Goal: Task Accomplishment & Management: Manage account settings

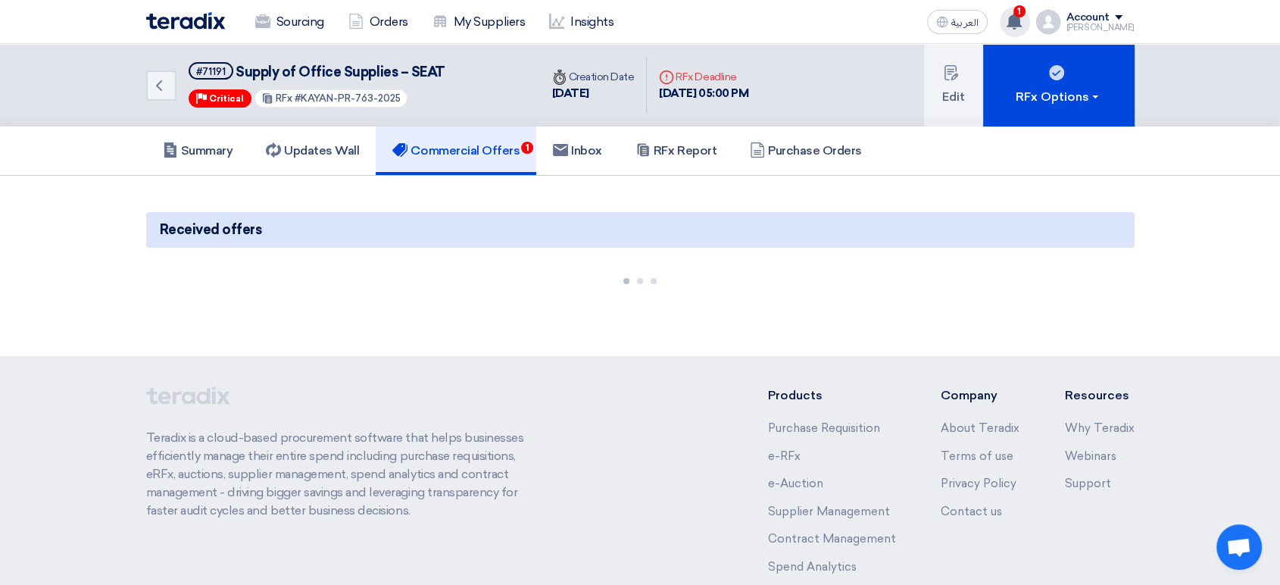
click at [1019, 23] on icon at bounding box center [1014, 21] width 17 height 17
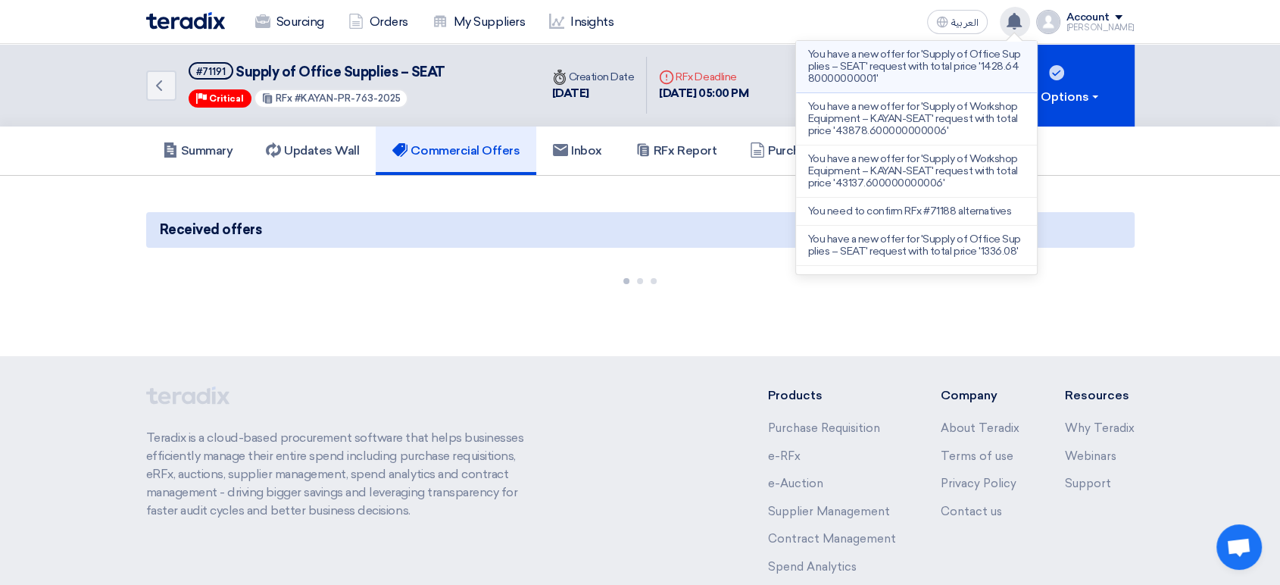
click at [951, 72] on p "You have a new offer for 'Supply of Office Supplies – SEAT' request with total …" at bounding box center [916, 66] width 217 height 36
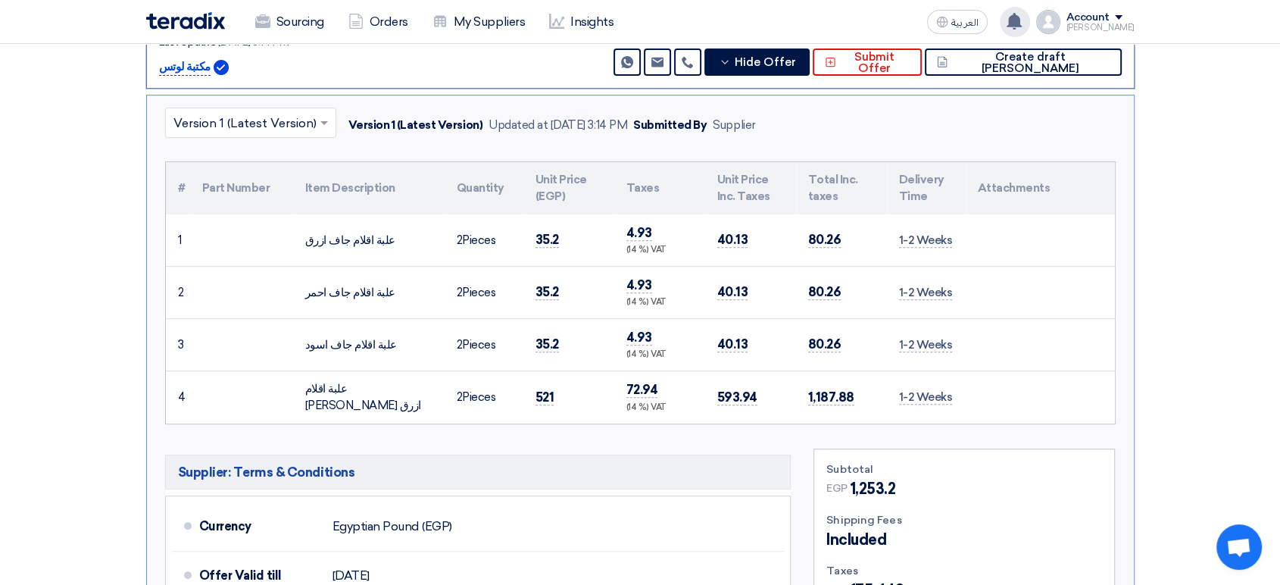
scroll to position [553, 0]
click at [796, 56] on span "Hide Offer" at bounding box center [765, 61] width 61 height 11
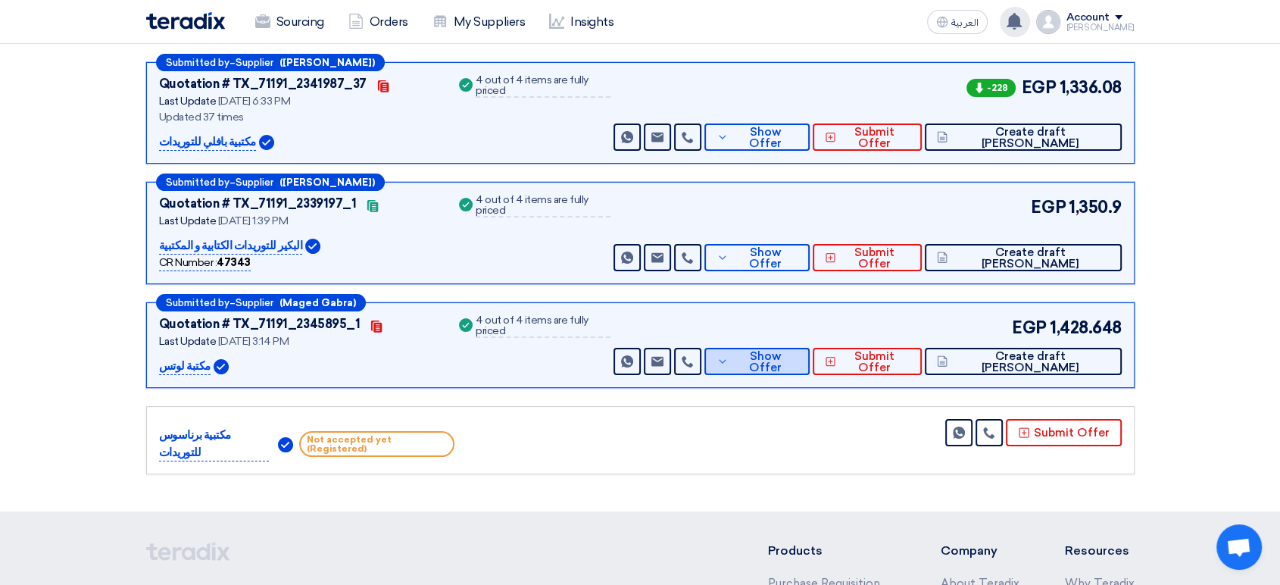
scroll to position [252, 0]
click at [798, 358] on span "Show Offer" at bounding box center [764, 362] width 65 height 23
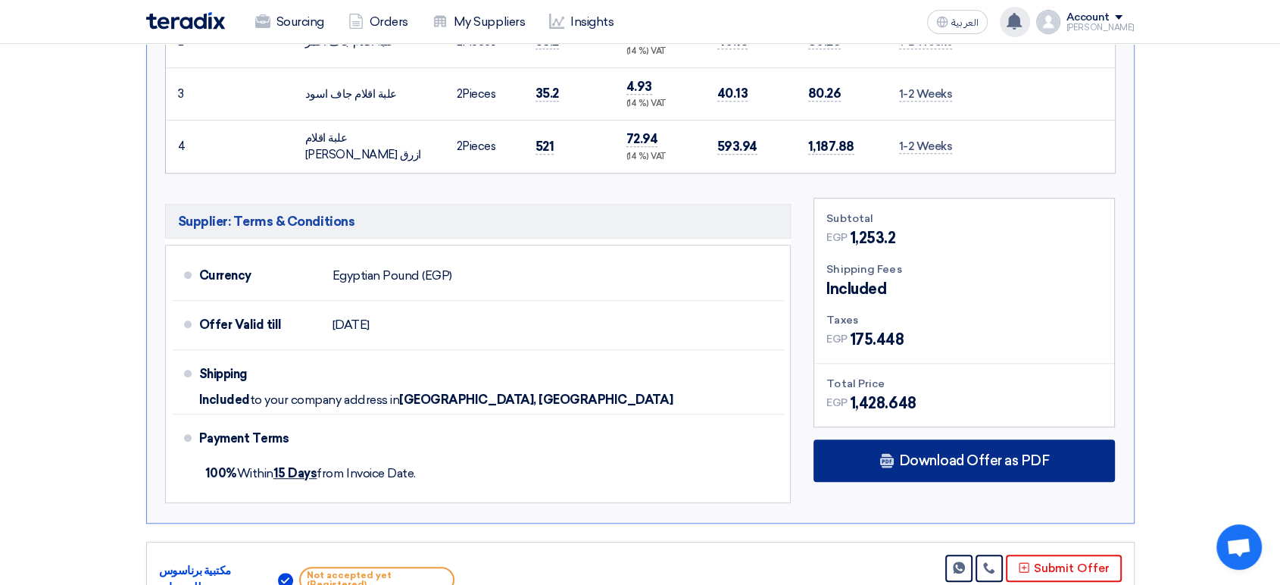
scroll to position [841, 0]
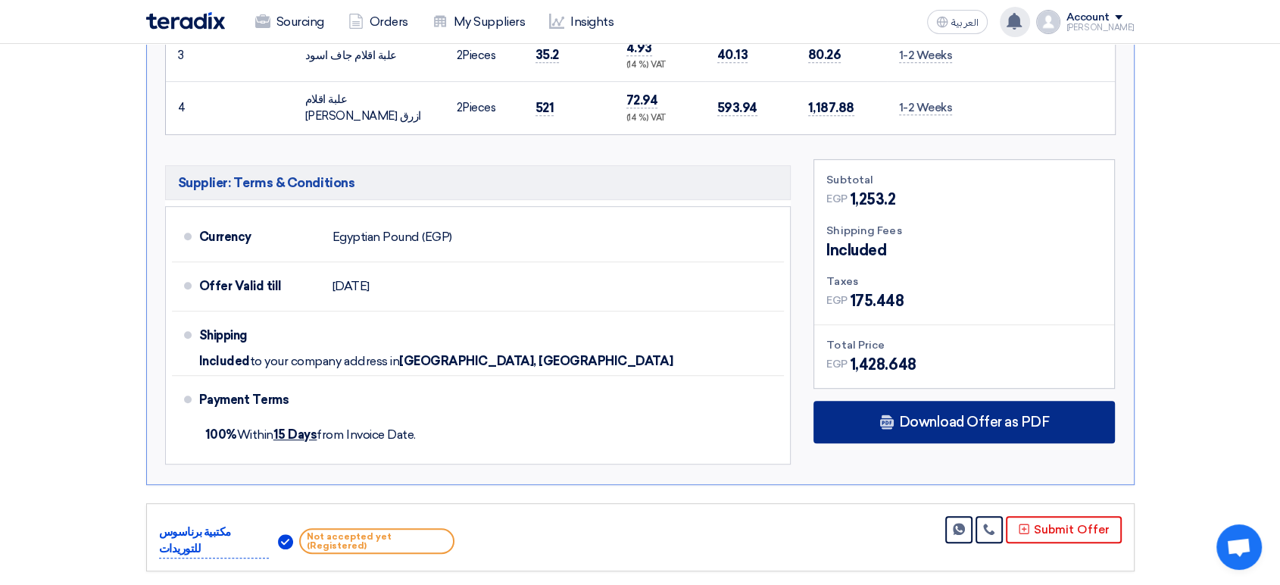
click at [992, 415] on span "Download Offer as PDF" at bounding box center [973, 422] width 151 height 14
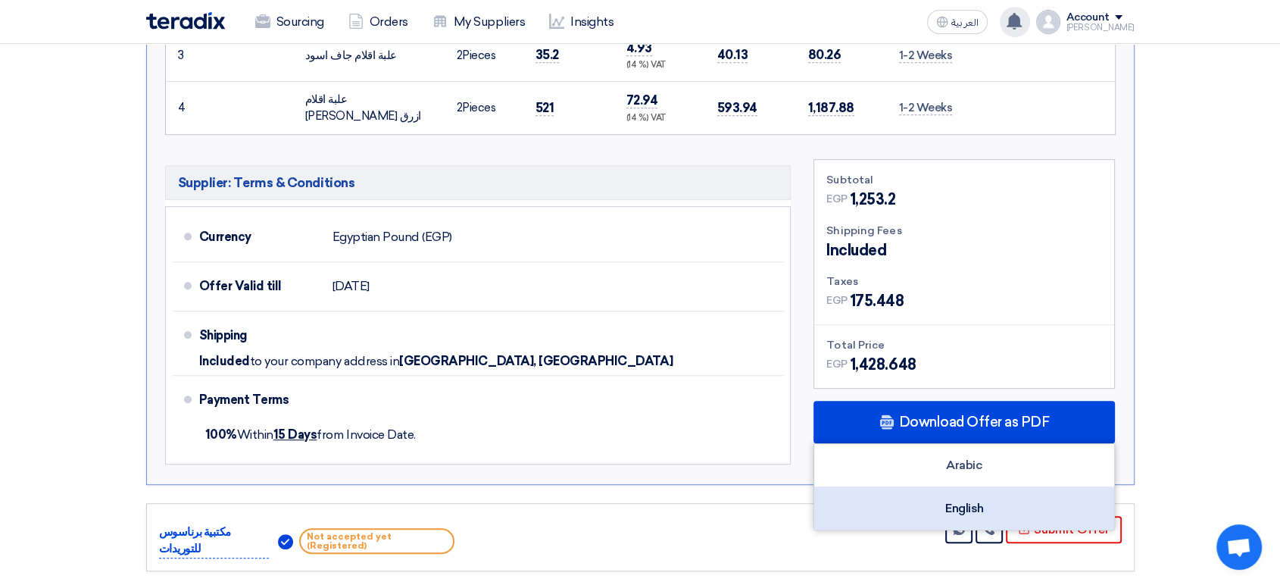
click at [982, 499] on div "English" at bounding box center [964, 508] width 300 height 42
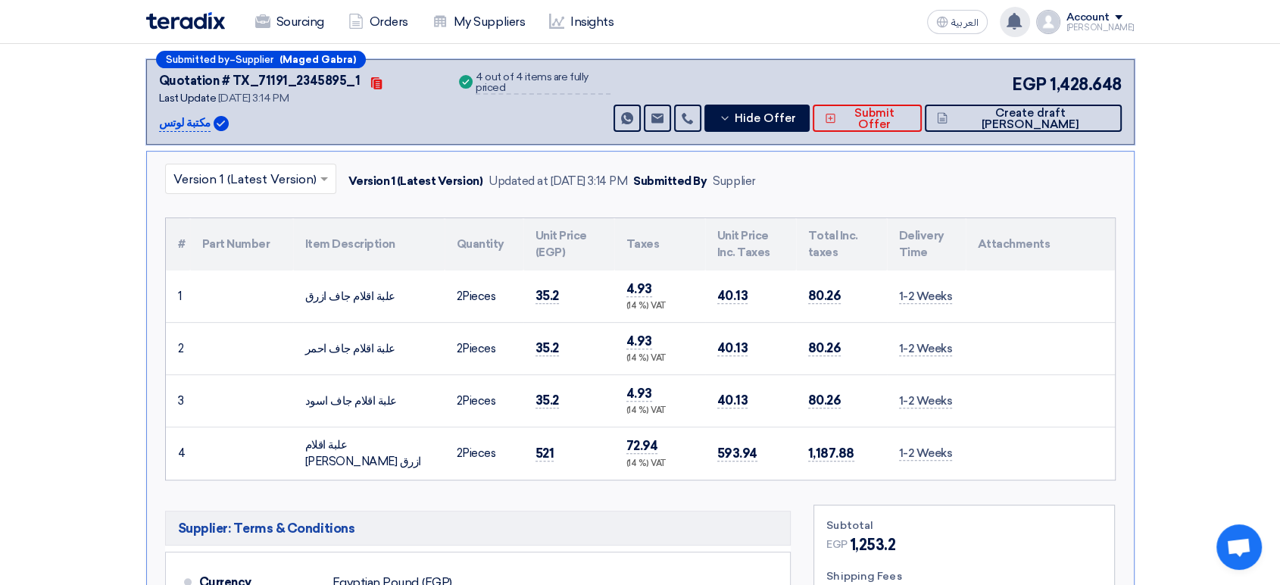
scroll to position [504, 0]
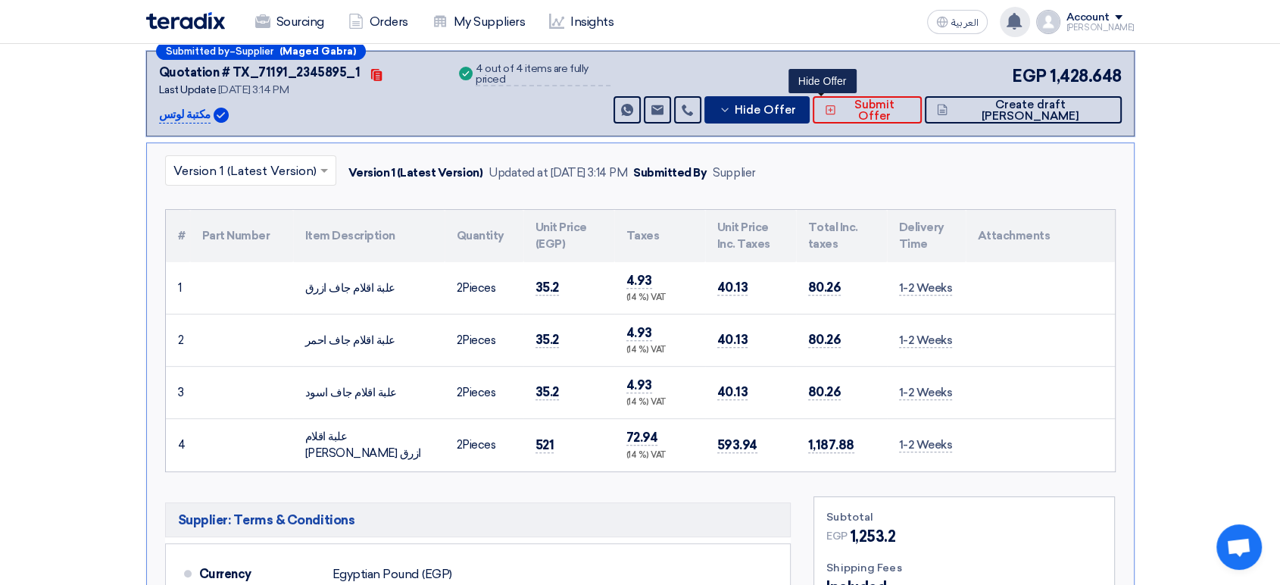
click at [796, 105] on span "Hide Offer" at bounding box center [765, 110] width 61 height 11
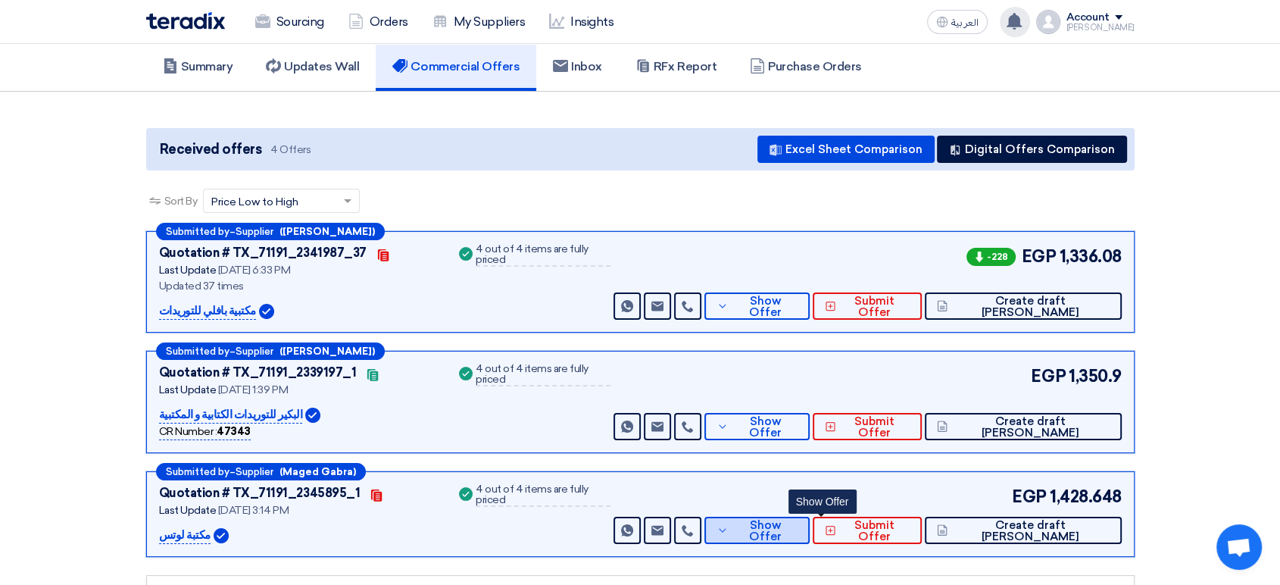
scroll to position [0, 0]
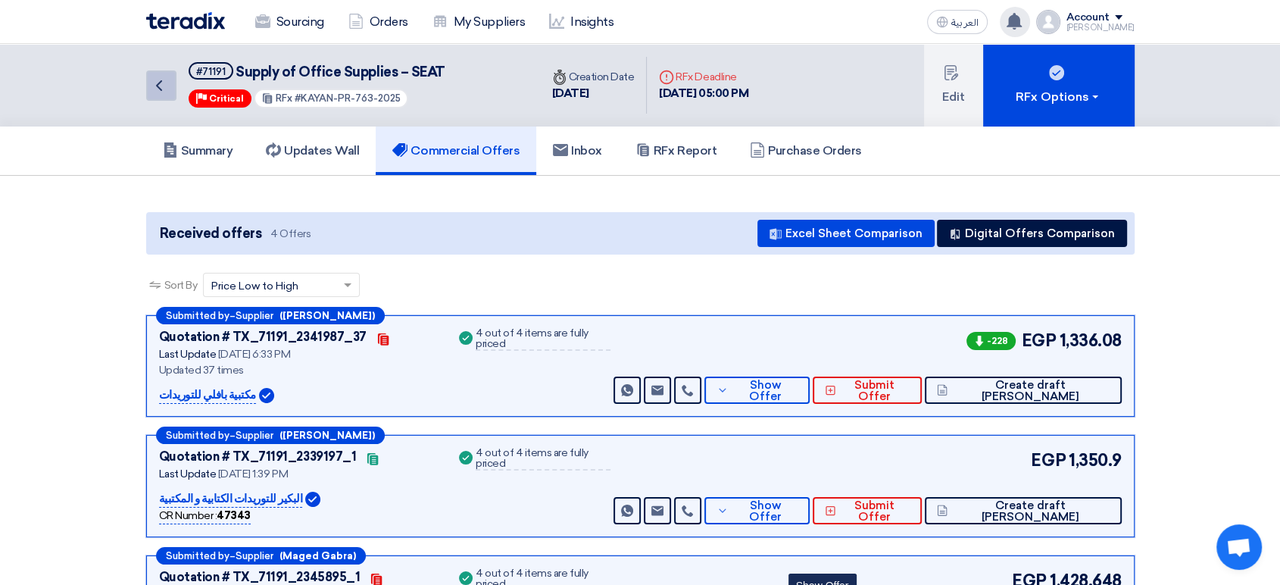
click at [154, 89] on icon "Back" at bounding box center [159, 85] width 18 height 18
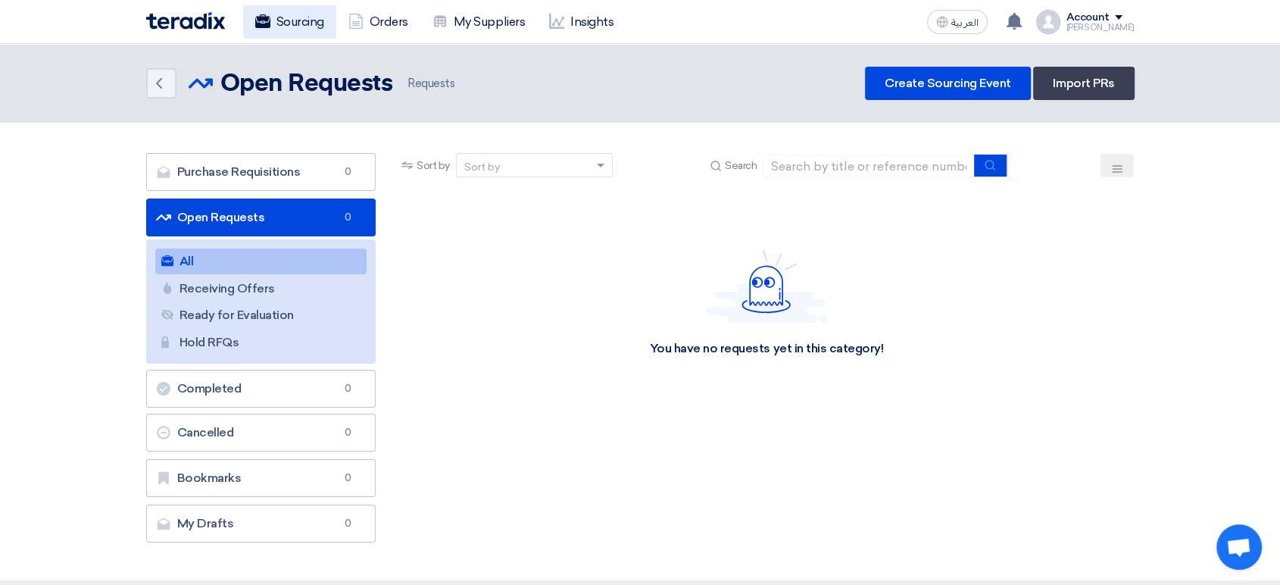
click at [297, 22] on link "Sourcing" at bounding box center [289, 21] width 93 height 33
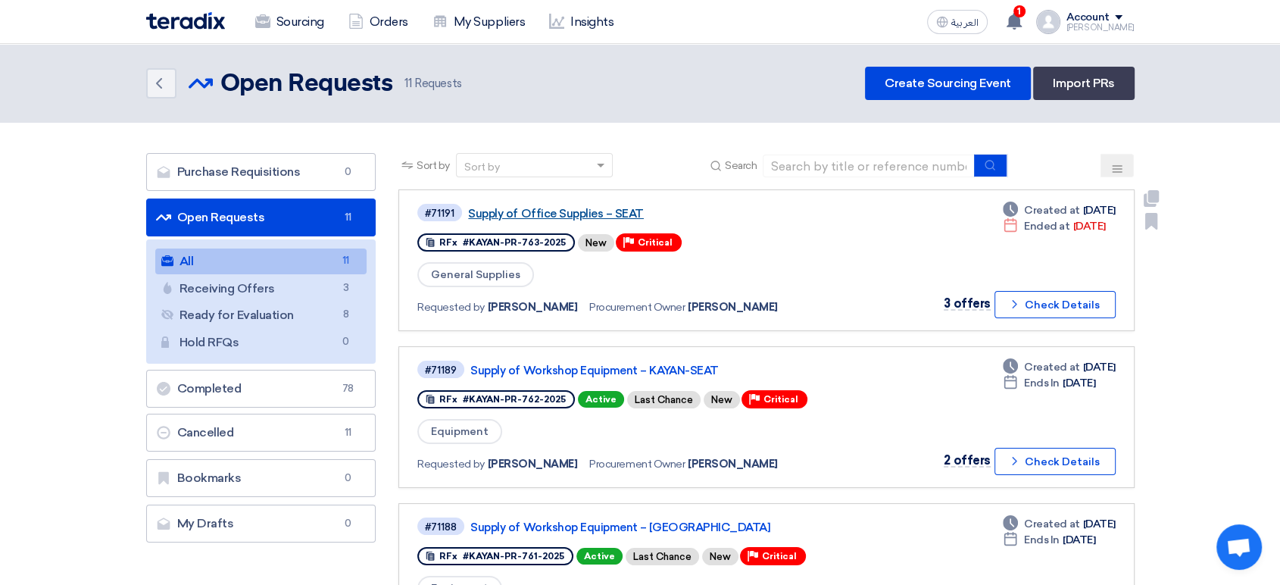
click at [551, 214] on link "Supply of Office Supplies – SEAT" at bounding box center [657, 214] width 379 height 14
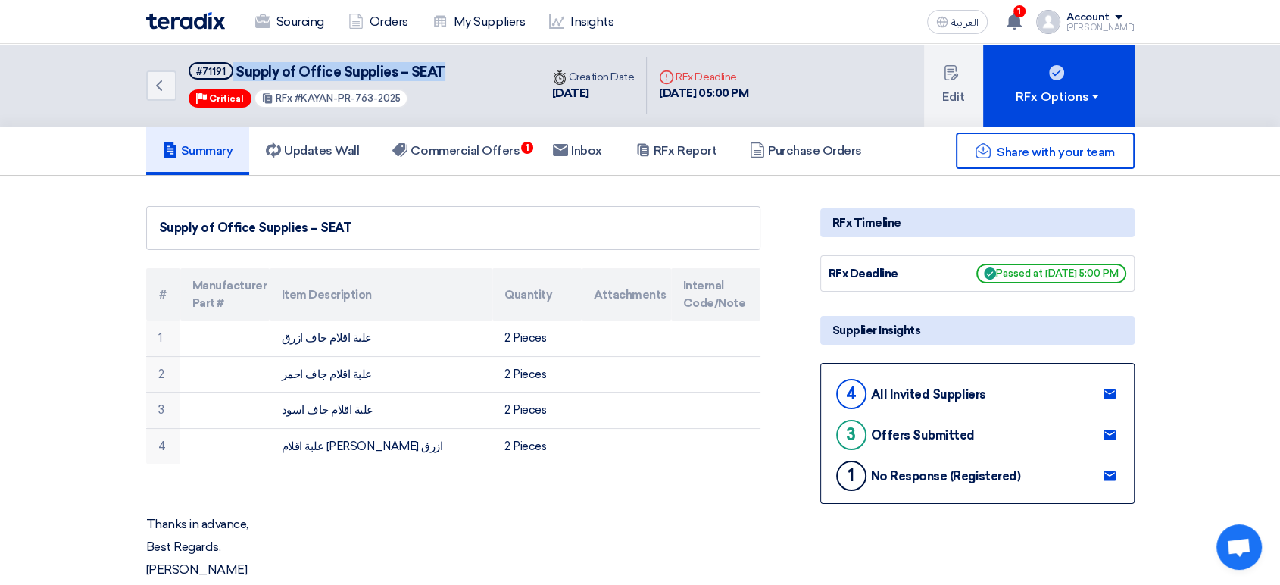
drag, startPoint x: 460, startPoint y: 65, endPoint x: 226, endPoint y: 80, distance: 235.2
click at [226, 80] on div "Back #71191 Supply of Office Supplies – SEAT Priority Critical RFx #KAYAN-PR-76…" at bounding box center [343, 85] width 394 height 83
copy h5 "Supply of Office Supplies – SEAT"
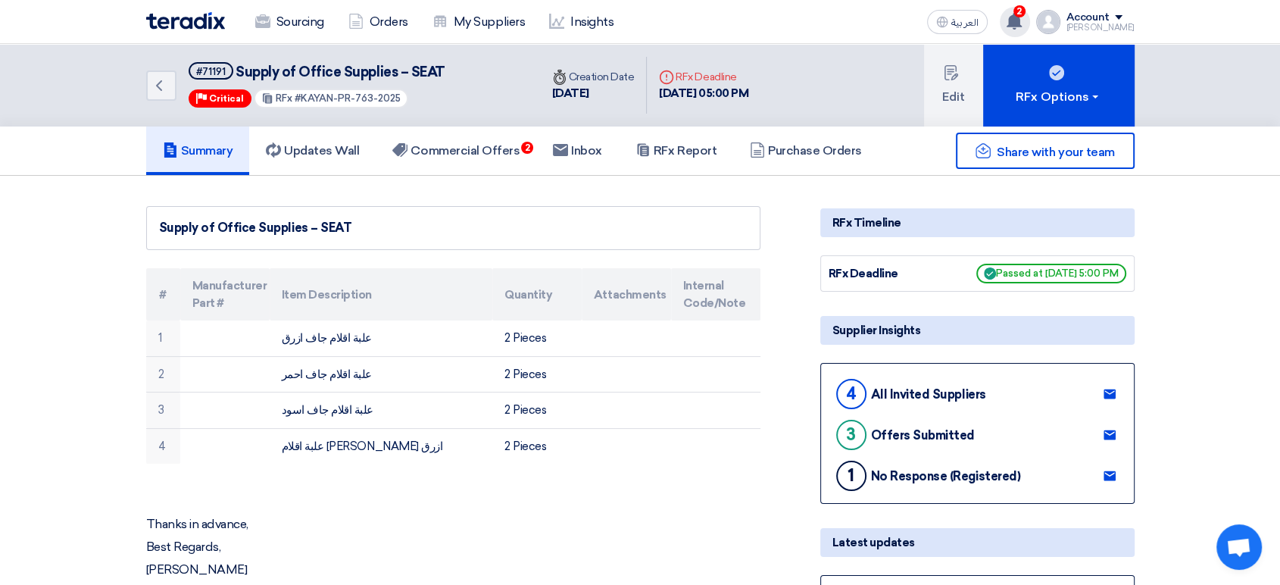
click at [1022, 23] on use at bounding box center [1014, 21] width 15 height 17
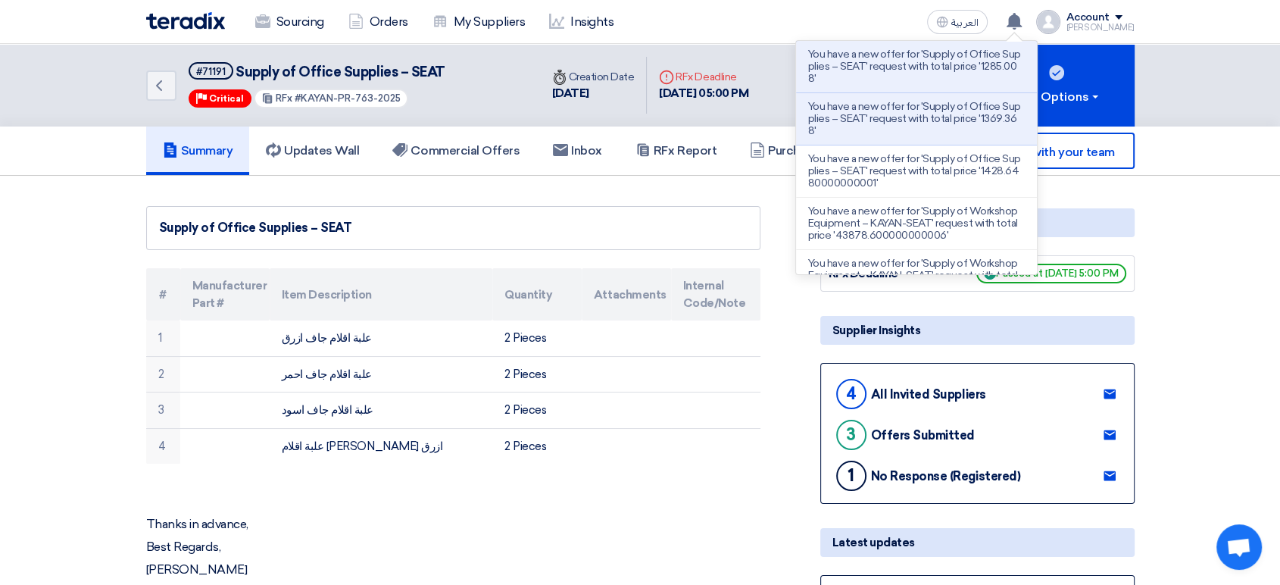
click at [972, 64] on p "You have a new offer for 'Supply of Office Supplies – SEAT' request with total …" at bounding box center [916, 66] width 217 height 36
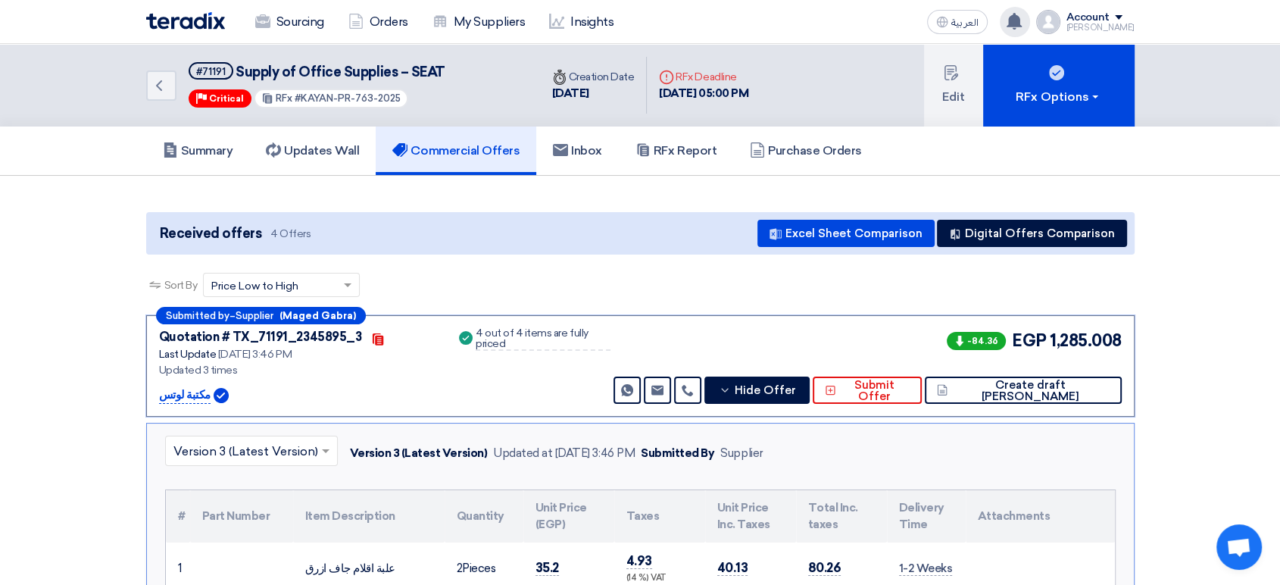
click at [1022, 14] on icon at bounding box center [1014, 21] width 17 height 17
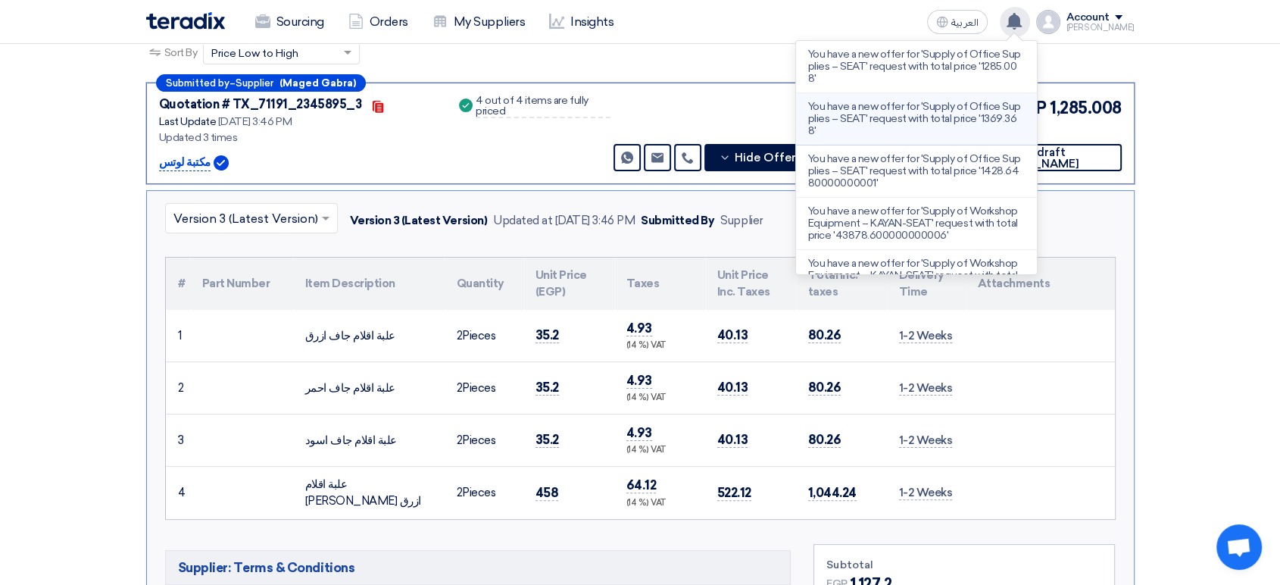
scroll to position [314, 0]
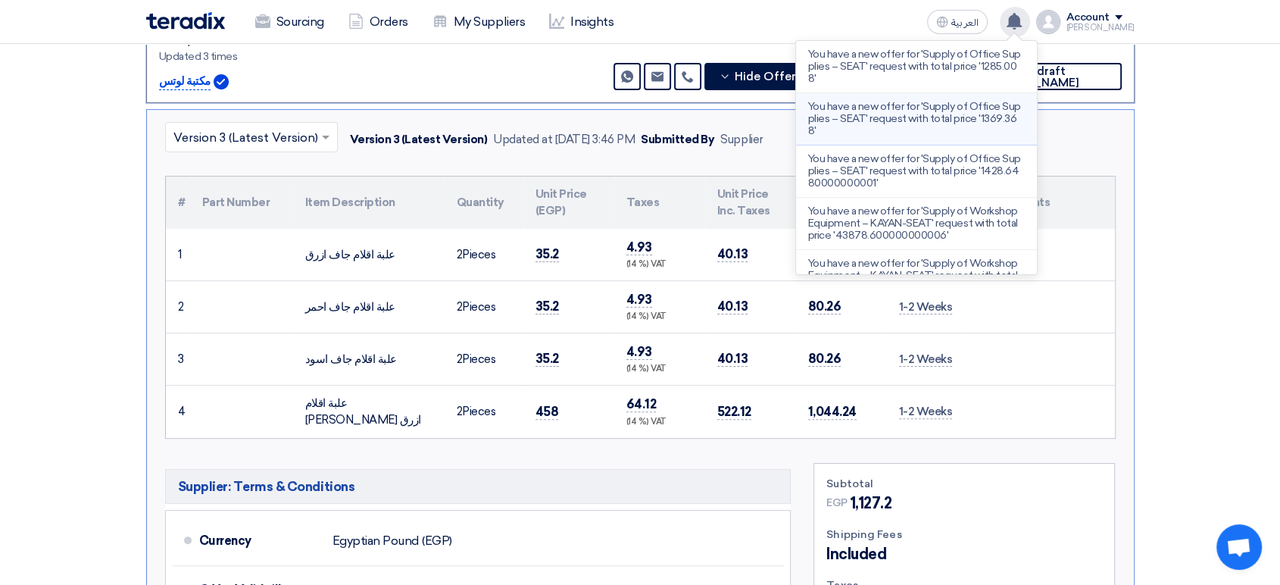
click at [990, 114] on p "You have a new offer for 'Supply of Office Supplies – SEAT' request with total …" at bounding box center [916, 119] width 217 height 36
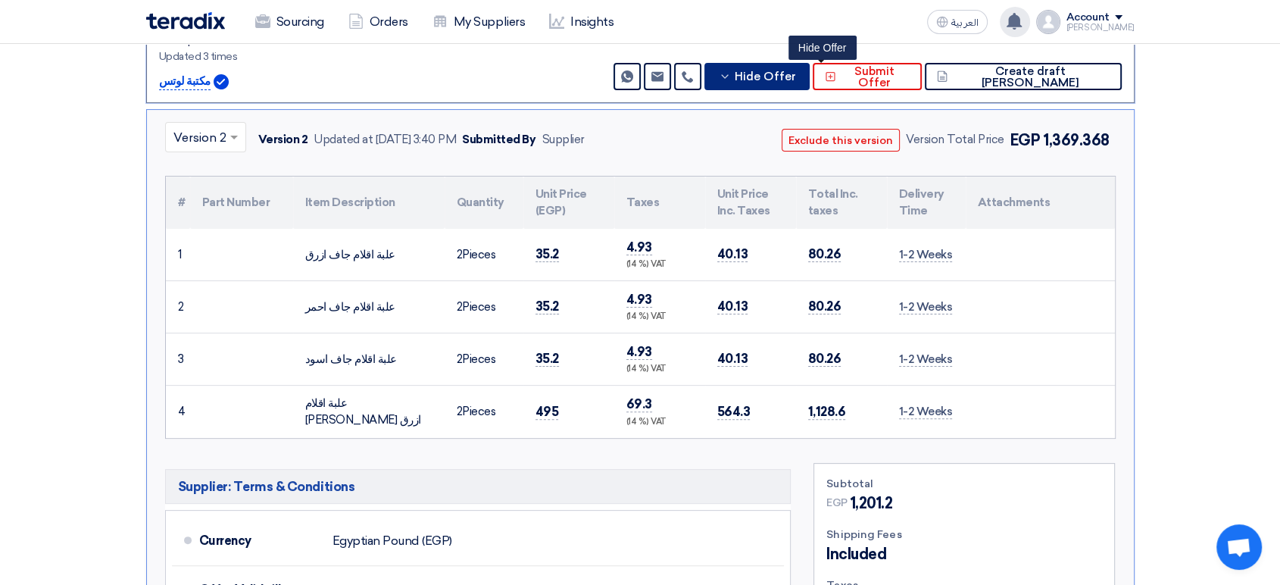
click at [810, 81] on button "Hide Offer" at bounding box center [756, 76] width 105 height 27
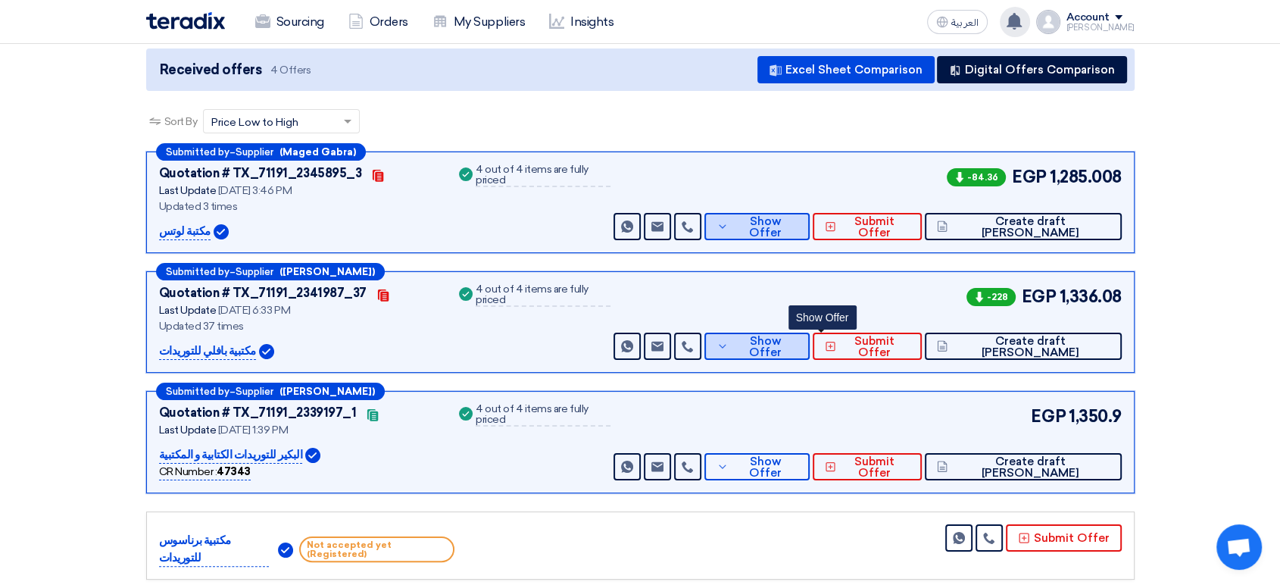
scroll to position [168, 0]
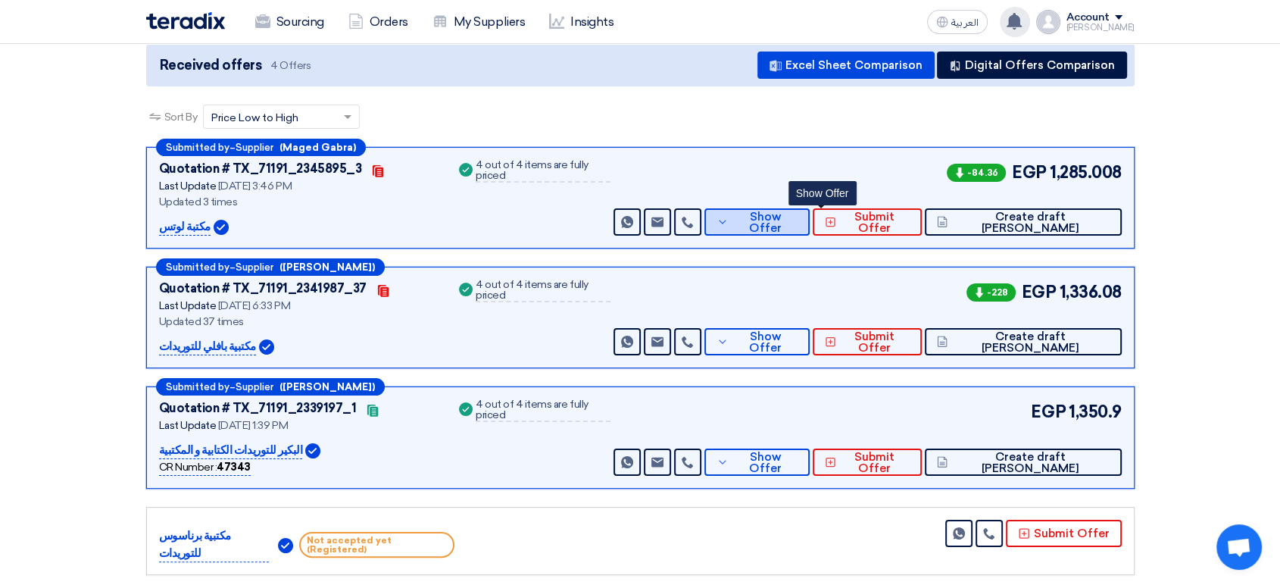
click at [810, 229] on button "Show Offer" at bounding box center [756, 221] width 105 height 27
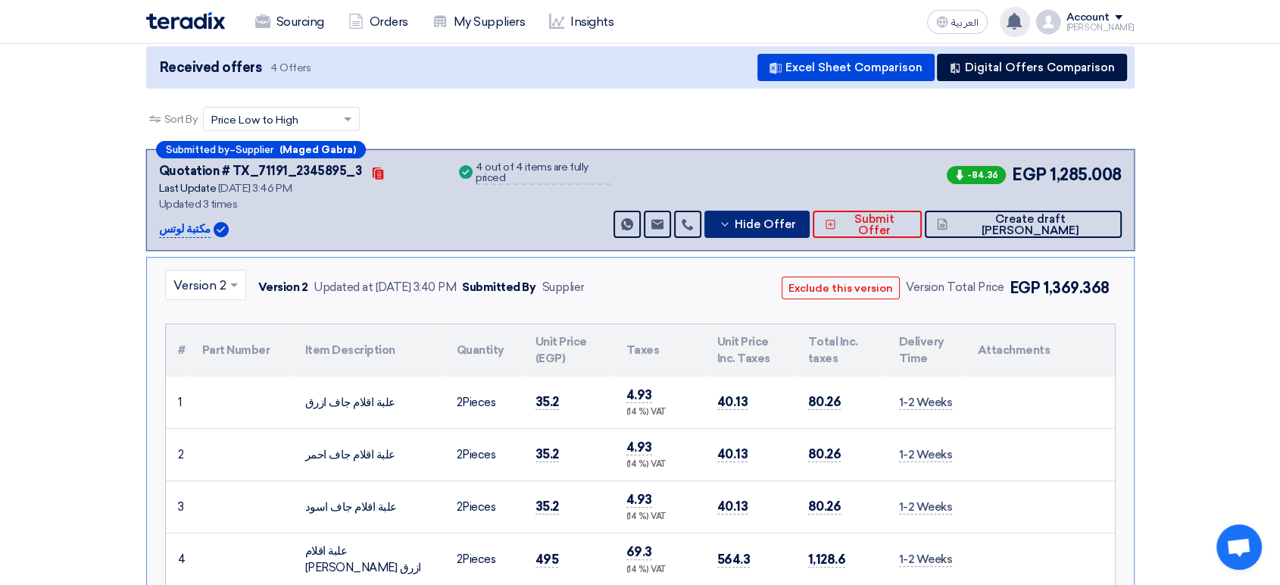
scroll to position [84, 0]
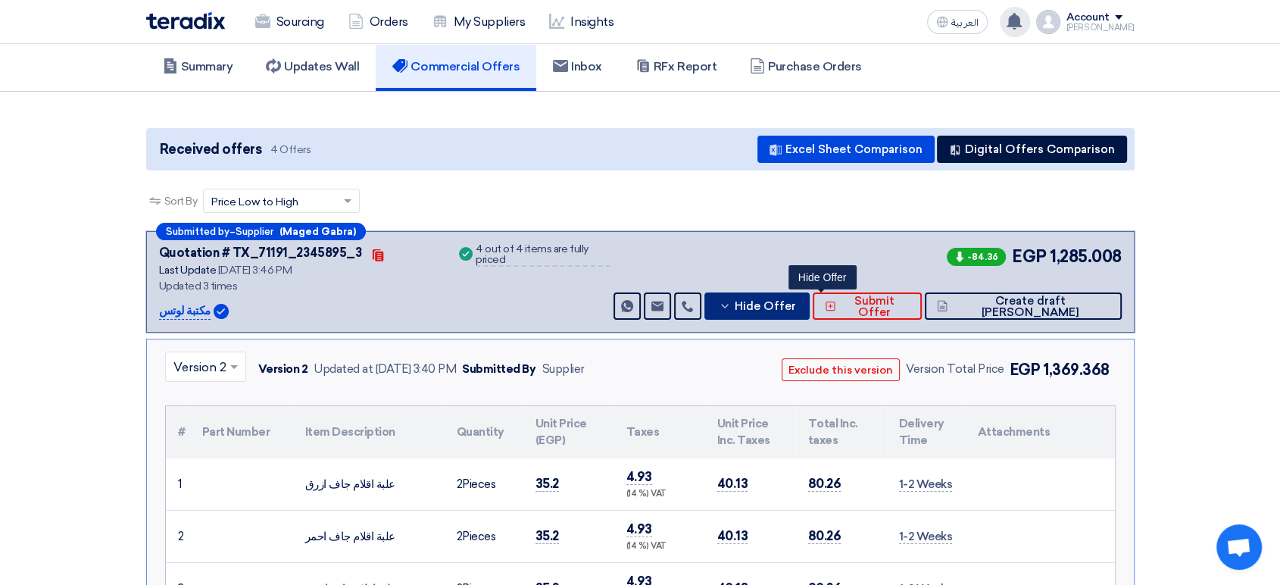
click at [796, 301] on span "Hide Offer" at bounding box center [765, 306] width 61 height 11
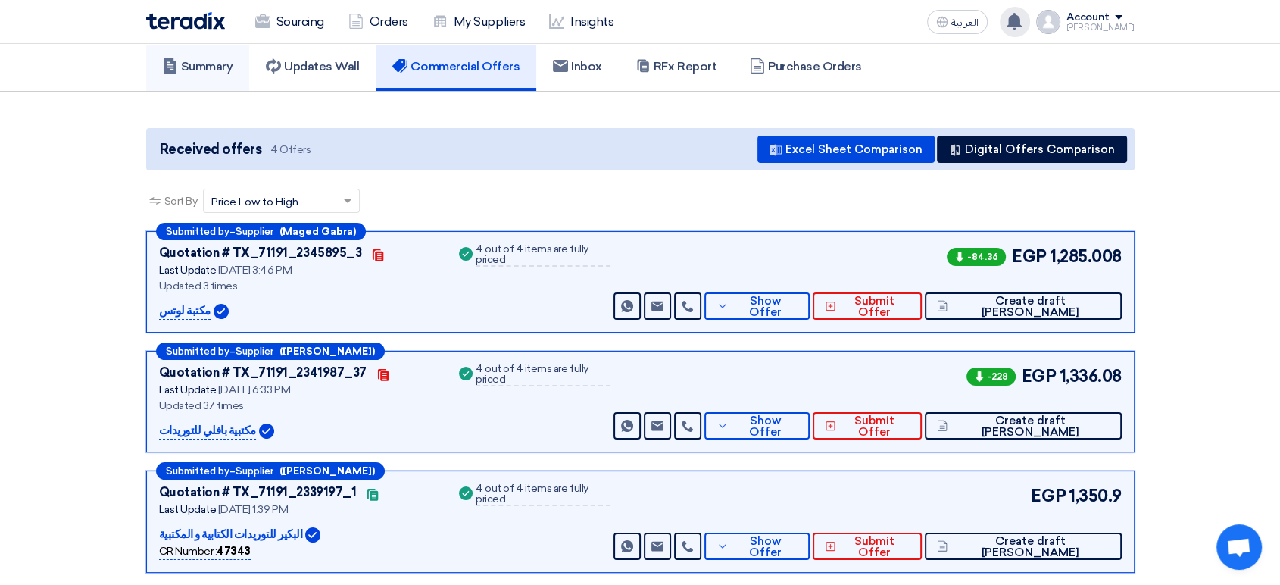
click at [208, 73] on link "Summary" at bounding box center [198, 66] width 104 height 48
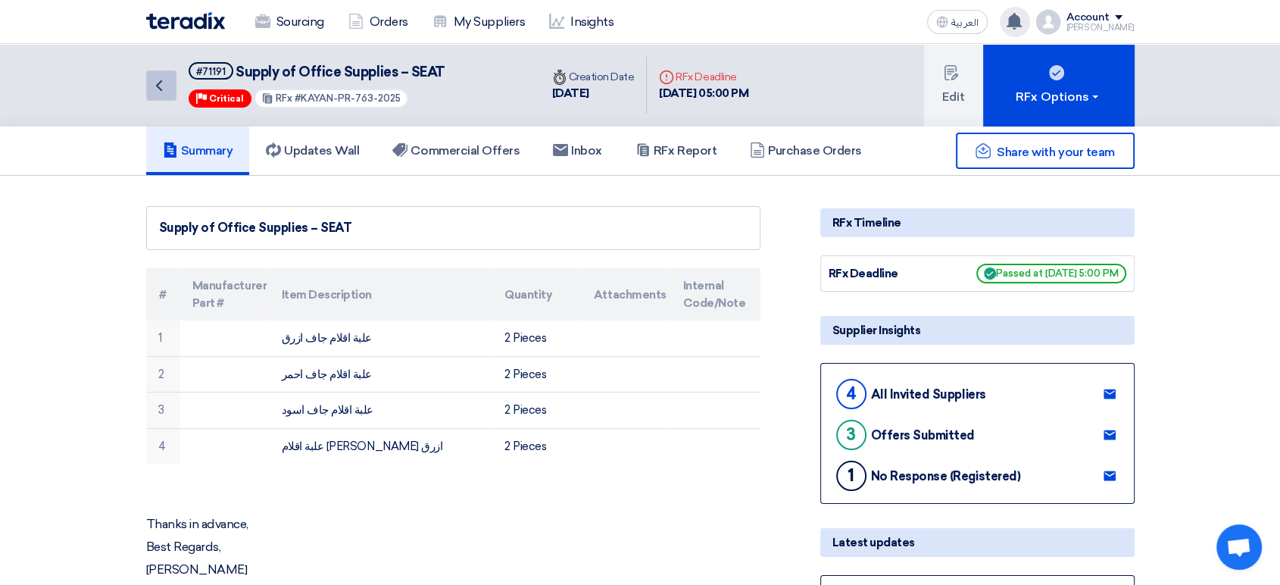
click at [164, 86] on icon "Back" at bounding box center [159, 85] width 18 height 18
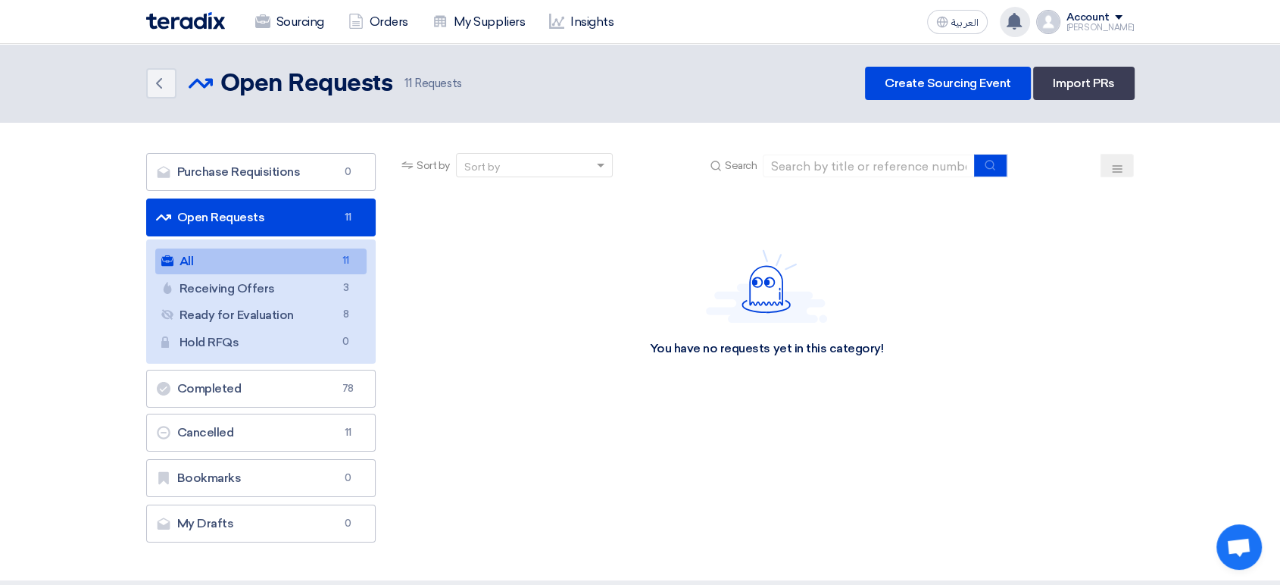
click at [1022, 23] on use at bounding box center [1014, 21] width 15 height 17
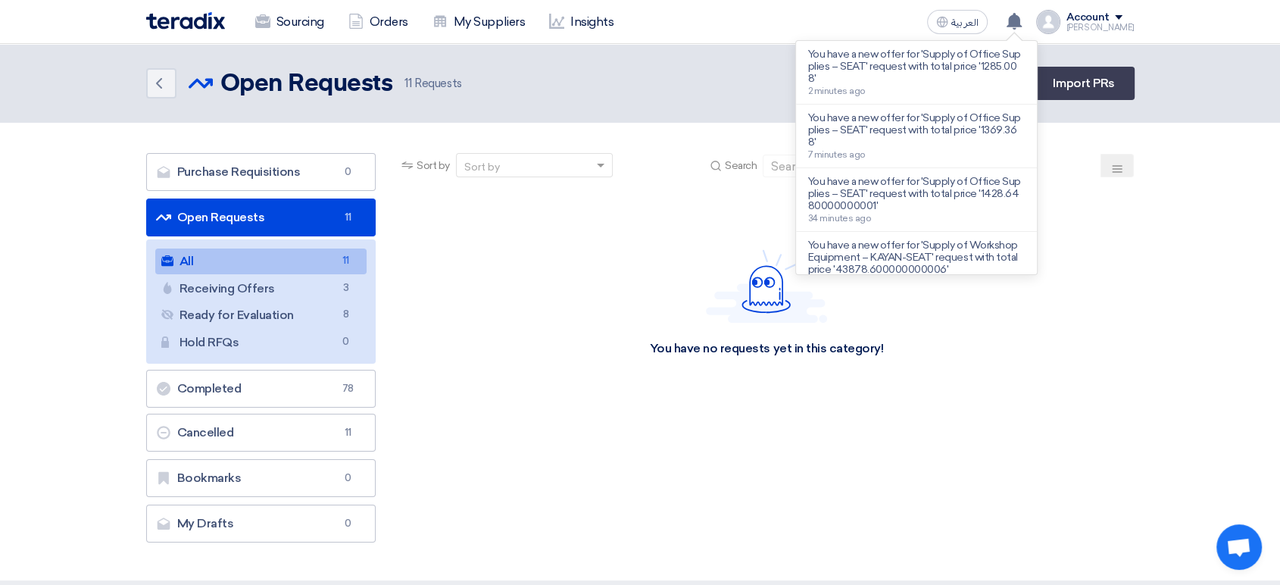
drag, startPoint x: 979, startPoint y: 80, endPoint x: 987, endPoint y: 90, distance: 12.4
click at [979, 79] on p "You have a new offer for 'Supply of Office Supplies – SEAT' request with total …" at bounding box center [916, 66] width 217 height 36
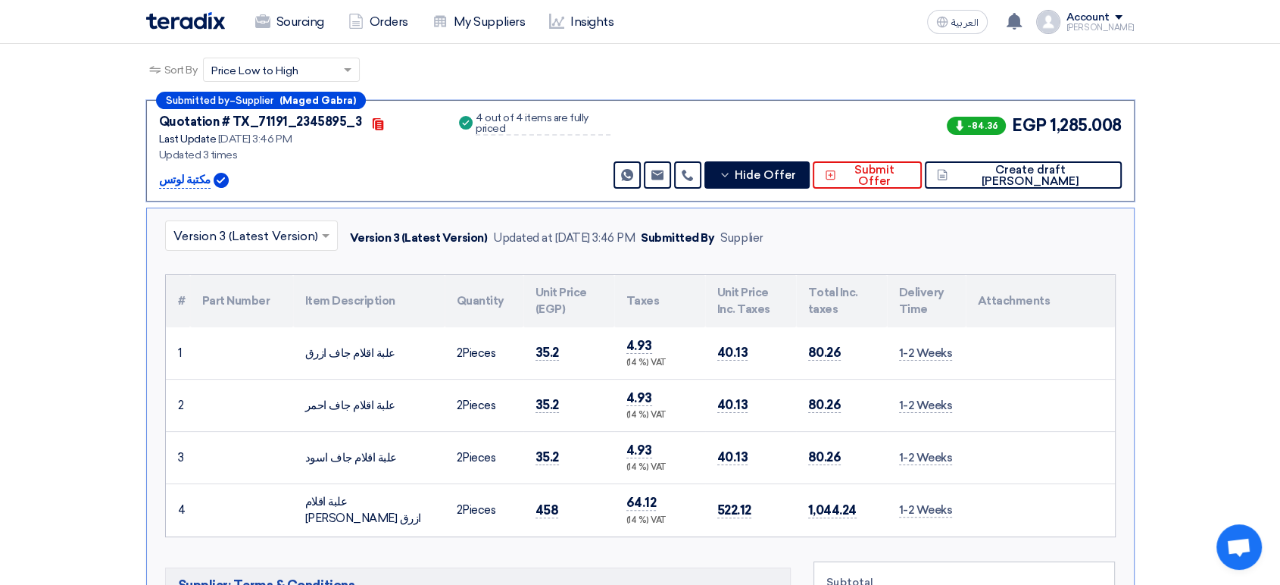
scroll to position [61, 0]
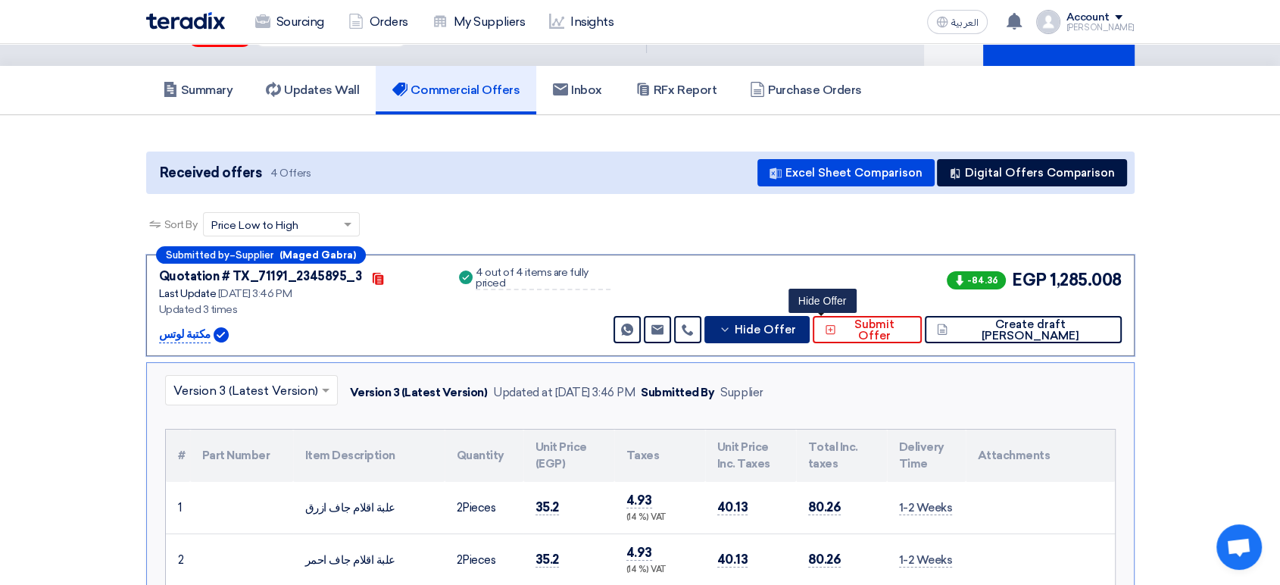
click at [796, 326] on span "Hide Offer" at bounding box center [765, 329] width 61 height 11
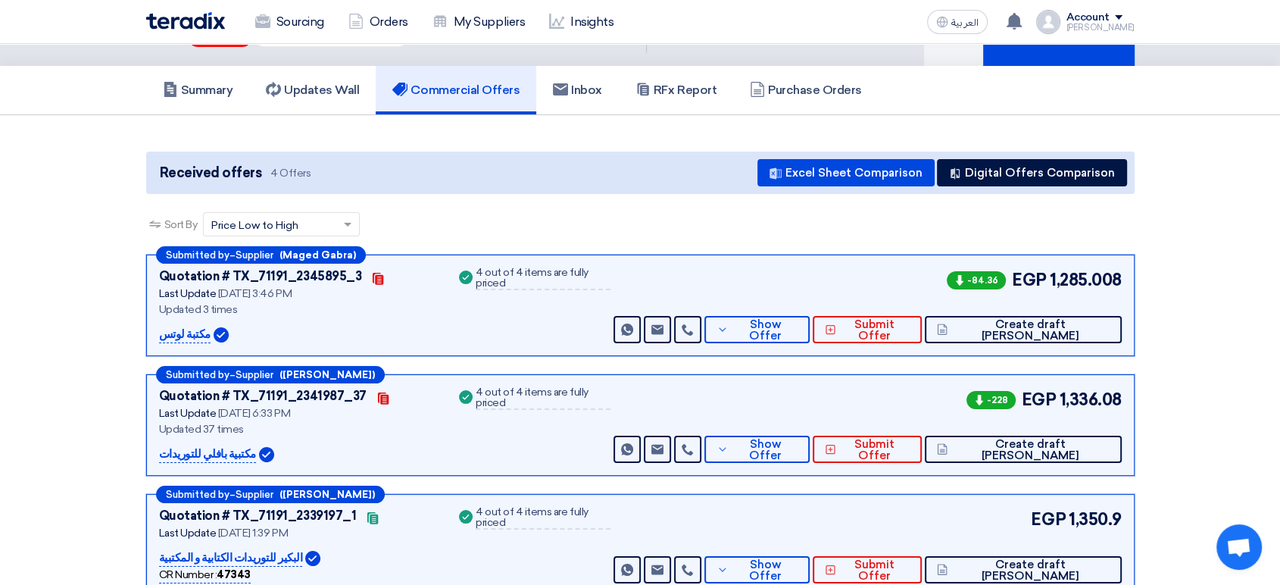
drag, startPoint x: 1126, startPoint y: 271, endPoint x: 1004, endPoint y: 274, distance: 122.0
click at [1004, 274] on div "Submitted by – Supplier (Maged Gabra) Quotation # TX_71191_2345895_3 Contacts L…" at bounding box center [640, 304] width 988 height 101
click at [798, 329] on span "Show Offer" at bounding box center [764, 330] width 65 height 23
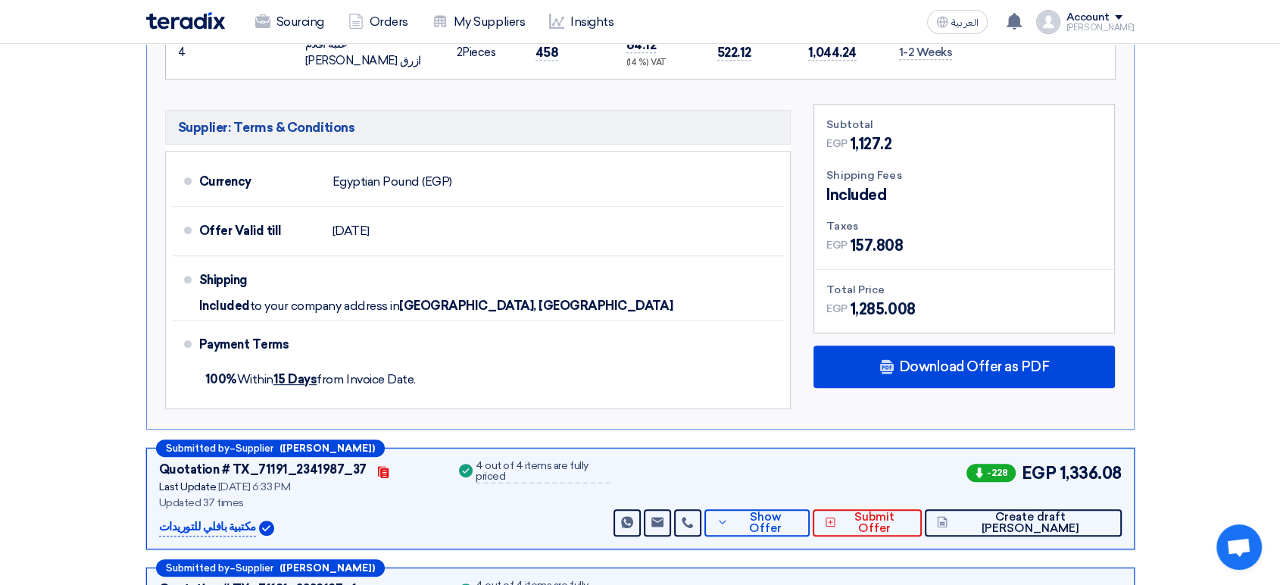
scroll to position [168, 0]
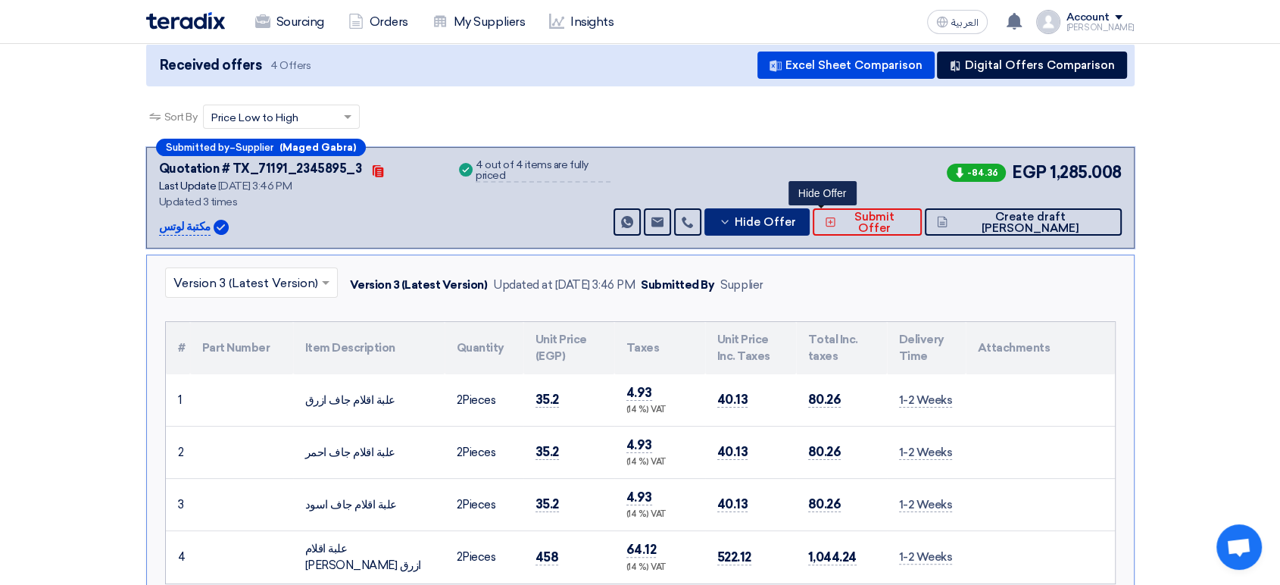
click at [796, 223] on span "Hide Offer" at bounding box center [765, 222] width 61 height 11
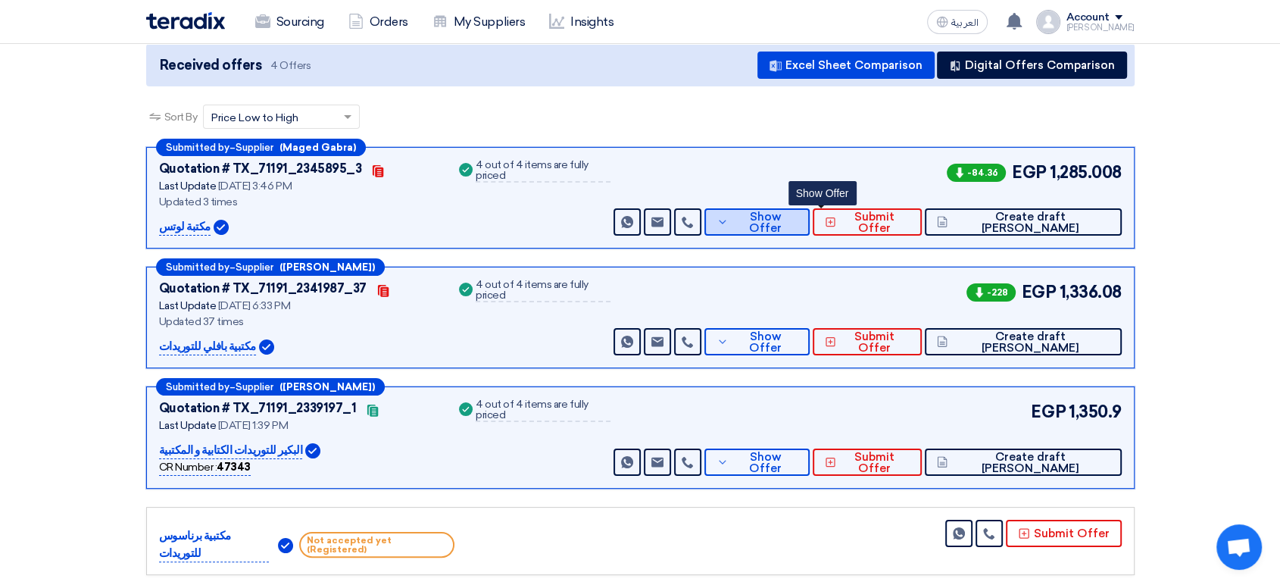
click at [798, 220] on span "Show Offer" at bounding box center [764, 222] width 65 height 23
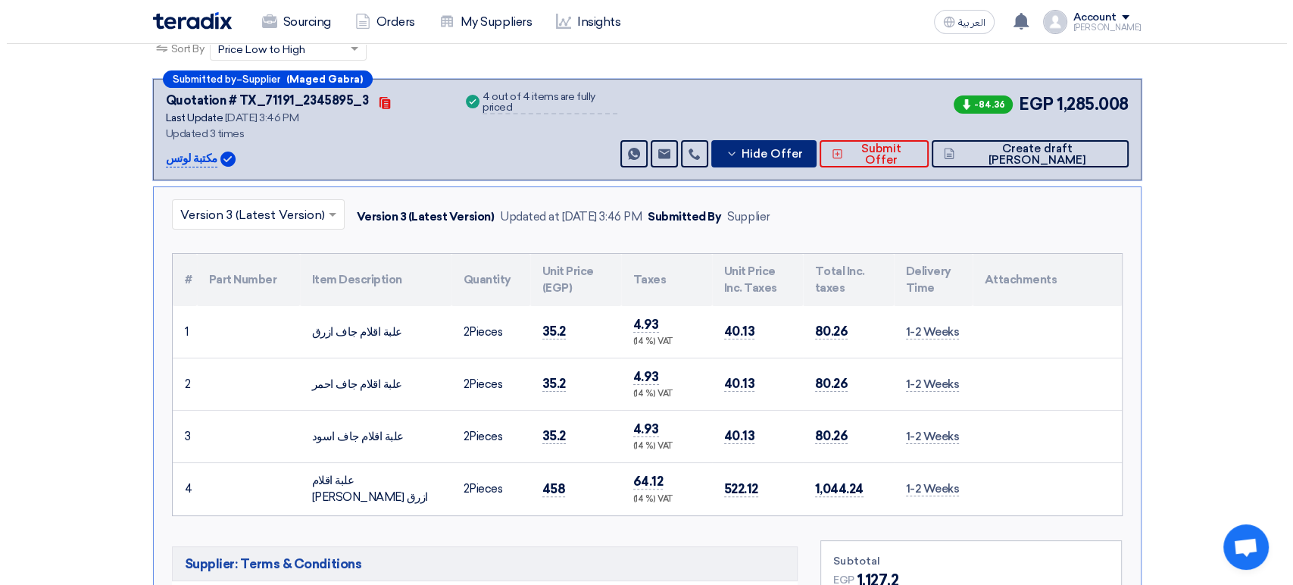
scroll to position [252, 0]
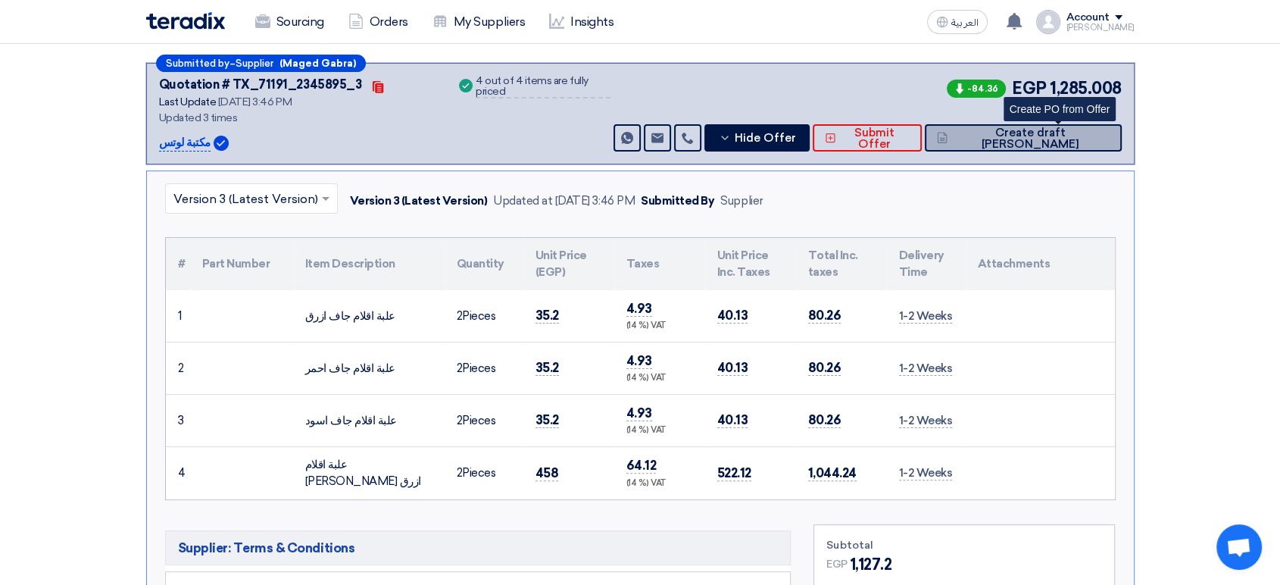
click at [1070, 139] on span "Create draft [PERSON_NAME]" at bounding box center [1030, 138] width 158 height 23
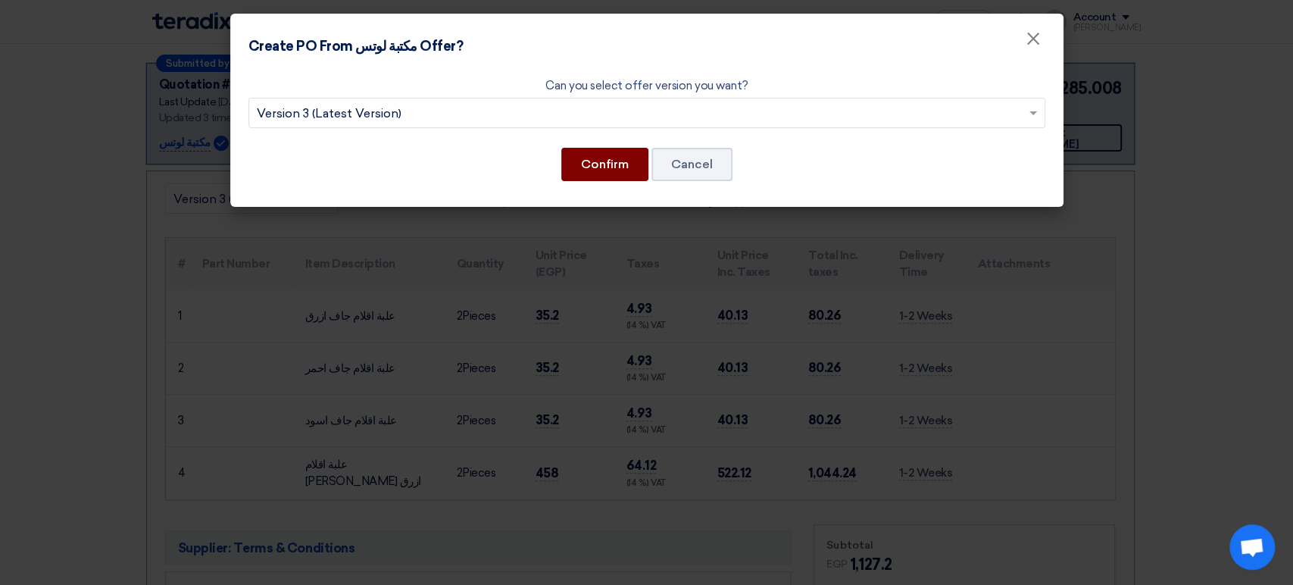
click at [576, 166] on button "Confirm" at bounding box center [604, 164] width 87 height 33
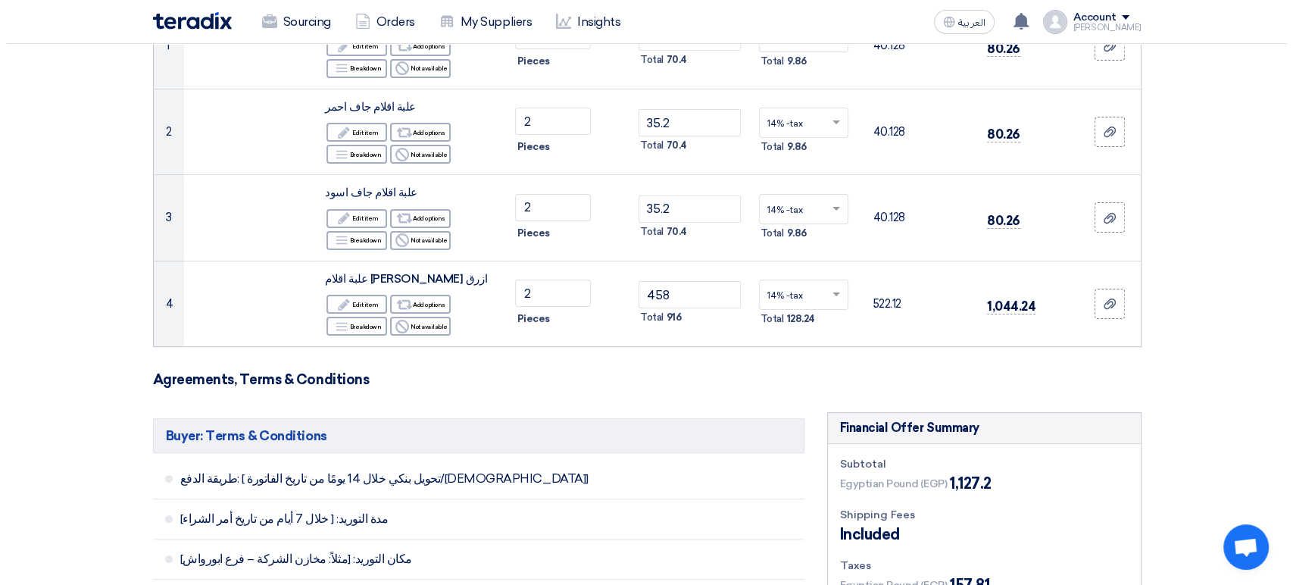
scroll to position [504, 0]
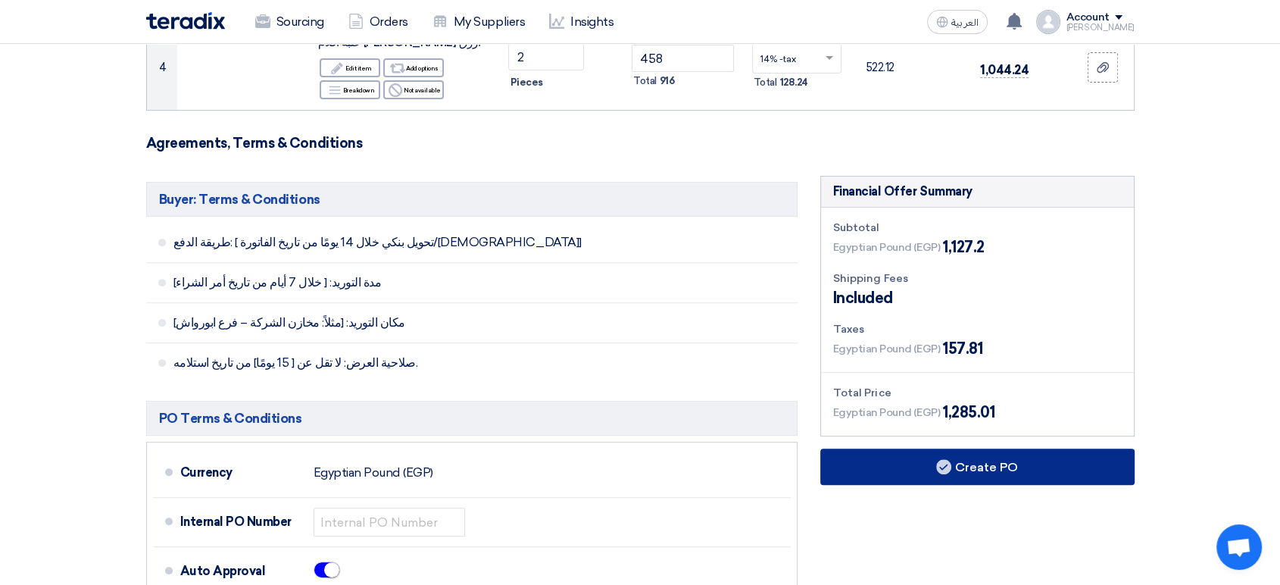
click at [947, 459] on use at bounding box center [943, 466] width 15 height 15
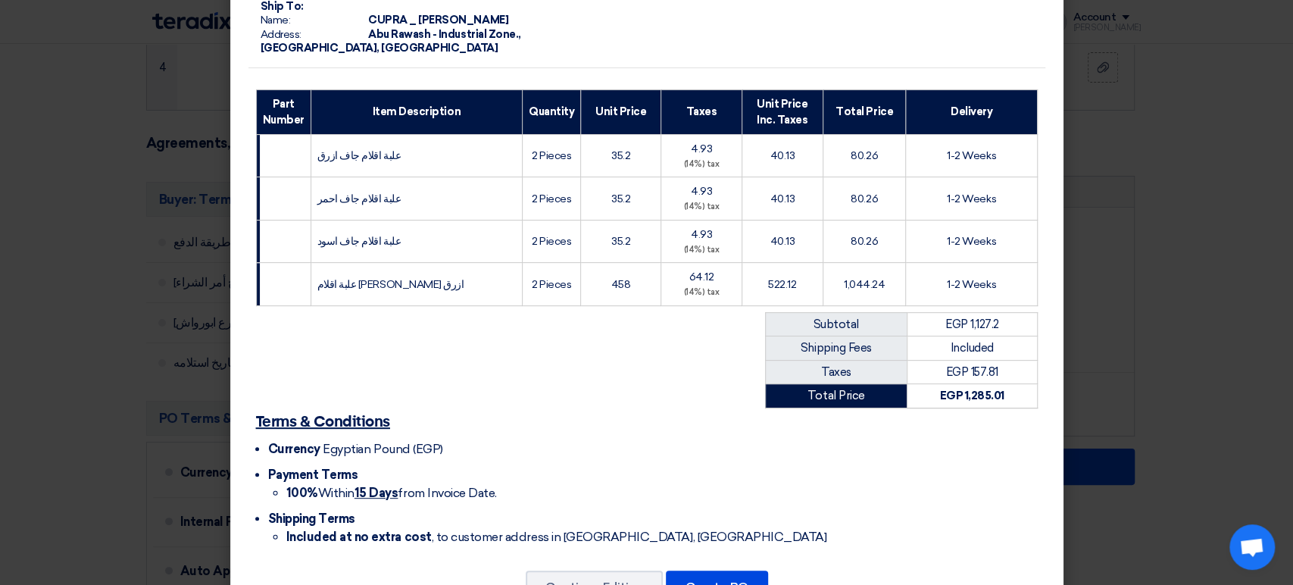
scroll to position [226, 0]
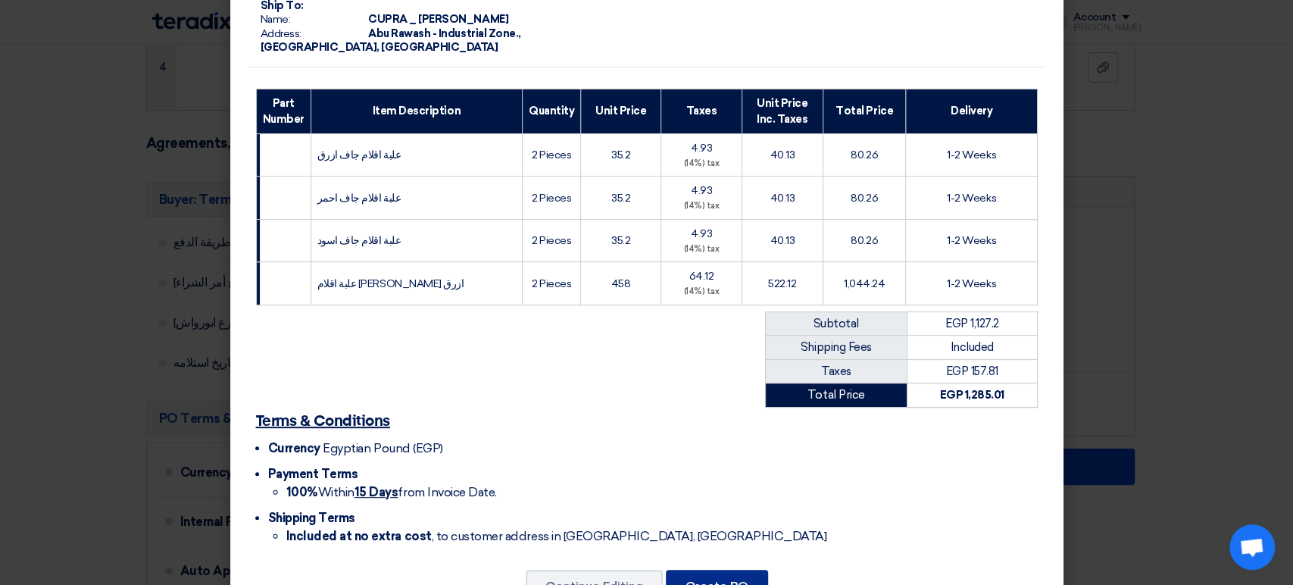
click at [726, 570] on button "Create PO" at bounding box center [717, 586] width 102 height 33
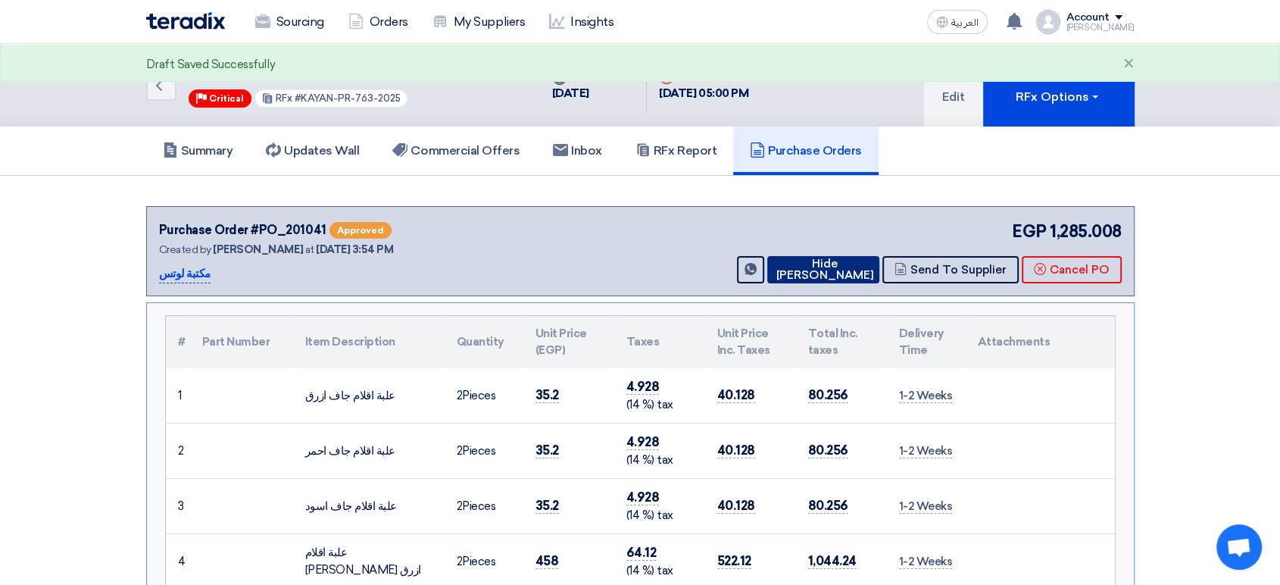
click at [832, 267] on button "Hide [PERSON_NAME]" at bounding box center [823, 269] width 112 height 27
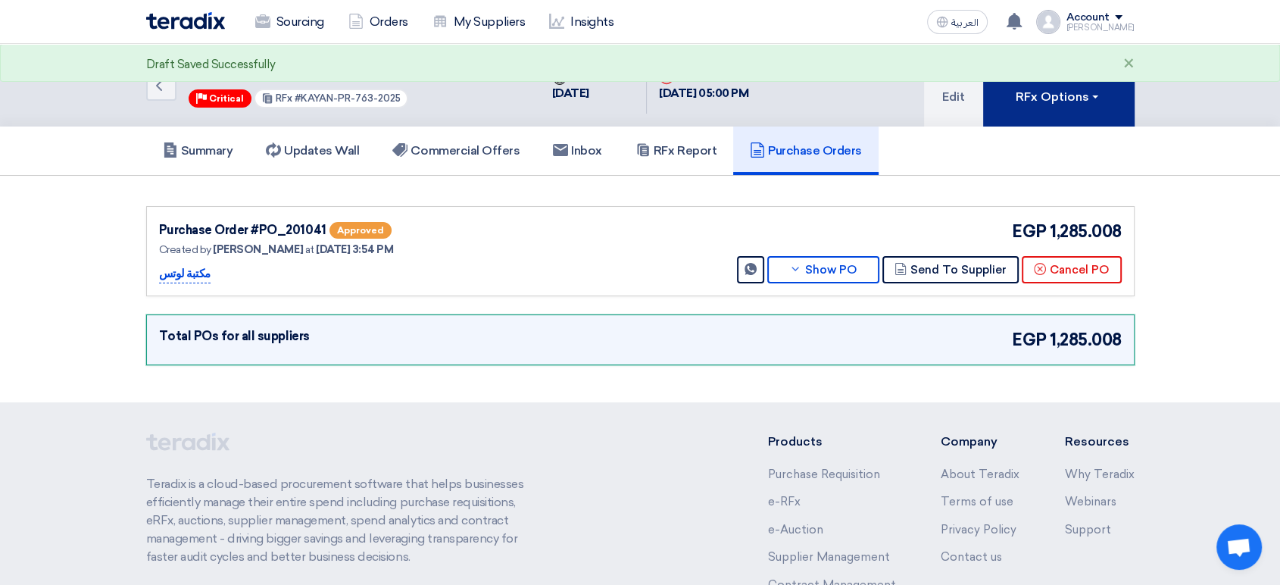
click at [1110, 108] on button "RFx Options" at bounding box center [1058, 85] width 151 height 83
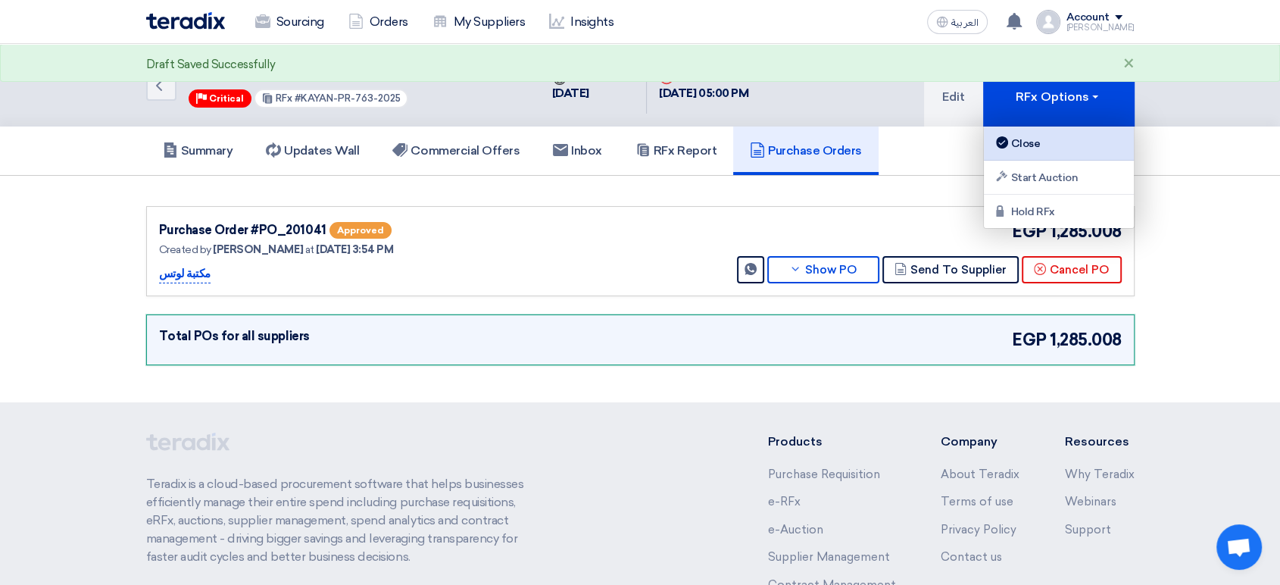
click at [1044, 140] on div "Close" at bounding box center [1059, 143] width 132 height 18
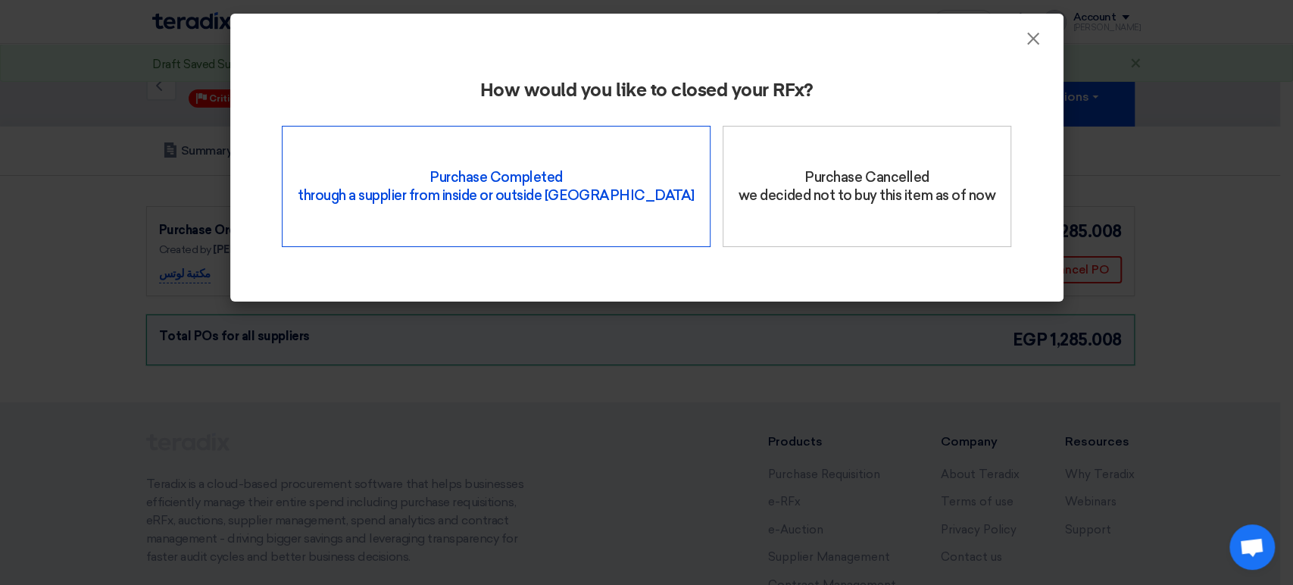
click at [528, 174] on div "Purchase Completed through a supplier from inside or outside Teradix" at bounding box center [496, 186] width 429 height 121
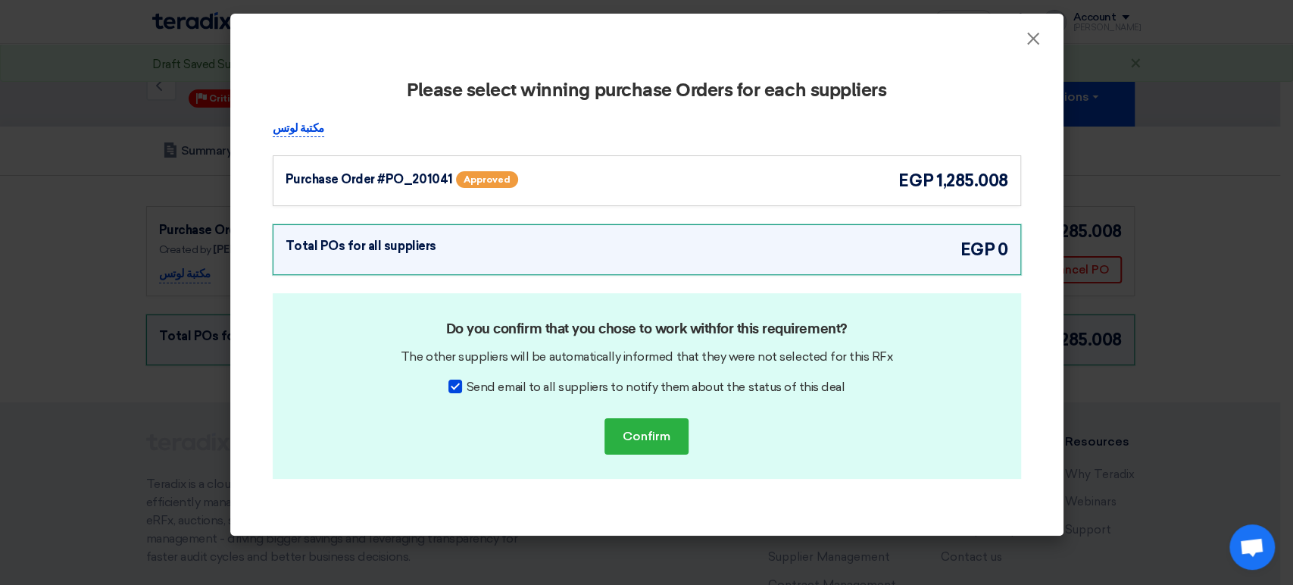
click at [462, 387] on div at bounding box center [455, 386] width 14 height 14
click at [467, 387] on input "Send email to all suppliers to notify them about the status of this deal" at bounding box center [472, 383] width 10 height 10
checkbox input "false"
click at [660, 183] on div "Purchase Order #PO_201041 Approved egp 1,285.008" at bounding box center [647, 180] width 723 height 25
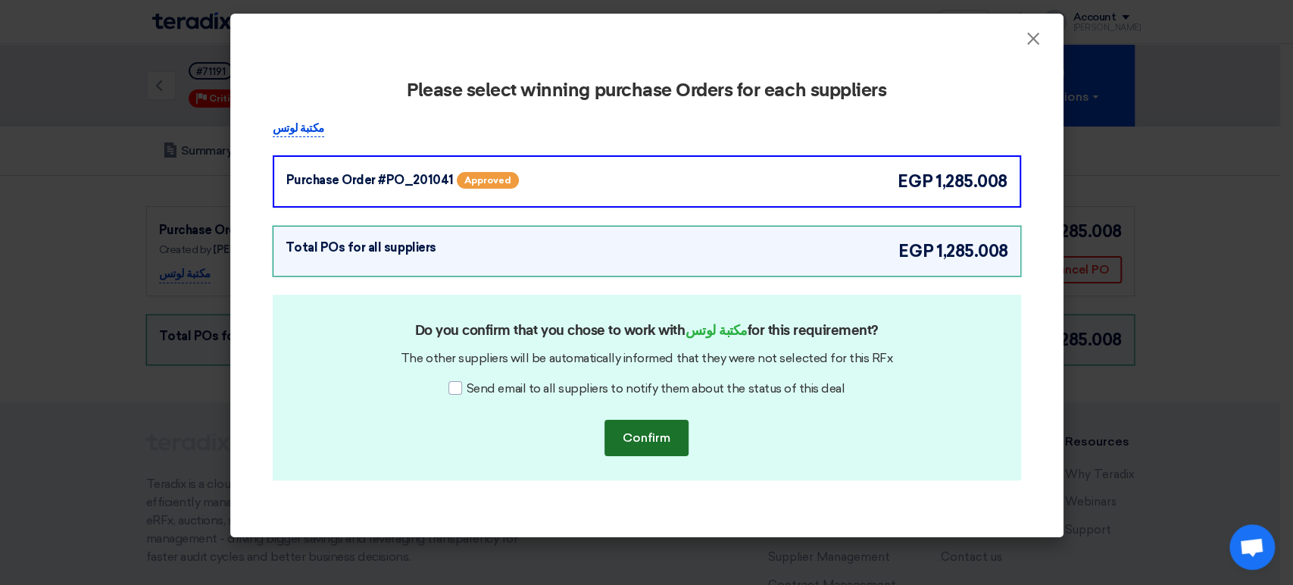
click at [655, 436] on button "Confirm" at bounding box center [646, 438] width 84 height 36
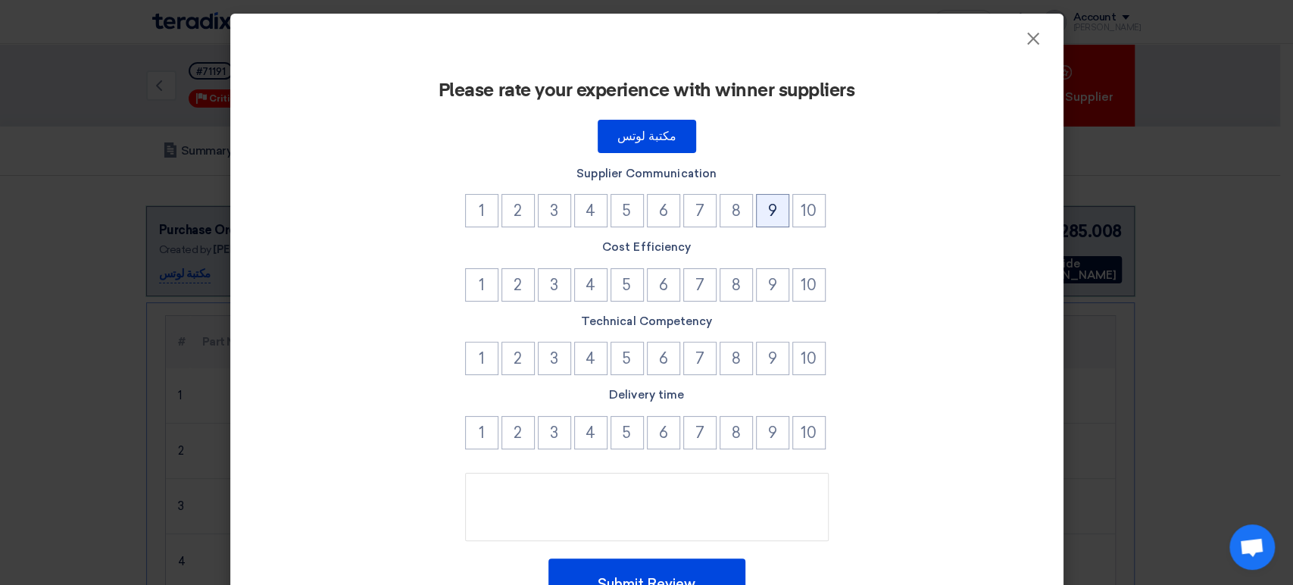
click at [756, 204] on button "9" at bounding box center [772, 210] width 33 height 33
click at [803, 277] on button "10" at bounding box center [808, 284] width 33 height 33
click at [776, 352] on button "9" at bounding box center [772, 358] width 33 height 33
click at [799, 435] on button "10" at bounding box center [808, 432] width 33 height 33
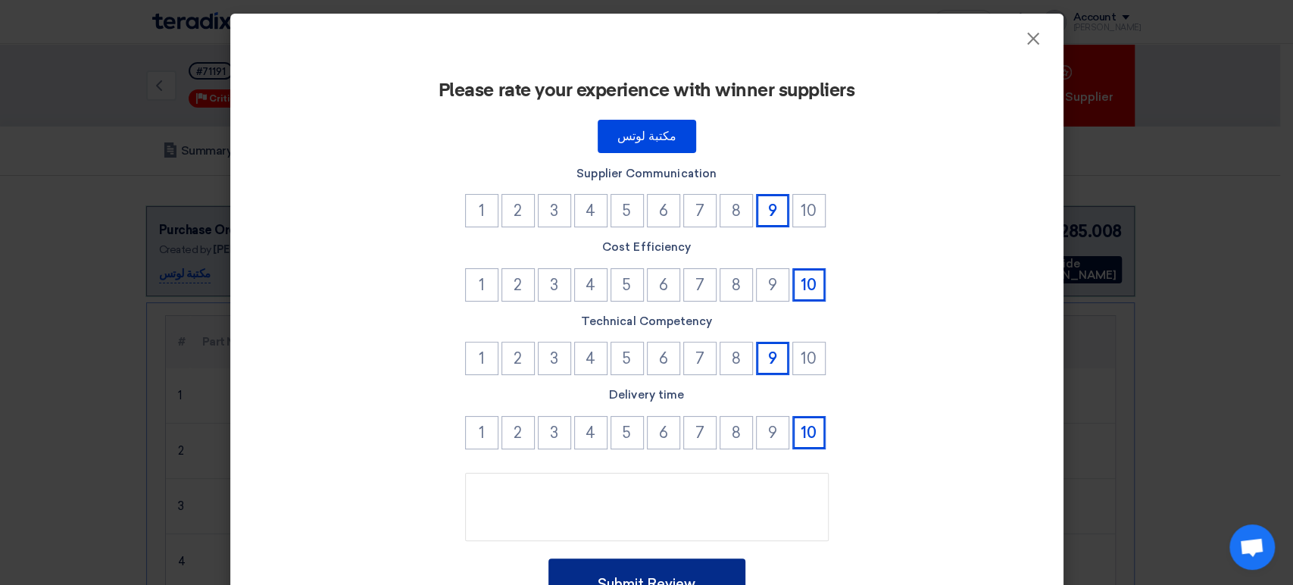
click at [676, 572] on button "Submit Review" at bounding box center [646, 584] width 197 height 52
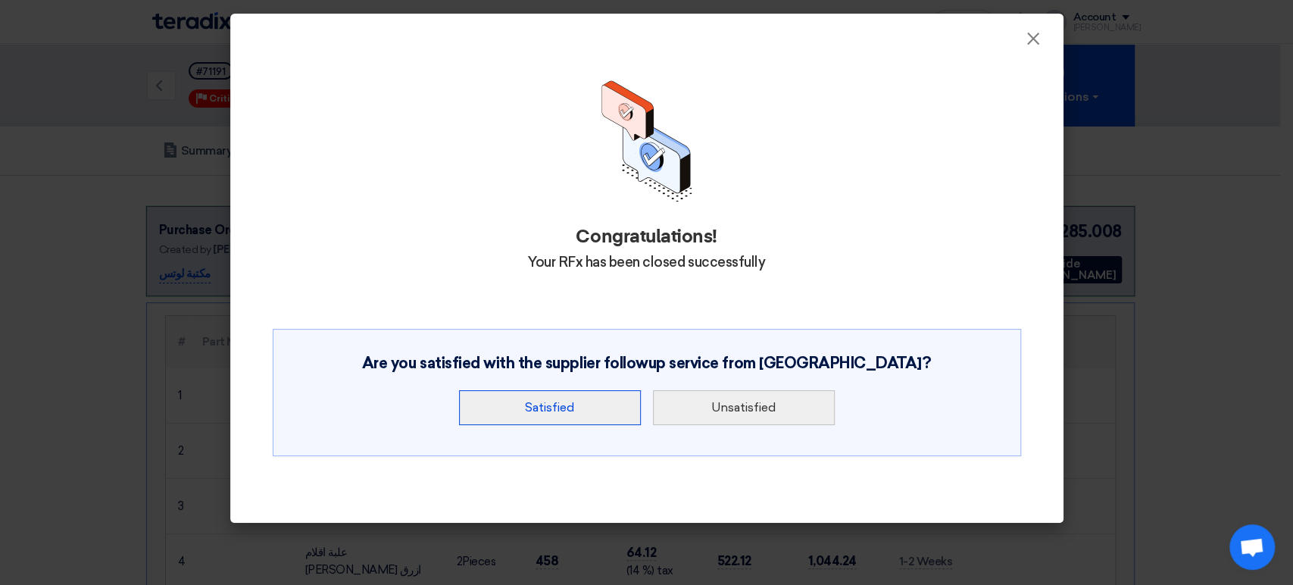
click at [558, 390] on button "Satisfied" at bounding box center [550, 407] width 182 height 35
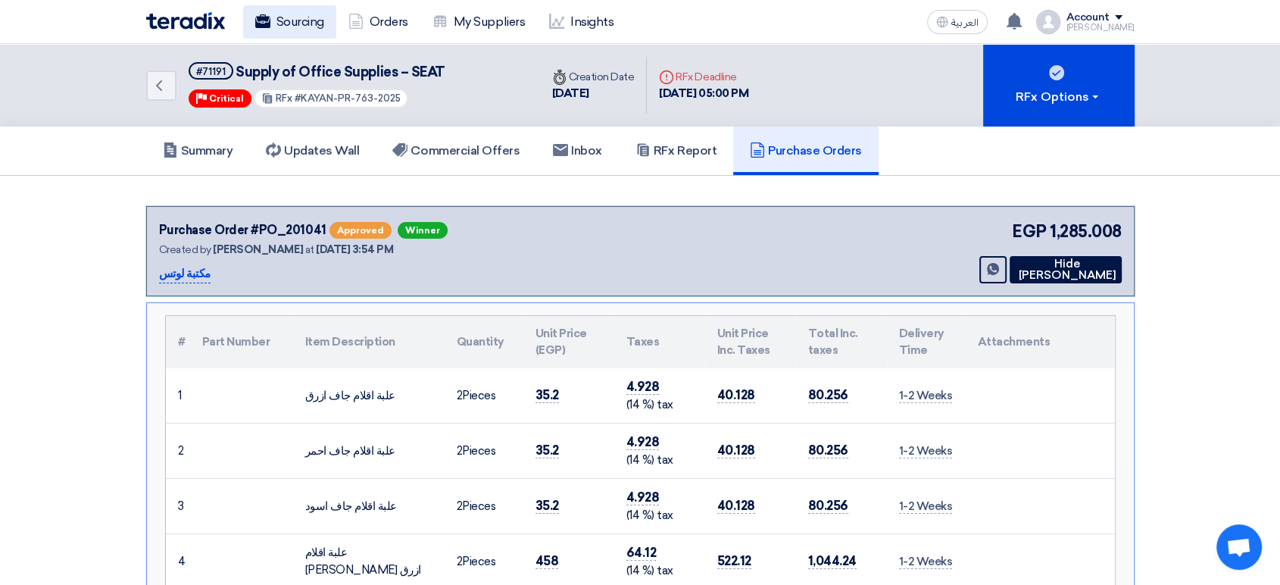
click at [283, 23] on link "Sourcing" at bounding box center [289, 21] width 93 height 33
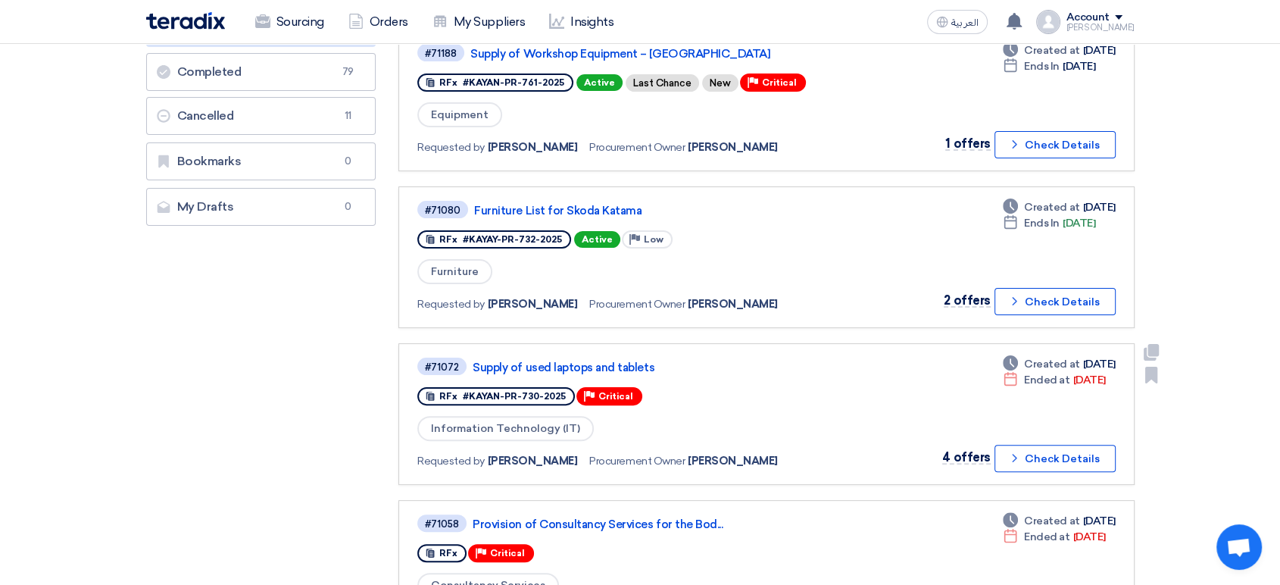
scroll to position [84, 0]
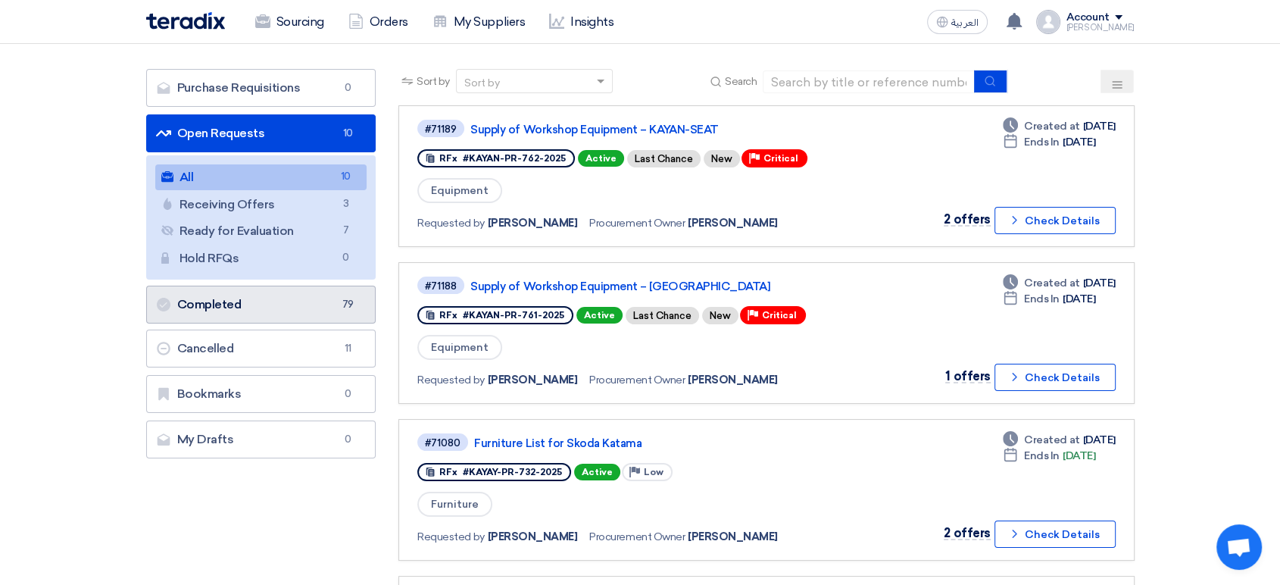
click at [234, 312] on link "Completed Completed 79" at bounding box center [261, 305] width 230 height 38
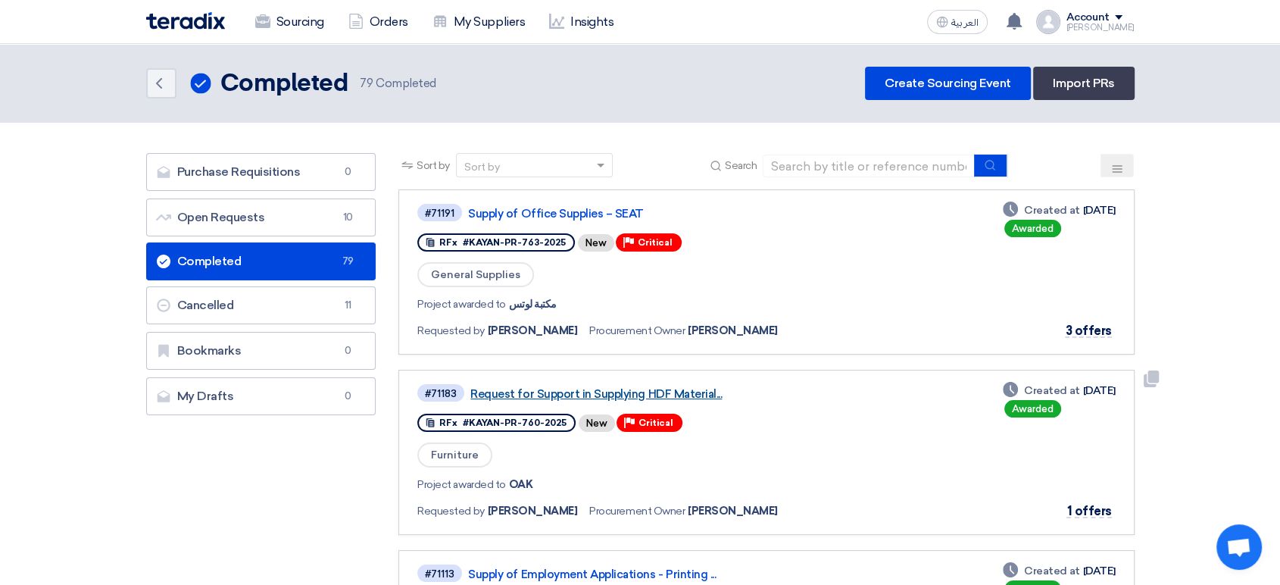
click at [670, 394] on link "Request for Support in Supplying HDF Material..." at bounding box center [659, 394] width 379 height 14
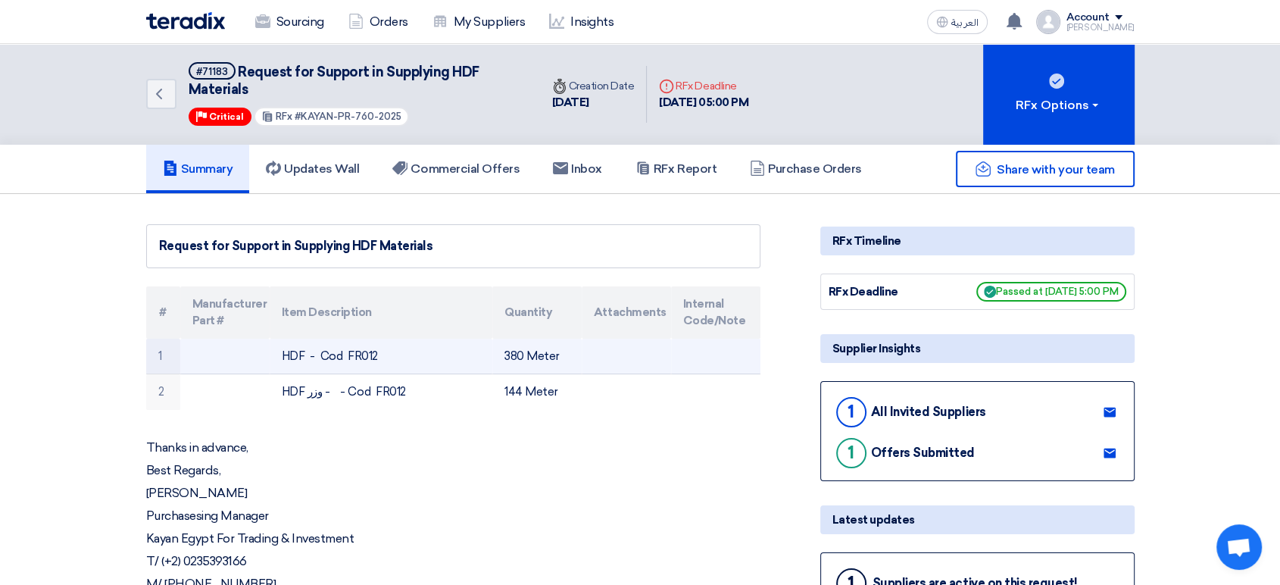
drag, startPoint x: 377, startPoint y: 354, endPoint x: 272, endPoint y: 357, distance: 105.3
click at [272, 357] on td "HDF - Cod FR012" at bounding box center [381, 357] width 223 height 36
copy td "HDF - Cod FR012"
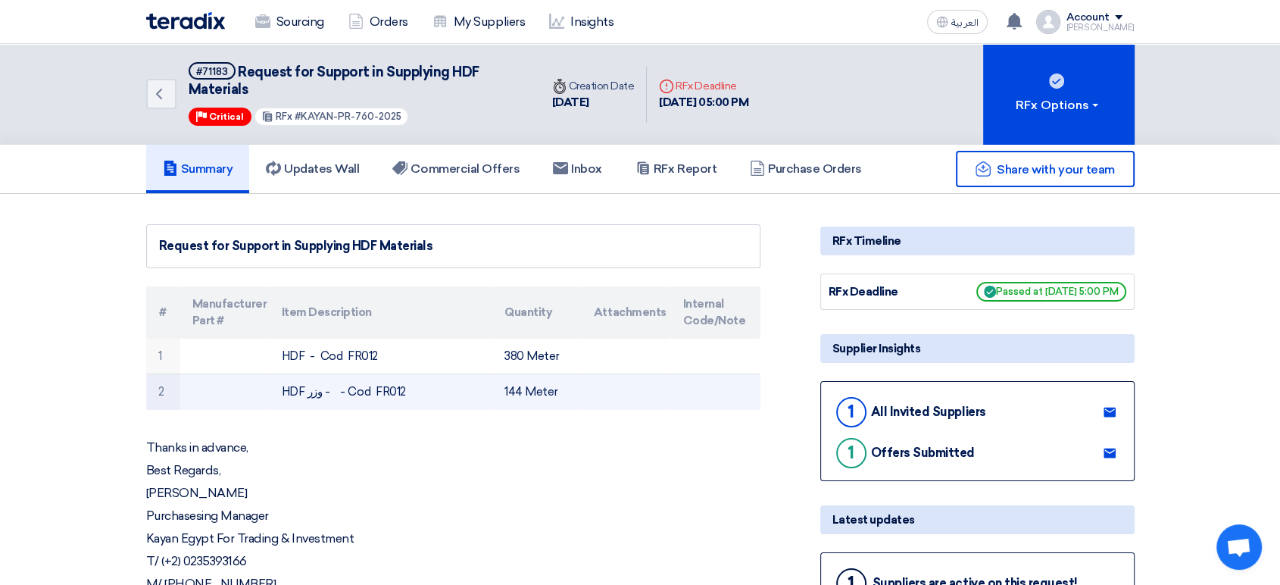
drag, startPoint x: 412, startPoint y: 387, endPoint x: 270, endPoint y: 388, distance: 141.6
click at [270, 388] on td "HDF وزر - - Cod FR012" at bounding box center [381, 392] width 223 height 36
copy td "HDF وزر - - Cod FR012"
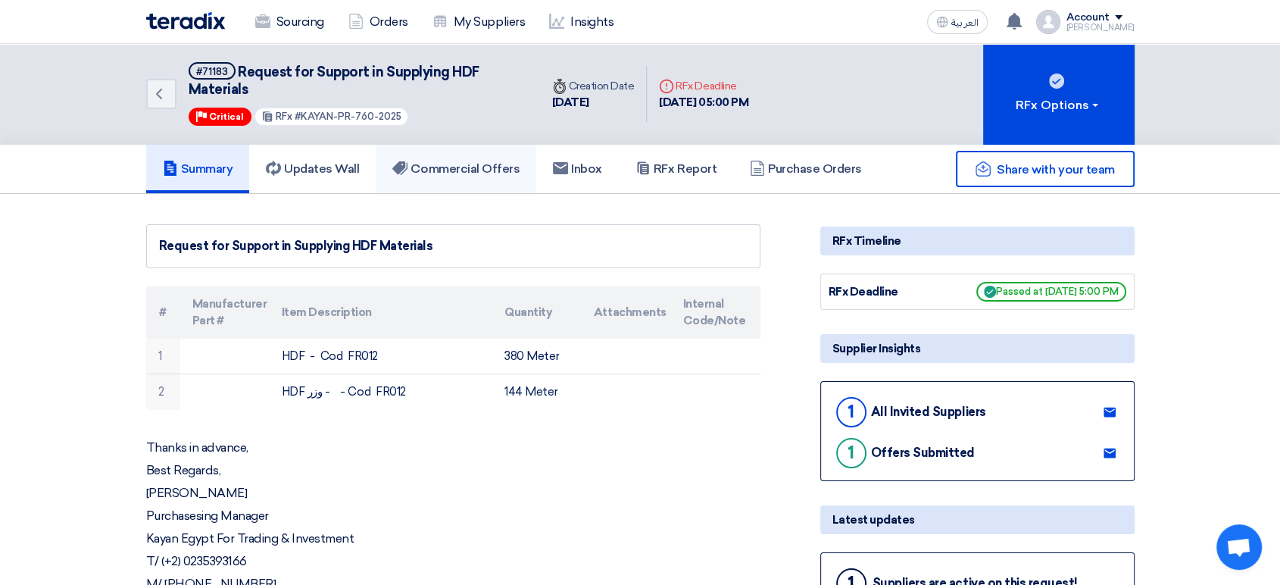
click at [455, 169] on h5 "Commercial Offers" at bounding box center [455, 168] width 127 height 15
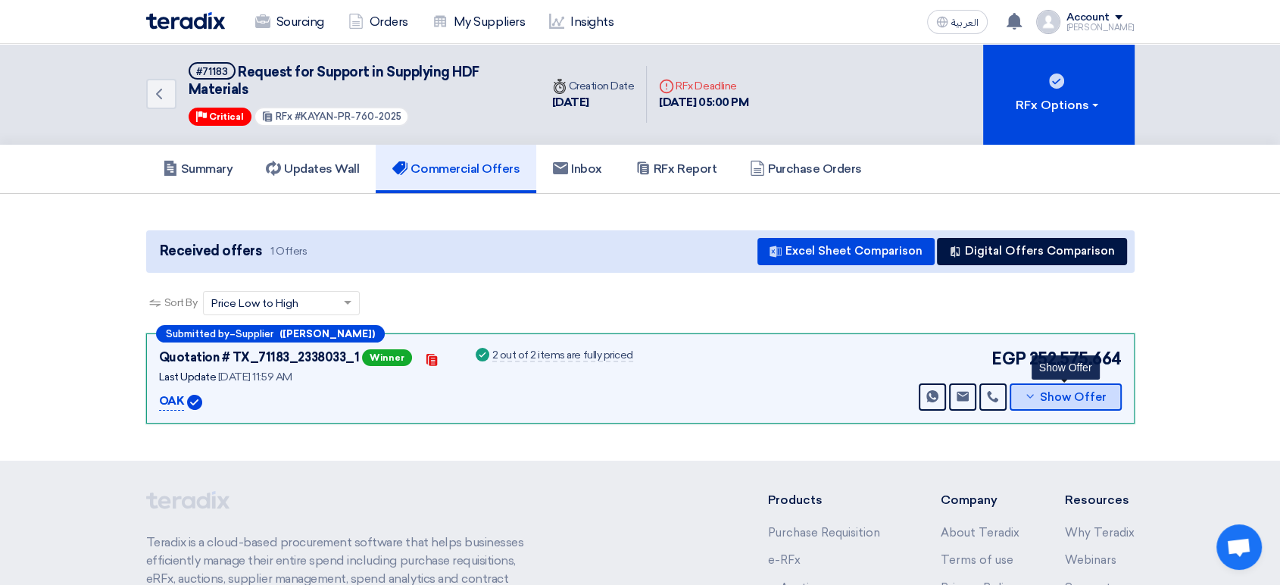
click at [1052, 393] on span "Show Offer" at bounding box center [1073, 397] width 67 height 11
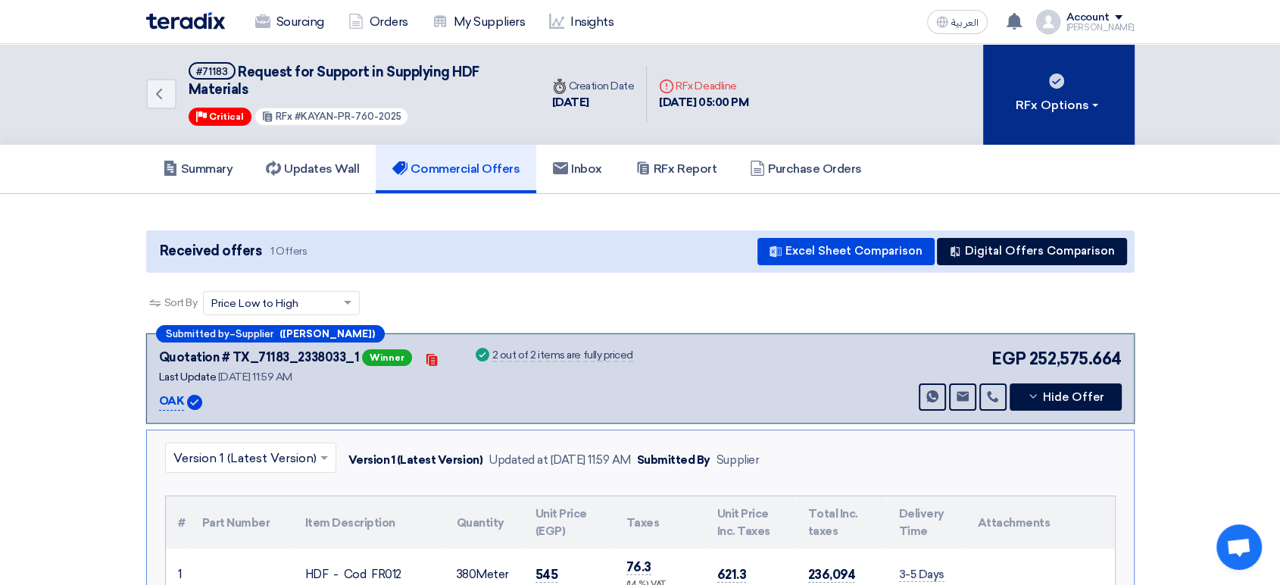
click at [1056, 115] on button "RFx Options" at bounding box center [1058, 94] width 151 height 101
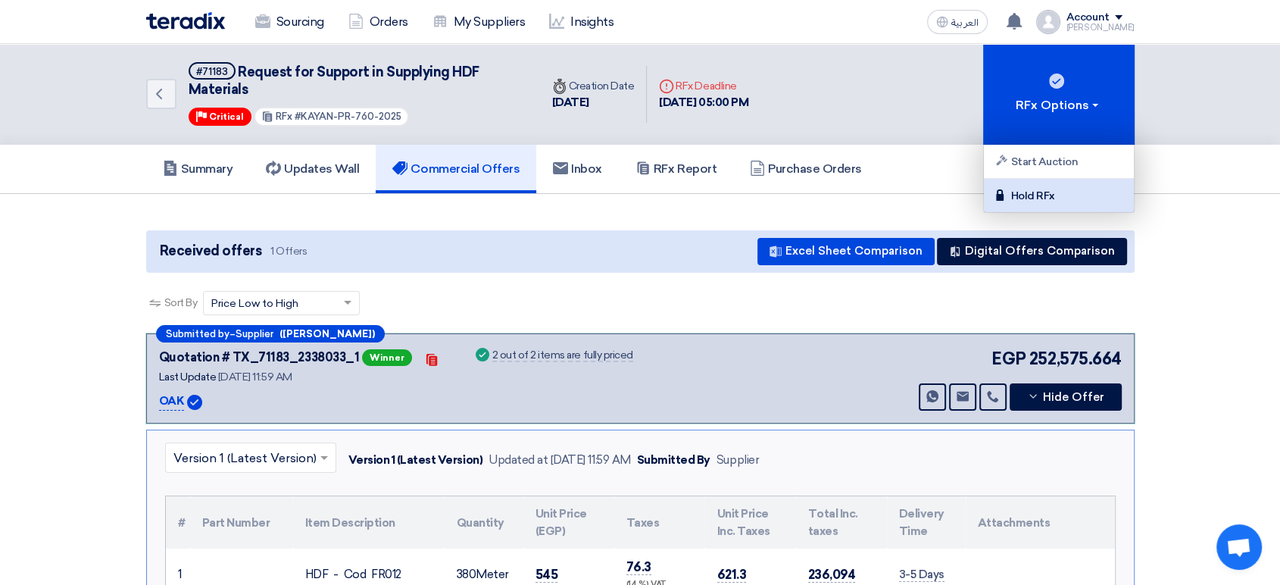
click at [1035, 194] on div "Hold RFx" at bounding box center [1059, 195] width 132 height 18
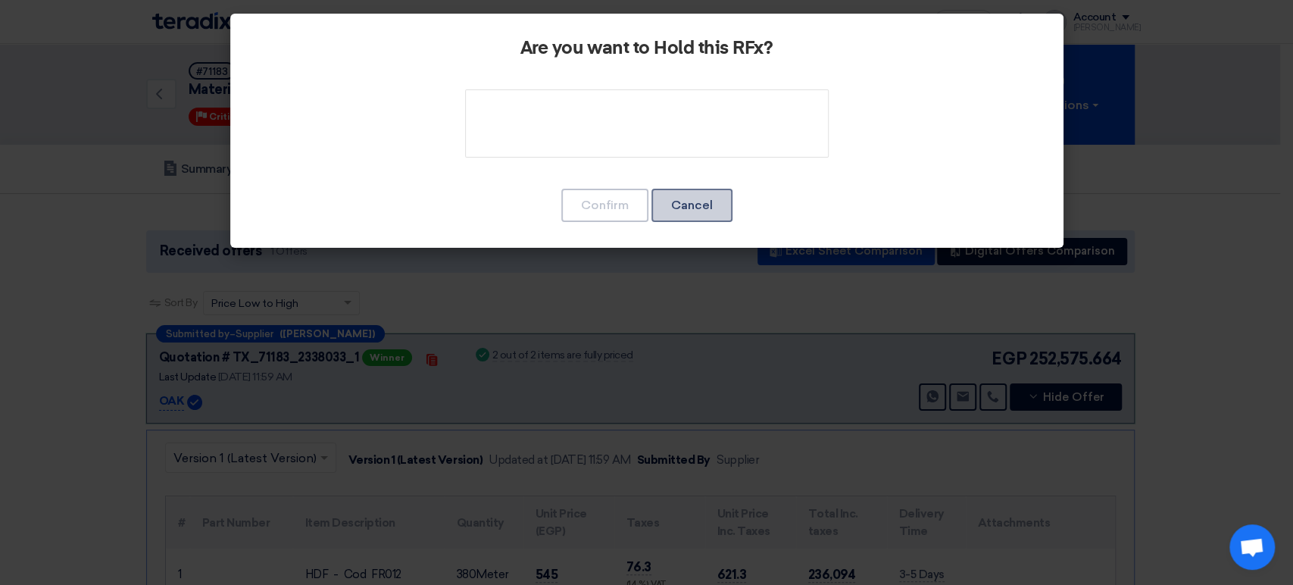
click at [688, 208] on button "Cancel" at bounding box center [691, 205] width 81 height 33
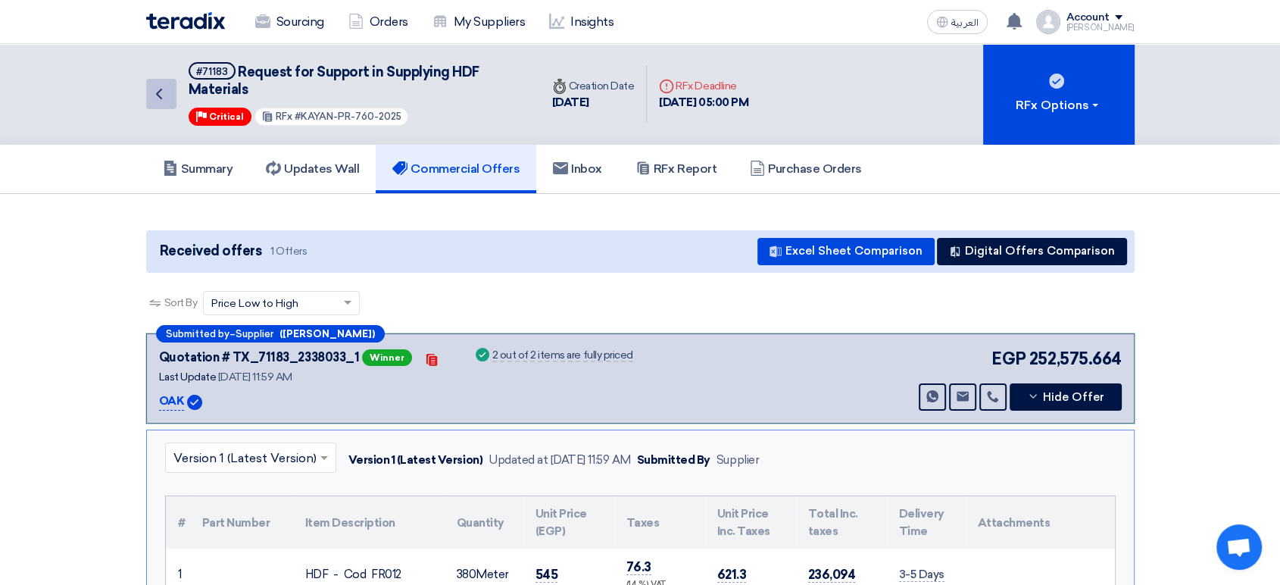
click at [157, 95] on icon "Back" at bounding box center [159, 94] width 18 height 18
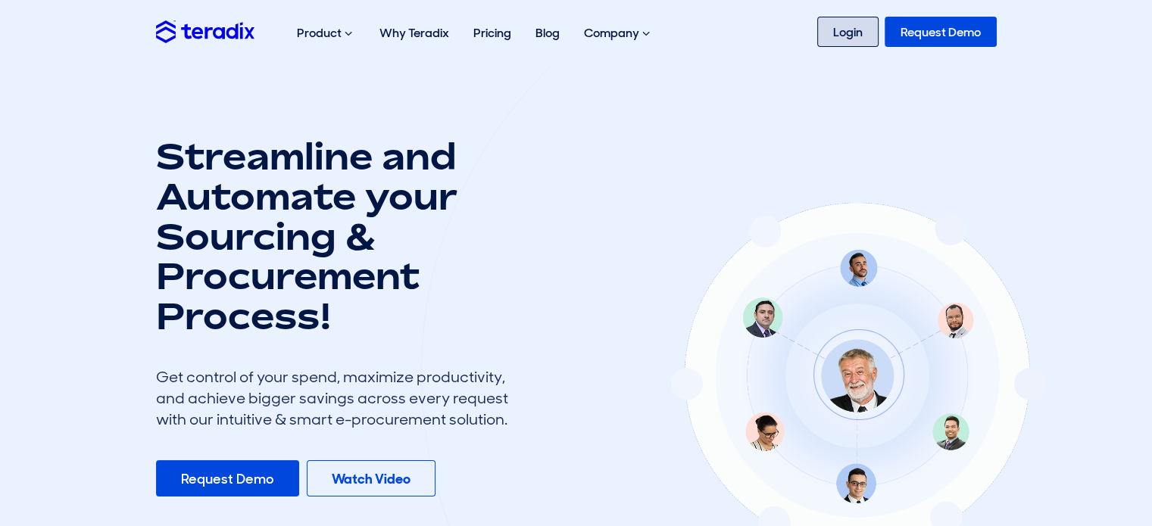
click at [851, 34] on link "Login" at bounding box center [847, 32] width 61 height 30
click at [854, 31] on link "Login" at bounding box center [847, 32] width 61 height 30
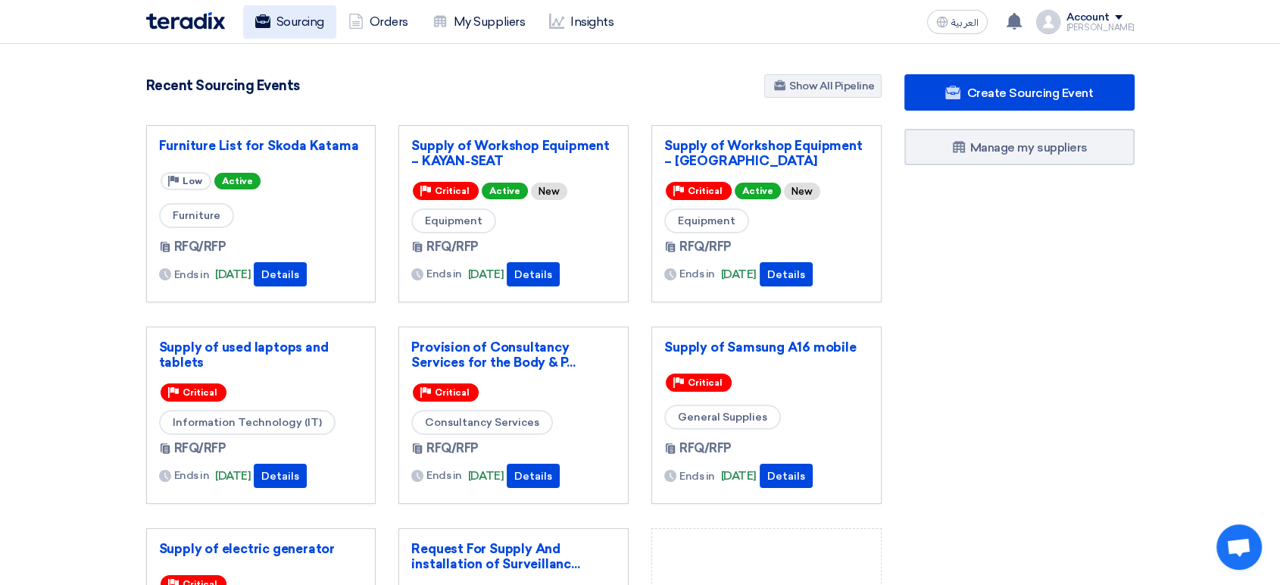
click at [300, 28] on link "Sourcing" at bounding box center [289, 21] width 93 height 33
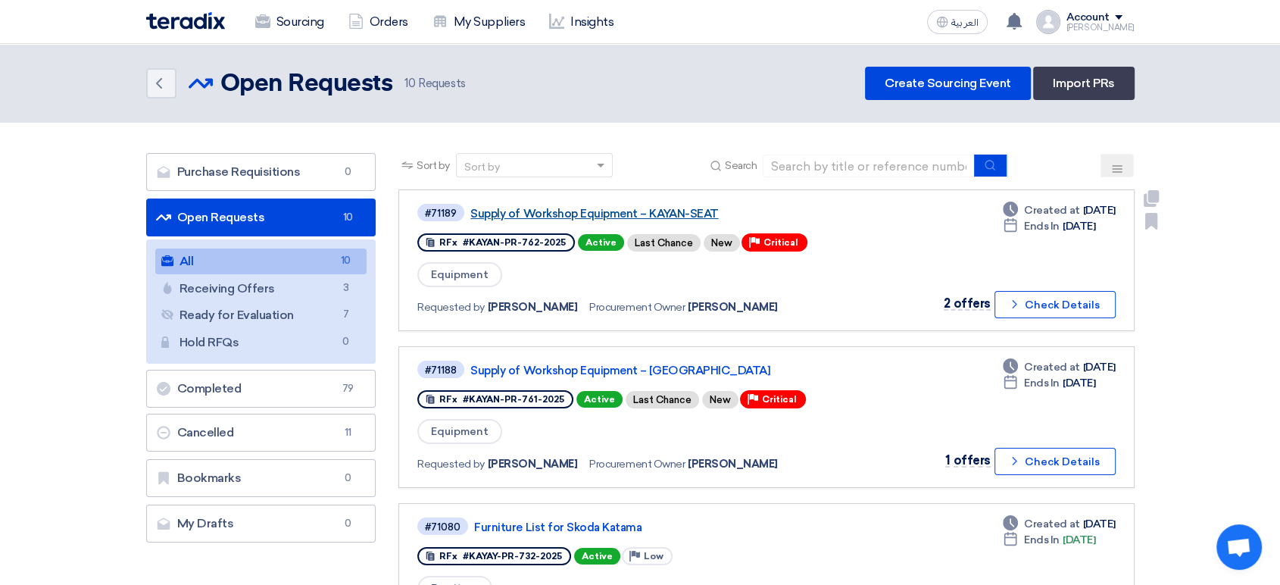
click at [651, 217] on link "Supply of Workshop Equipment – KAYAN-SEAT" at bounding box center [659, 214] width 379 height 14
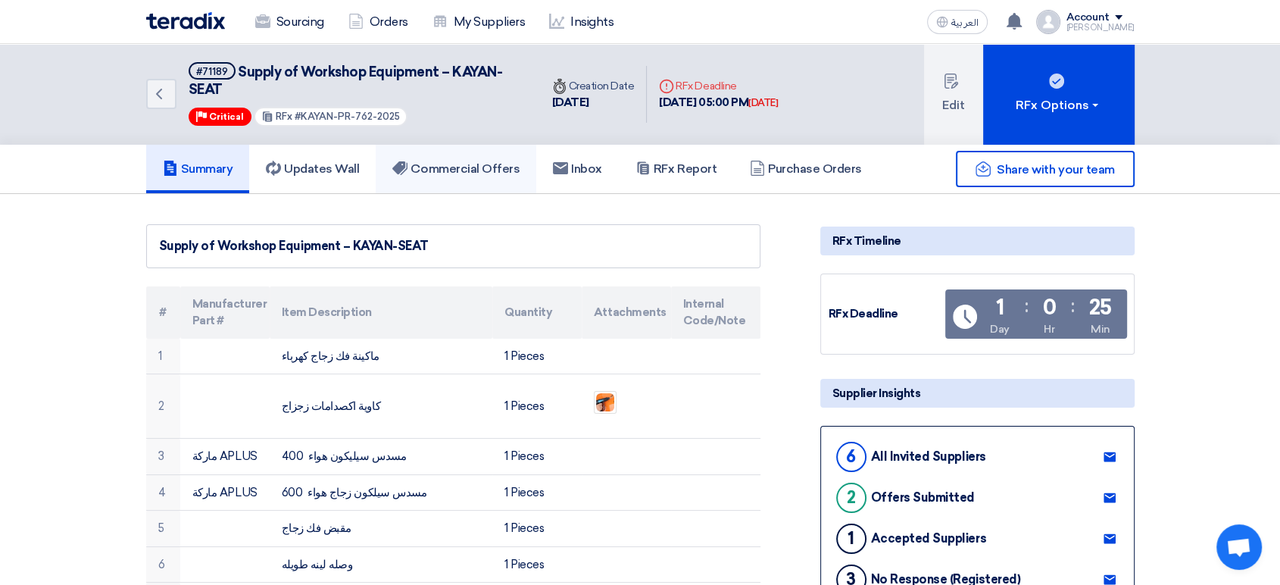
click at [445, 170] on h5 "Commercial Offers" at bounding box center [455, 168] width 127 height 15
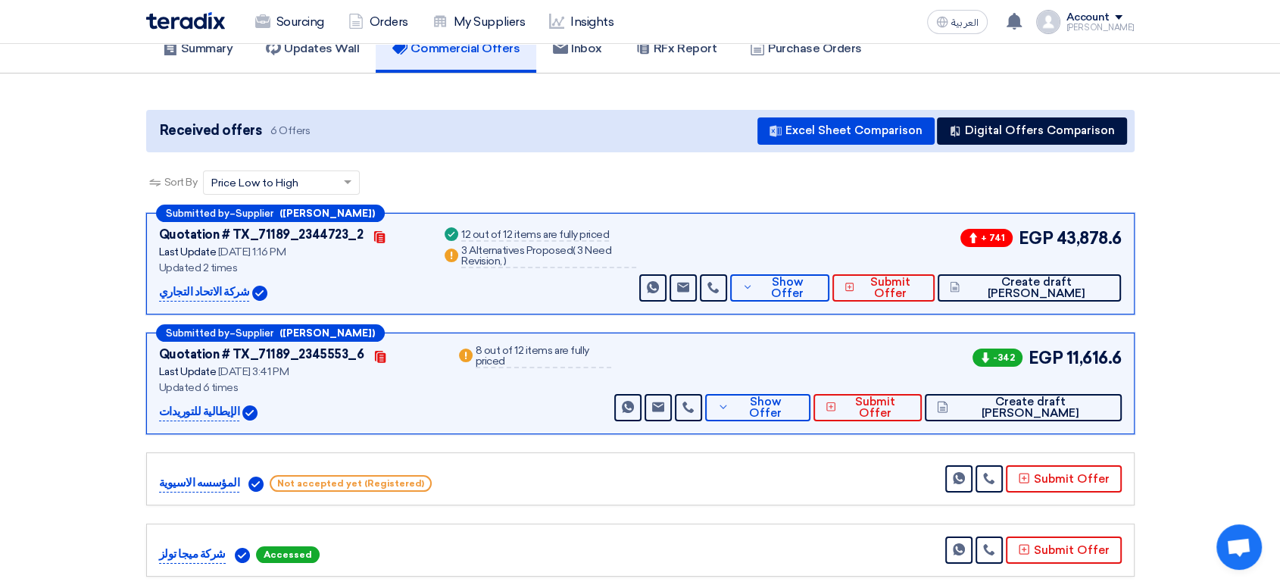
scroll to position [168, 0]
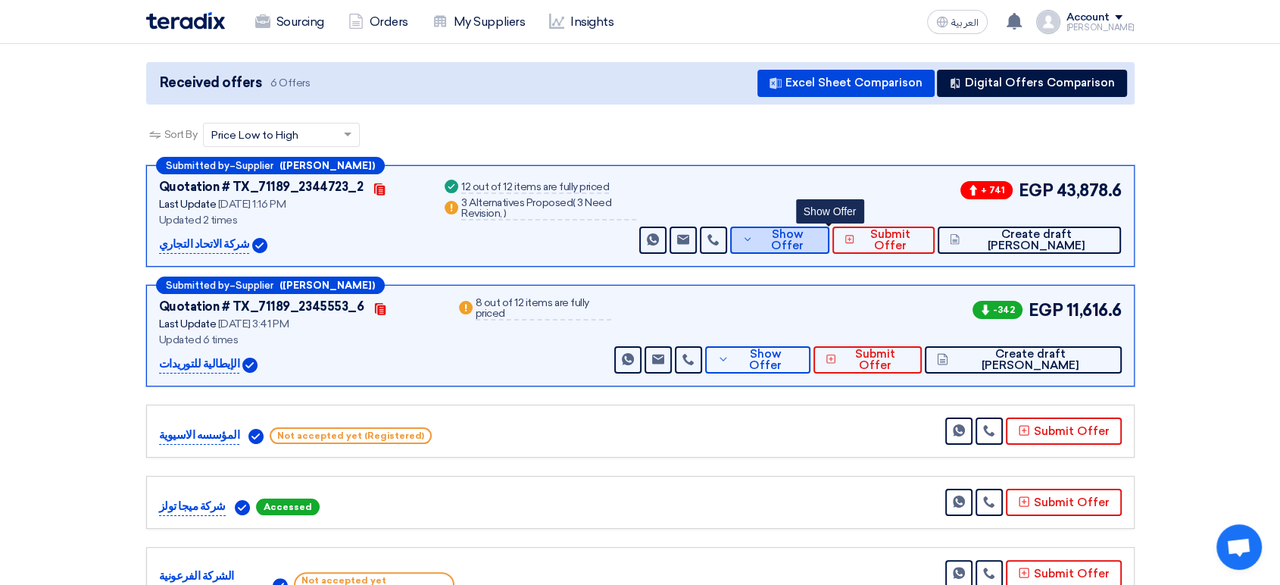
click at [753, 236] on icon at bounding box center [747, 239] width 11 height 12
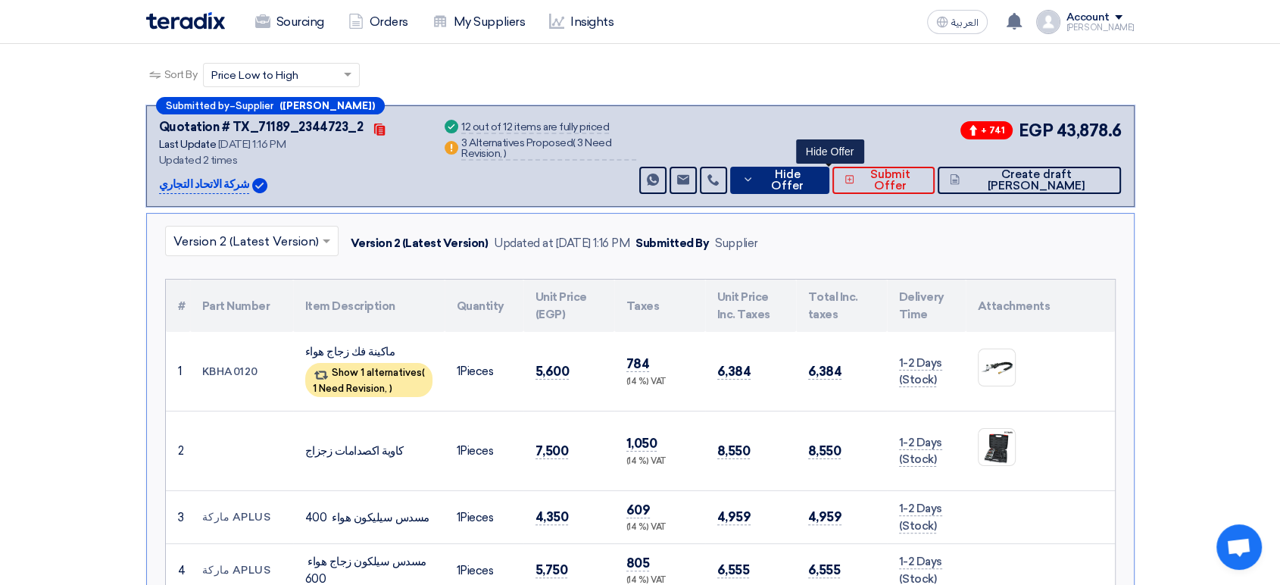
scroll to position [252, 0]
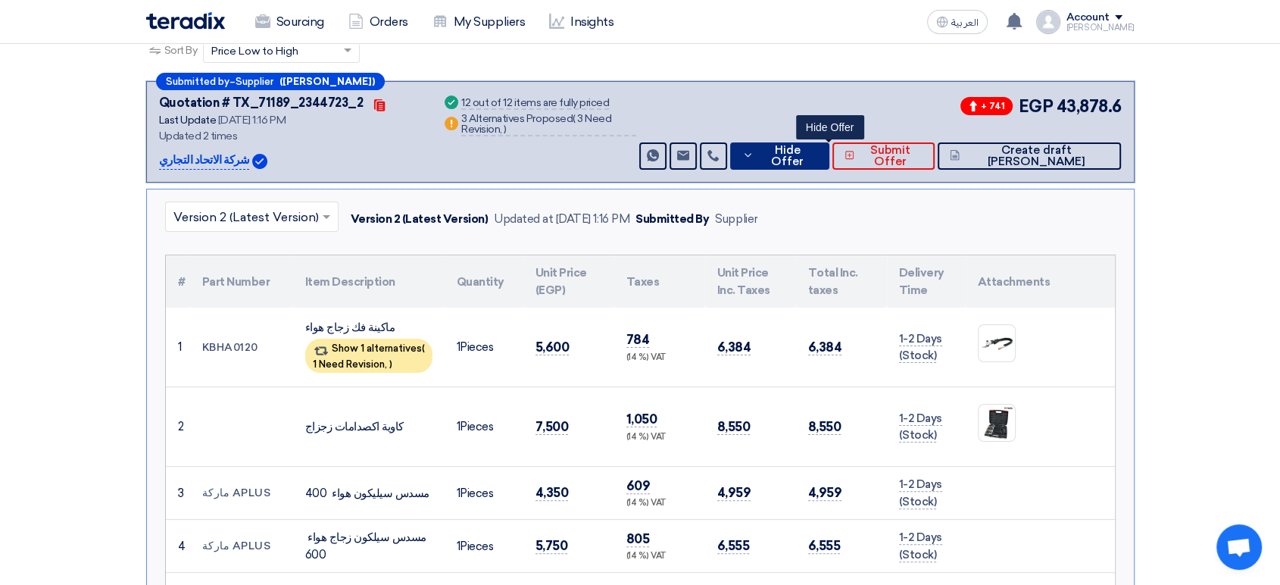
click at [807, 155] on button "Hide Offer" at bounding box center [779, 155] width 99 height 27
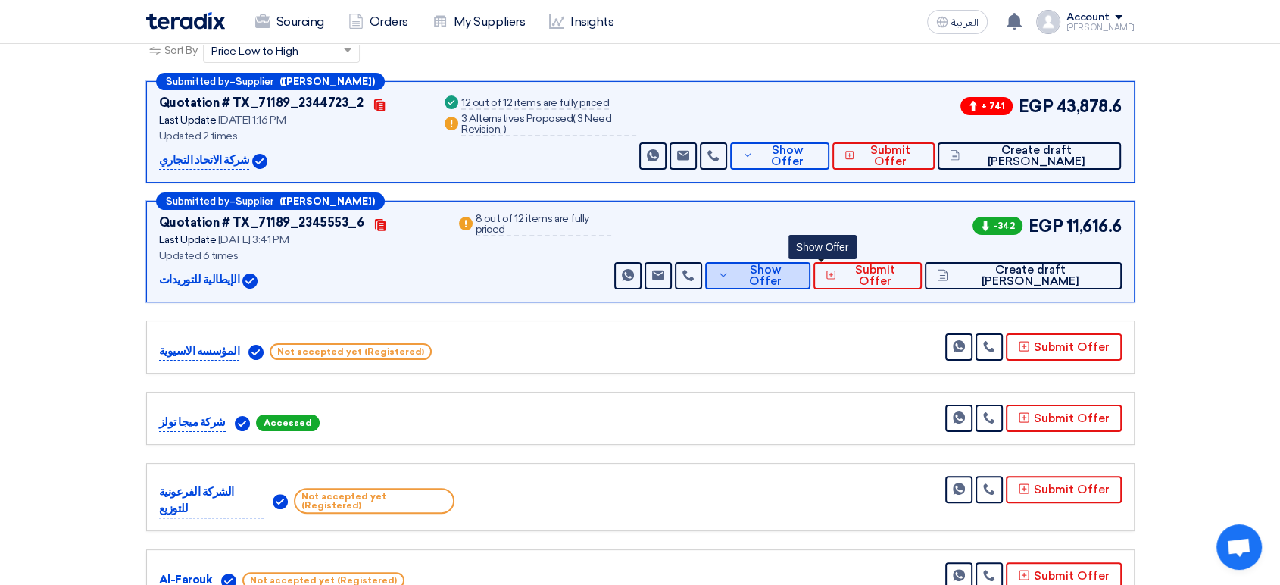
click at [798, 270] on span "Show Offer" at bounding box center [765, 275] width 65 height 23
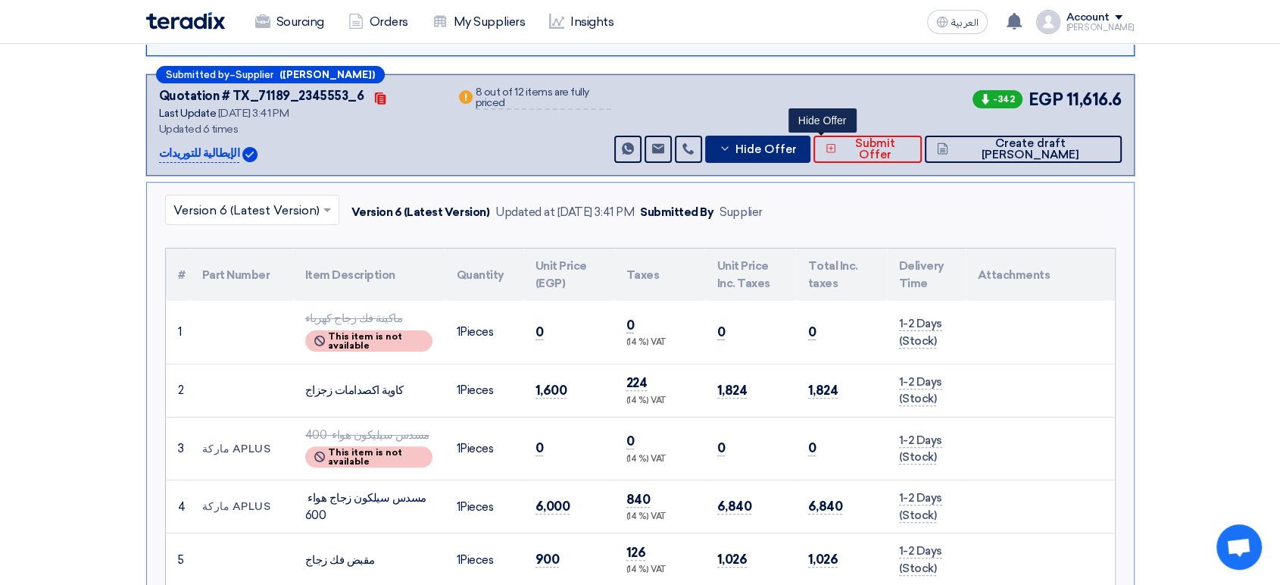
scroll to position [420, 0]
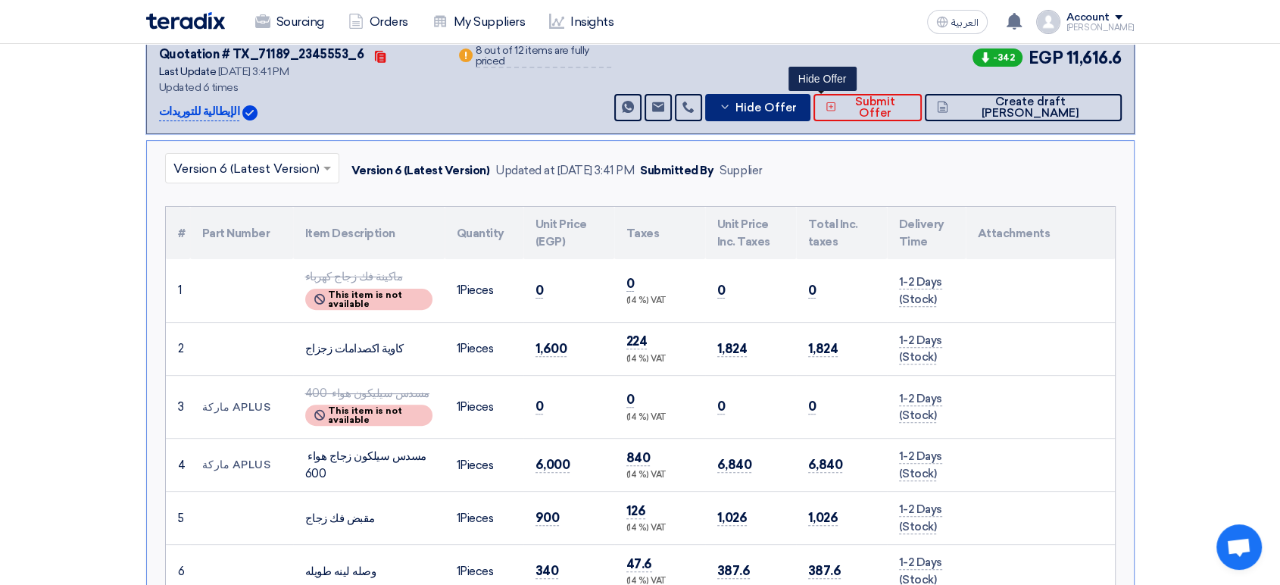
click at [796, 106] on span "Hide Offer" at bounding box center [765, 107] width 61 height 11
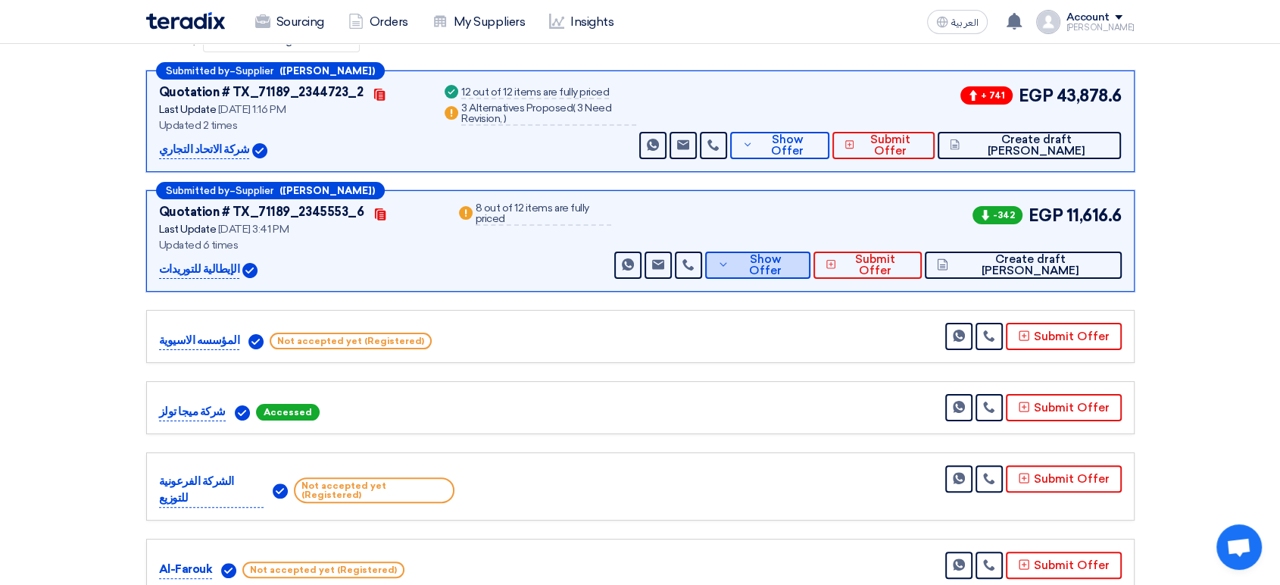
scroll to position [84, 0]
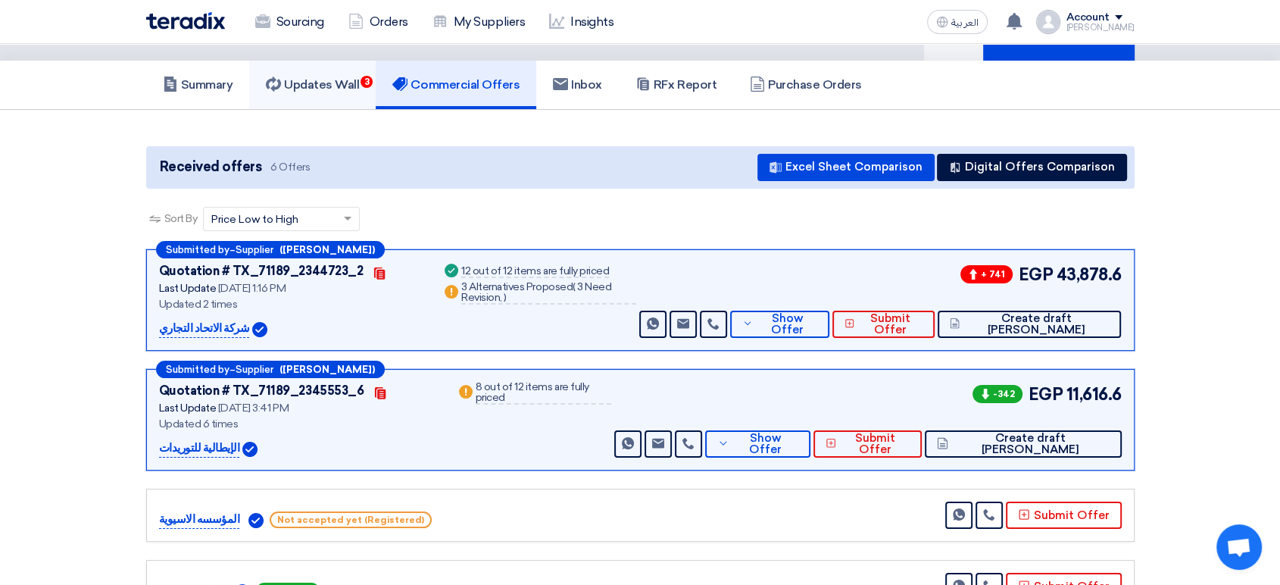
click at [326, 81] on h5 "Updates Wall 3" at bounding box center [312, 84] width 93 height 15
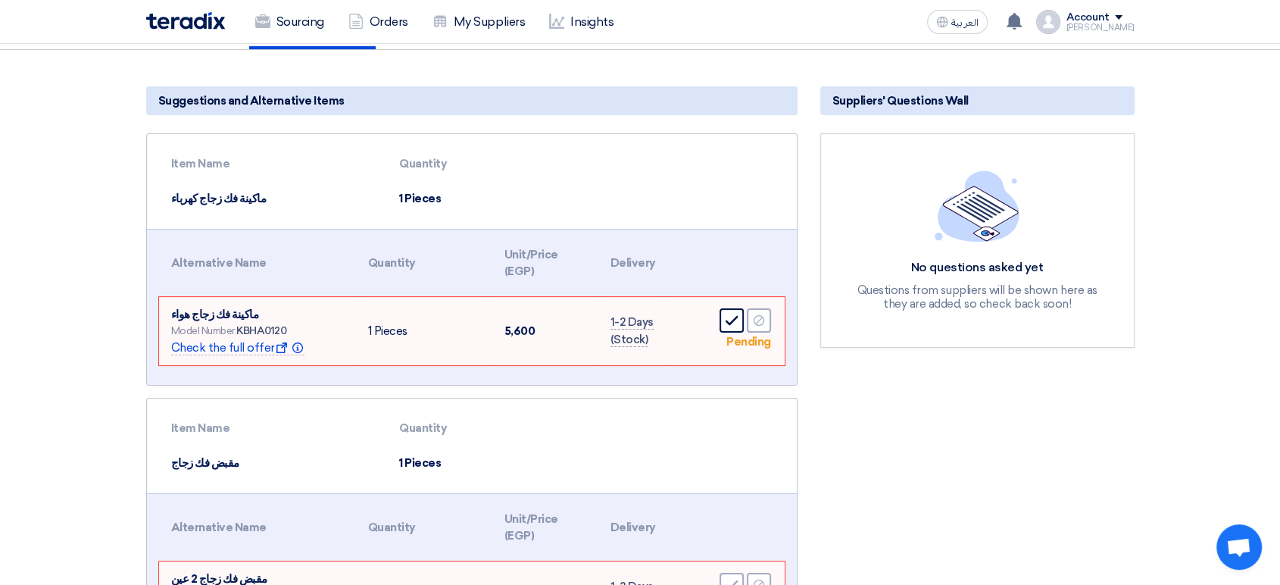
scroll to position [168, 0]
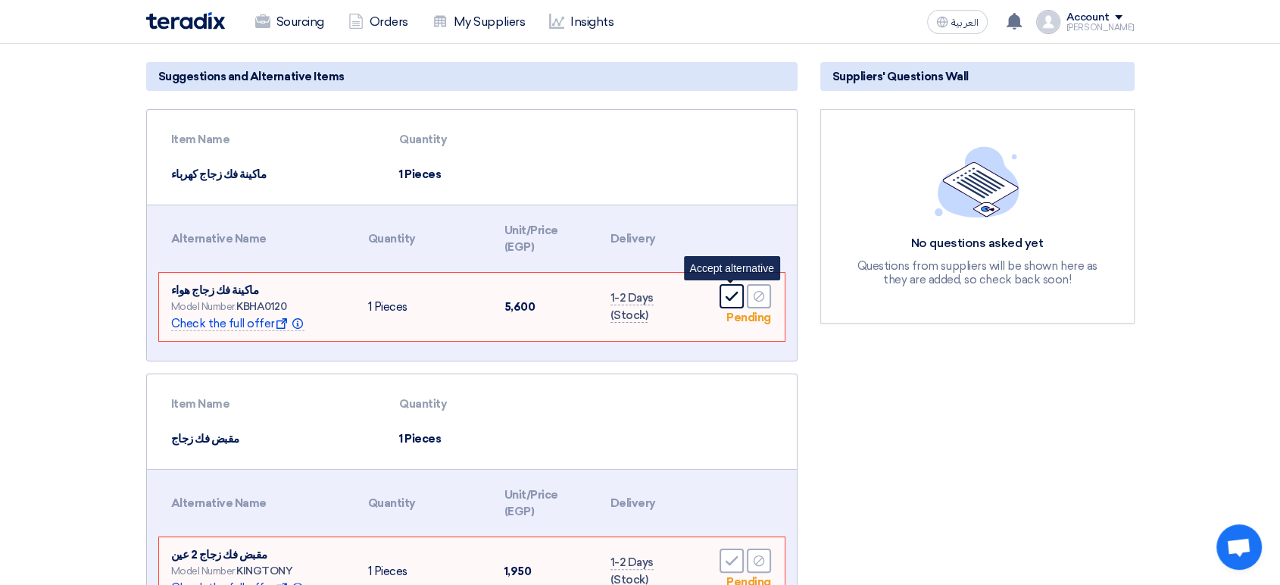
click at [733, 289] on icon "Accept" at bounding box center [732, 296] width 14 height 14
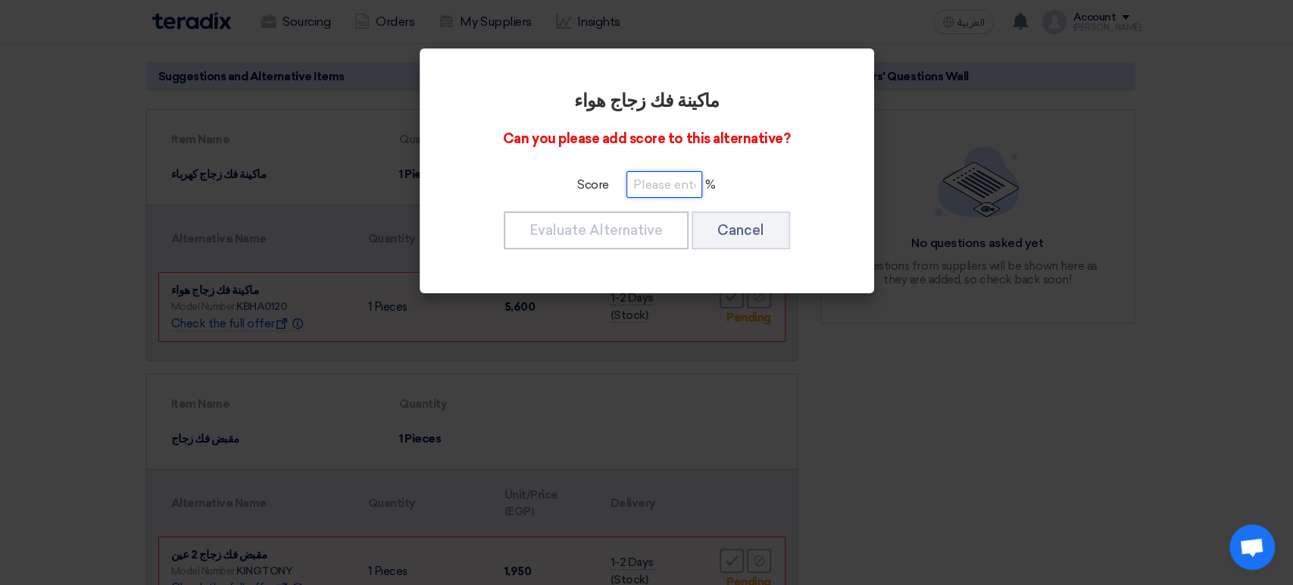
click at [658, 196] on input "number" at bounding box center [664, 184] width 76 height 27
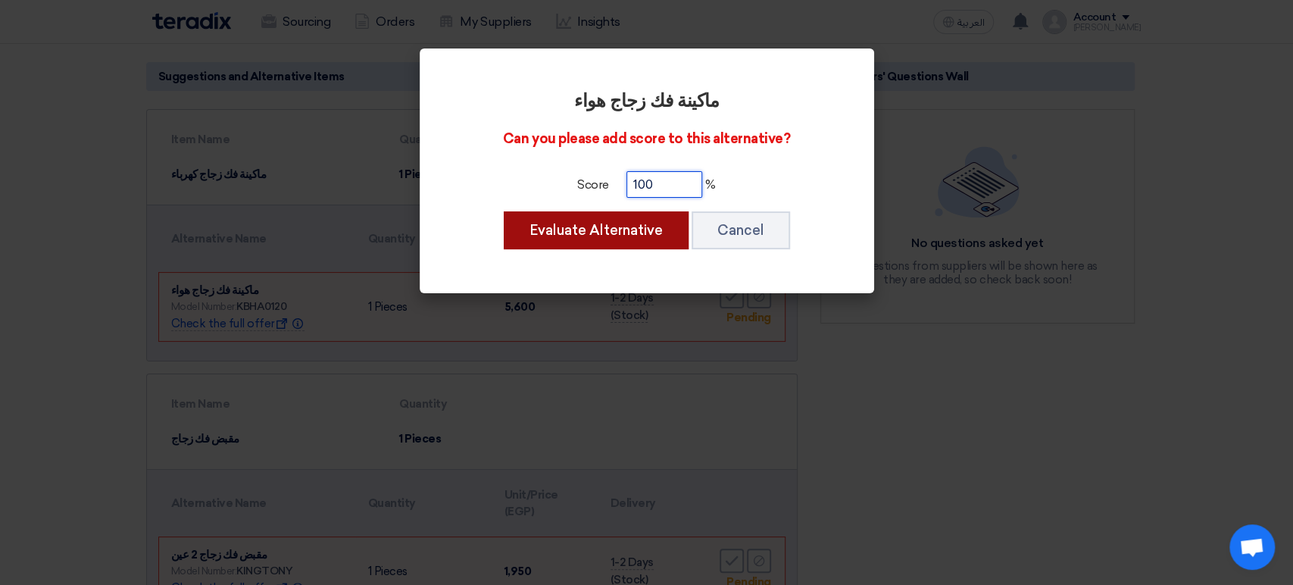
type input "100"
click at [639, 217] on button "Evaluate Alternative" at bounding box center [596, 230] width 185 height 38
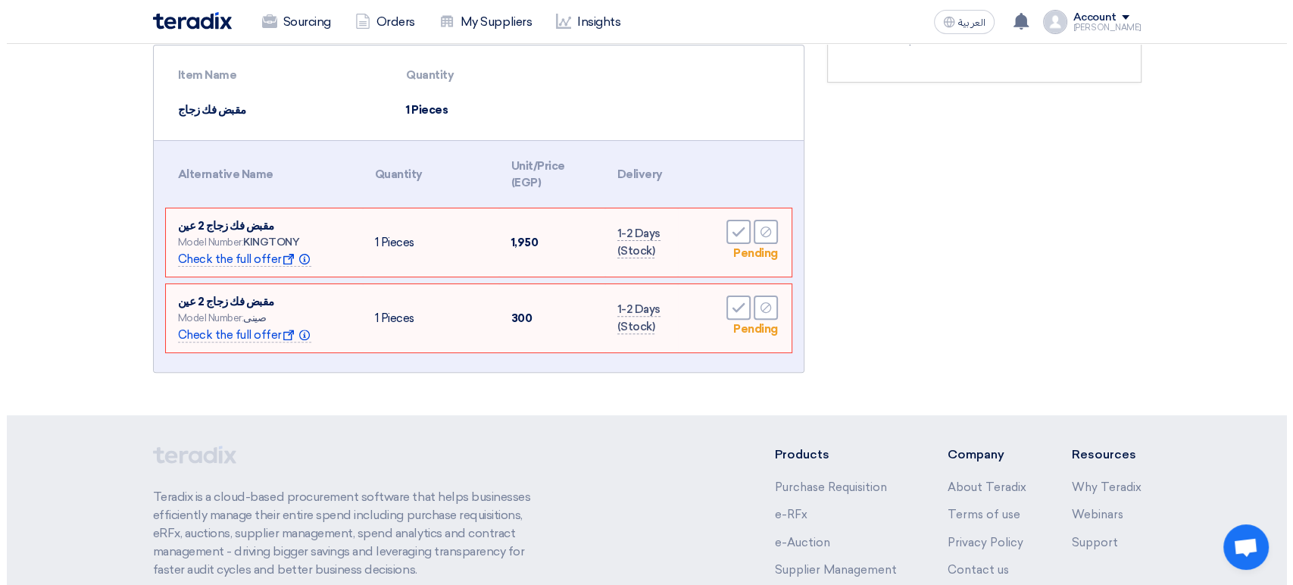
scroll to position [420, 0]
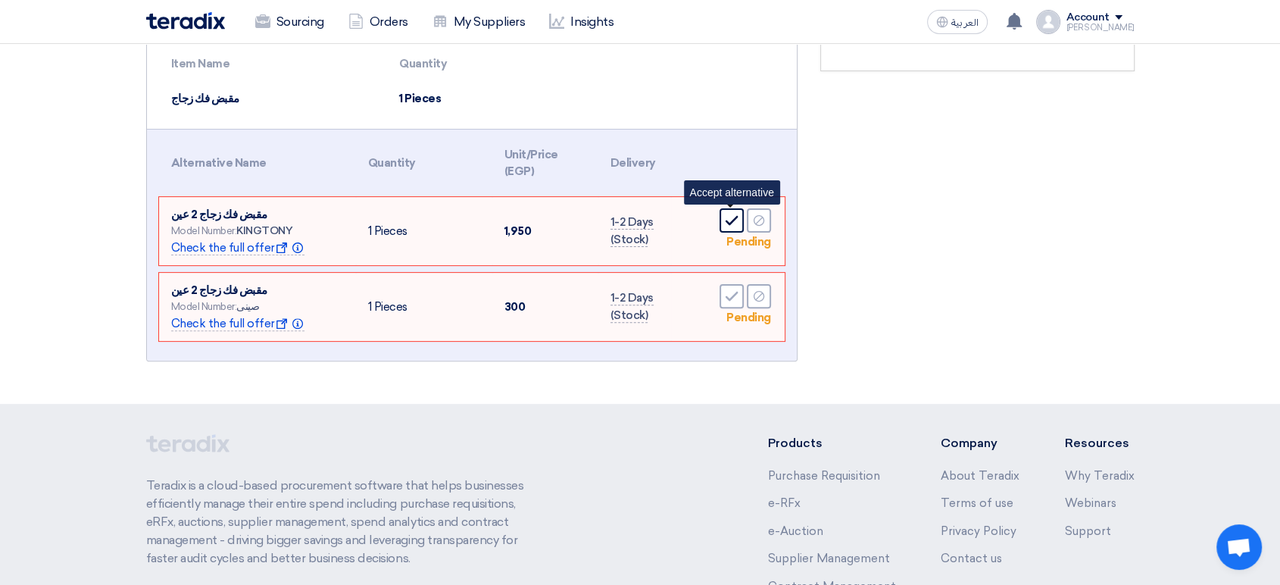
click at [728, 214] on icon "Accept" at bounding box center [732, 221] width 14 height 14
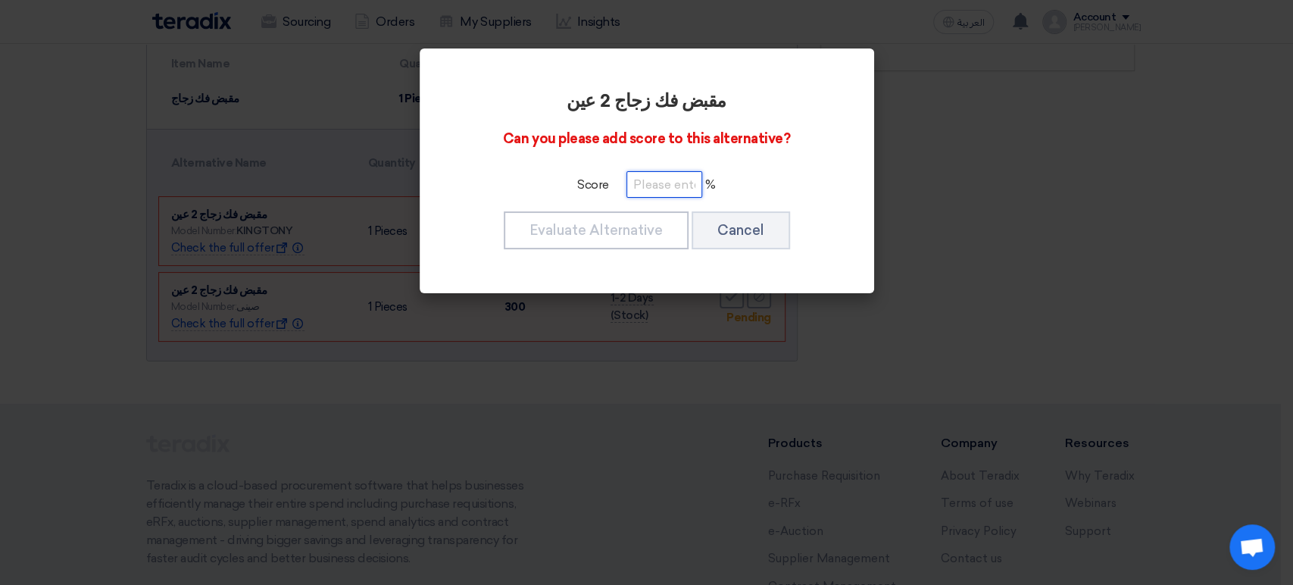
click at [657, 186] on input "number" at bounding box center [664, 184] width 76 height 27
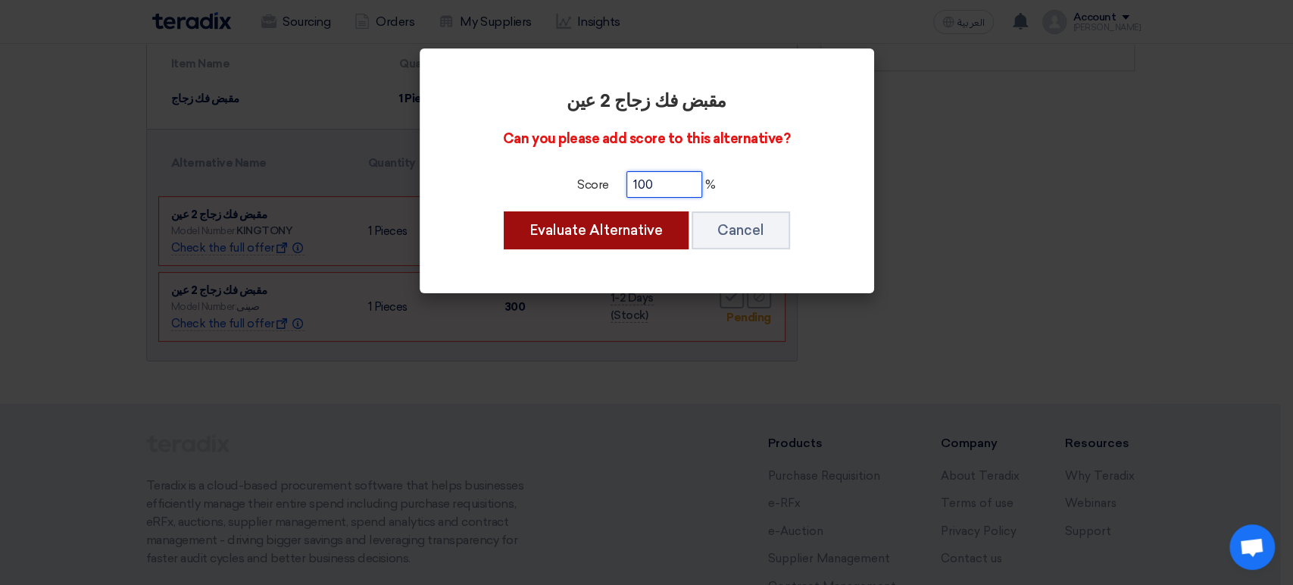
type input "100"
click at [615, 223] on button "Evaluate Alternative" at bounding box center [596, 230] width 185 height 38
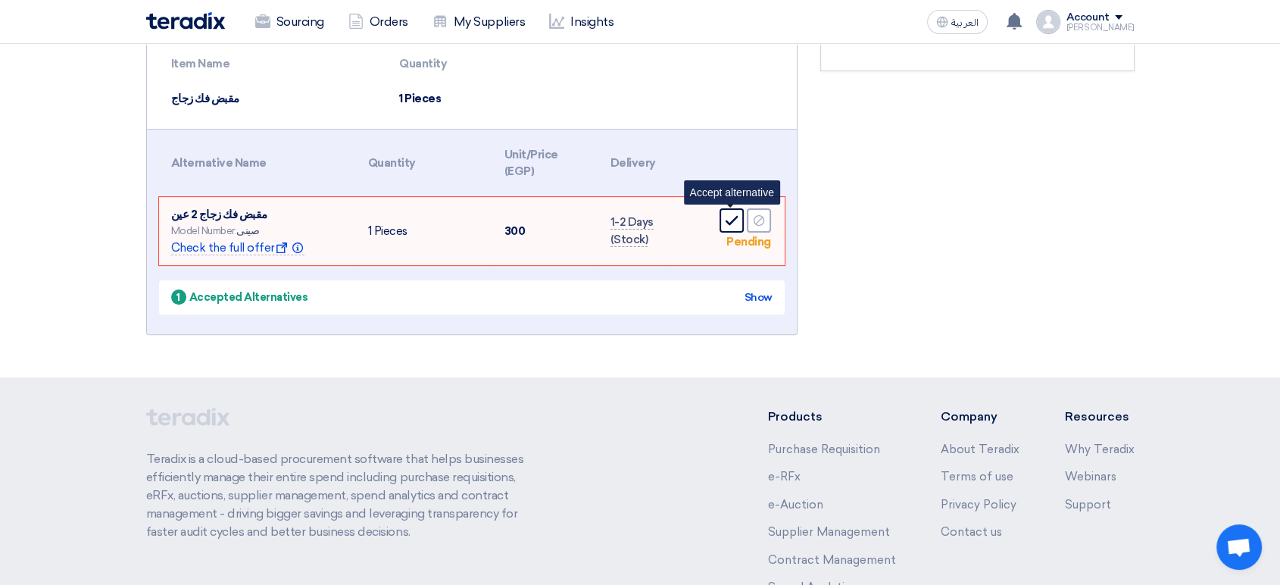
click at [723, 211] on div "Accept" at bounding box center [732, 220] width 24 height 24
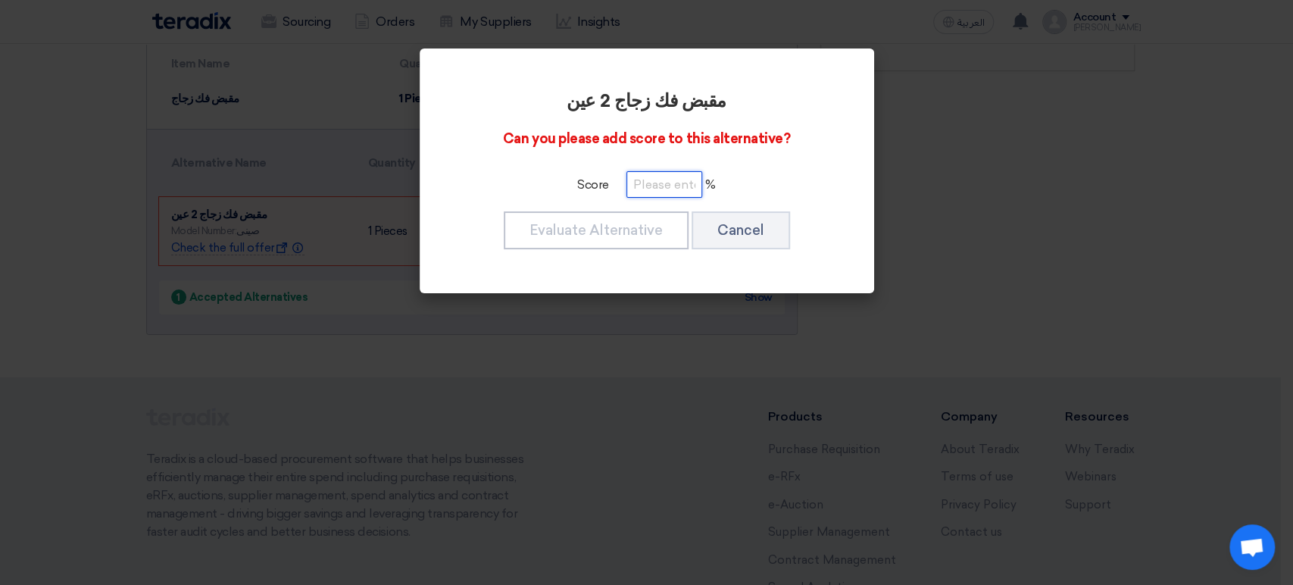
click at [657, 187] on input "number" at bounding box center [664, 184] width 76 height 27
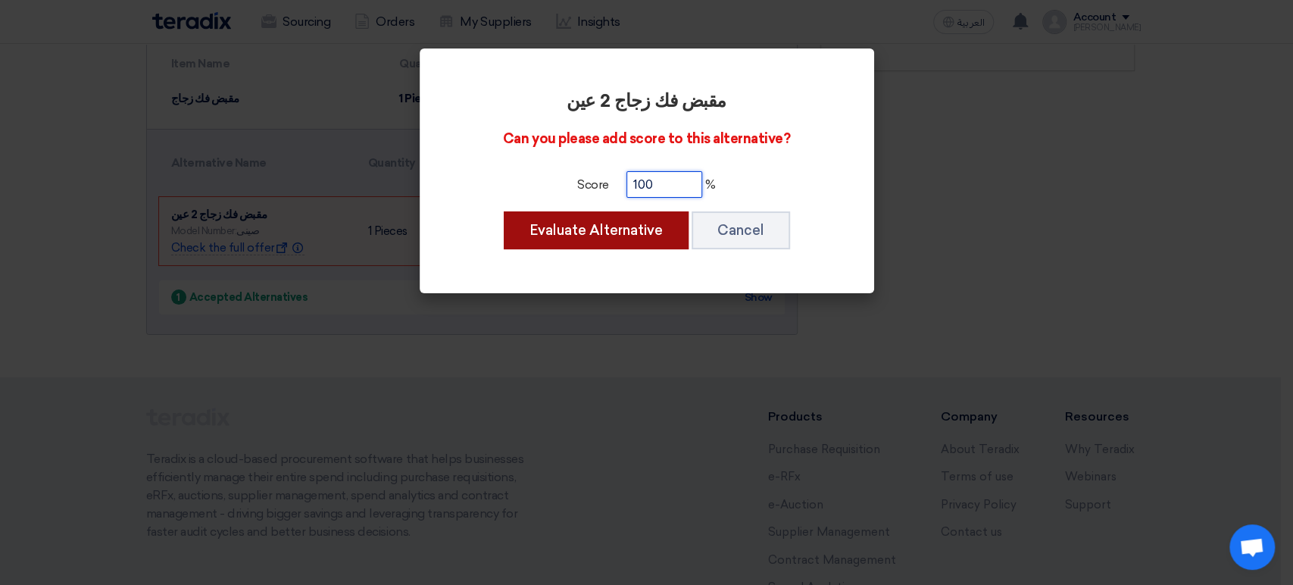
type input "100"
click at [642, 235] on button "Evaluate Alternative" at bounding box center [596, 230] width 185 height 38
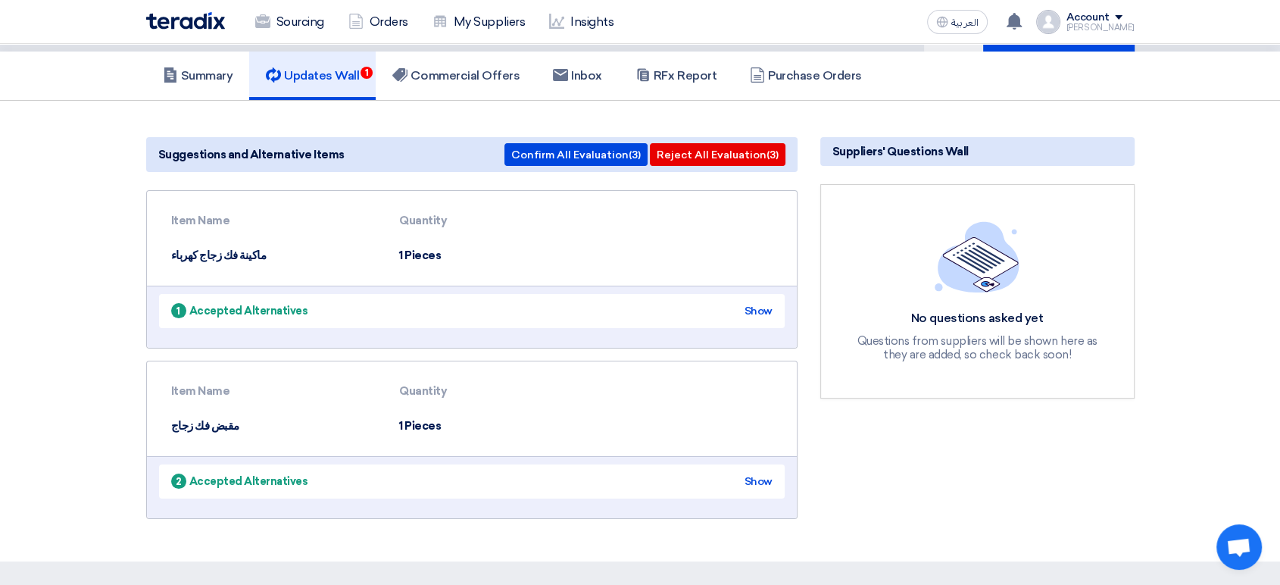
scroll to position [73, 0]
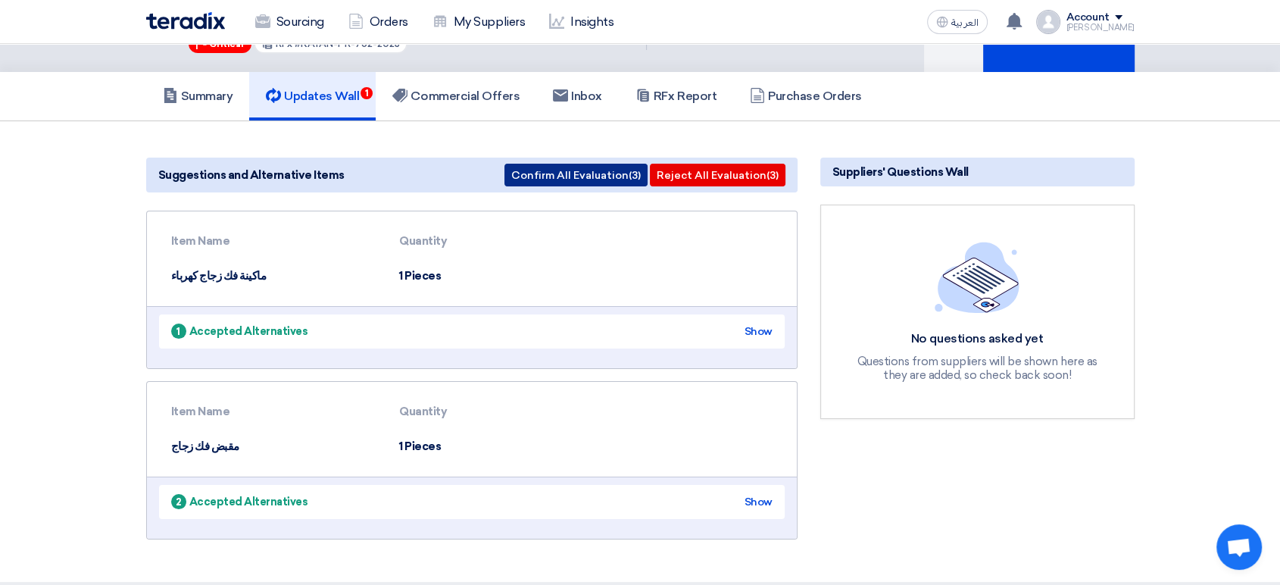
click at [615, 174] on button "Confirm All Evaluation (3)" at bounding box center [575, 175] width 143 height 23
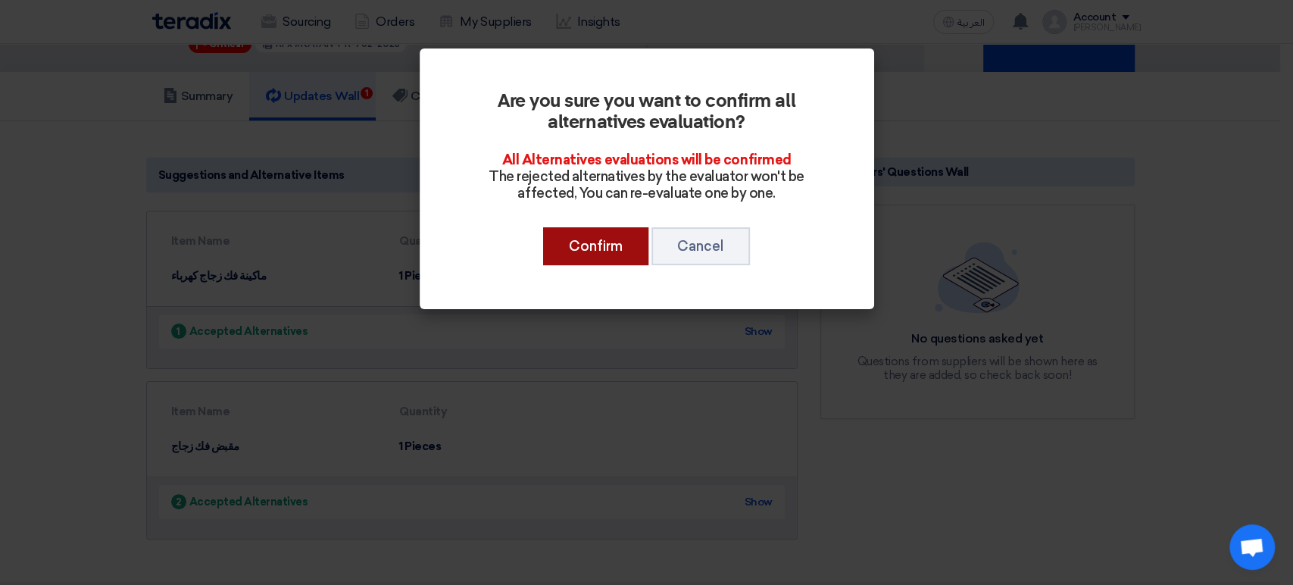
click at [634, 252] on button "Confirm" at bounding box center [595, 246] width 105 height 38
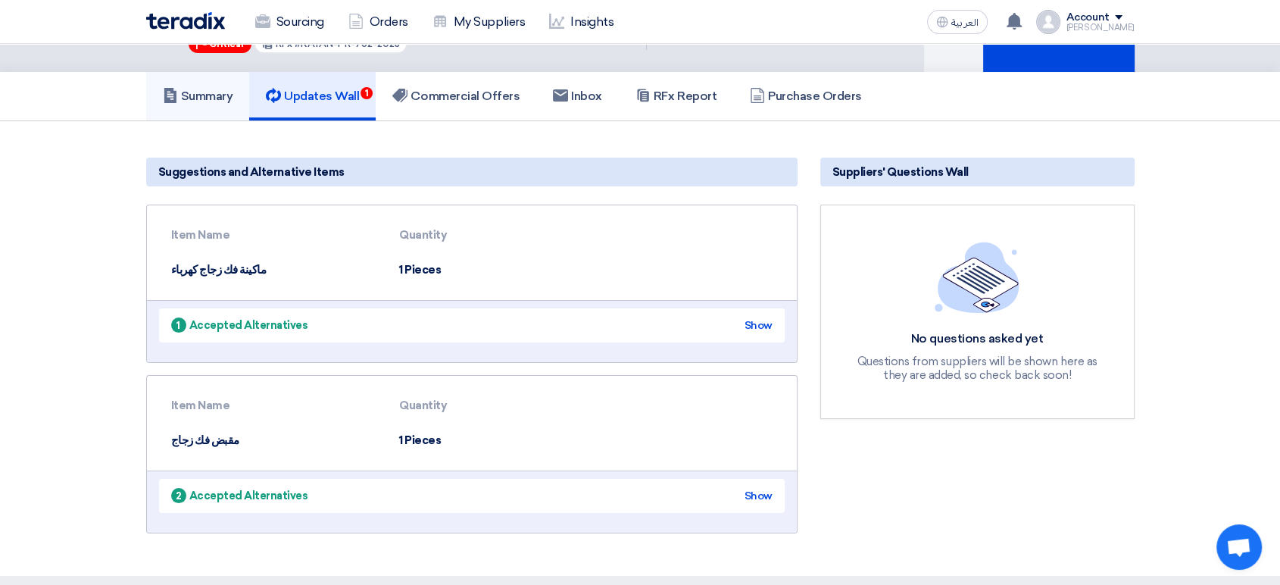
click at [208, 92] on h5 "Summary" at bounding box center [198, 96] width 70 height 15
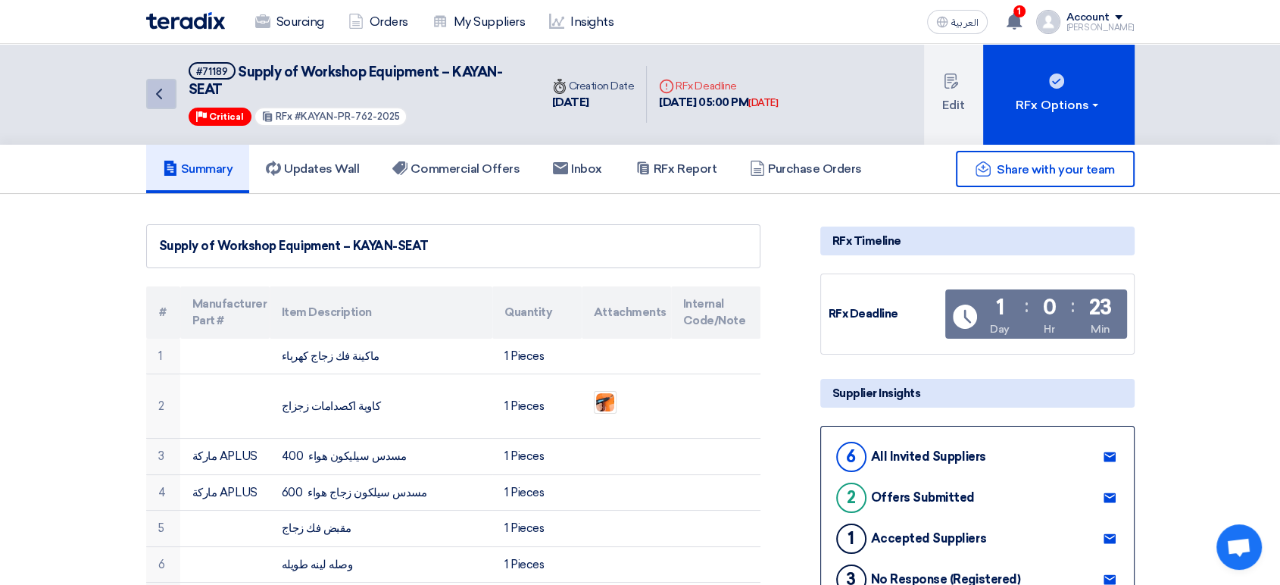
click at [162, 86] on icon "Back" at bounding box center [159, 94] width 18 height 18
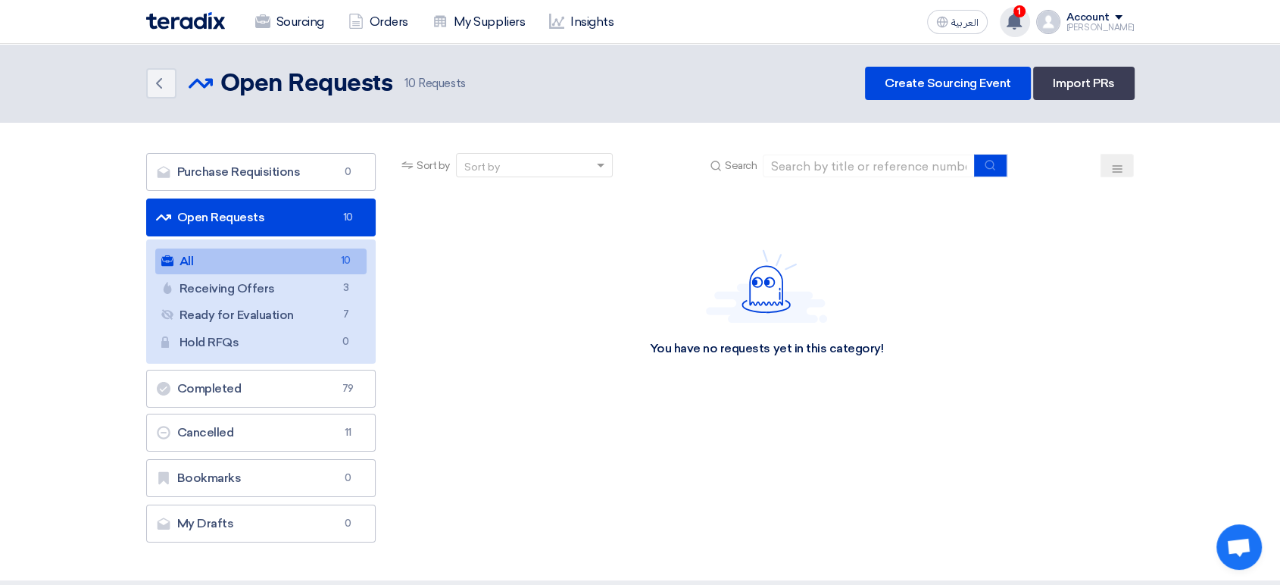
click at [1022, 23] on use at bounding box center [1014, 21] width 15 height 17
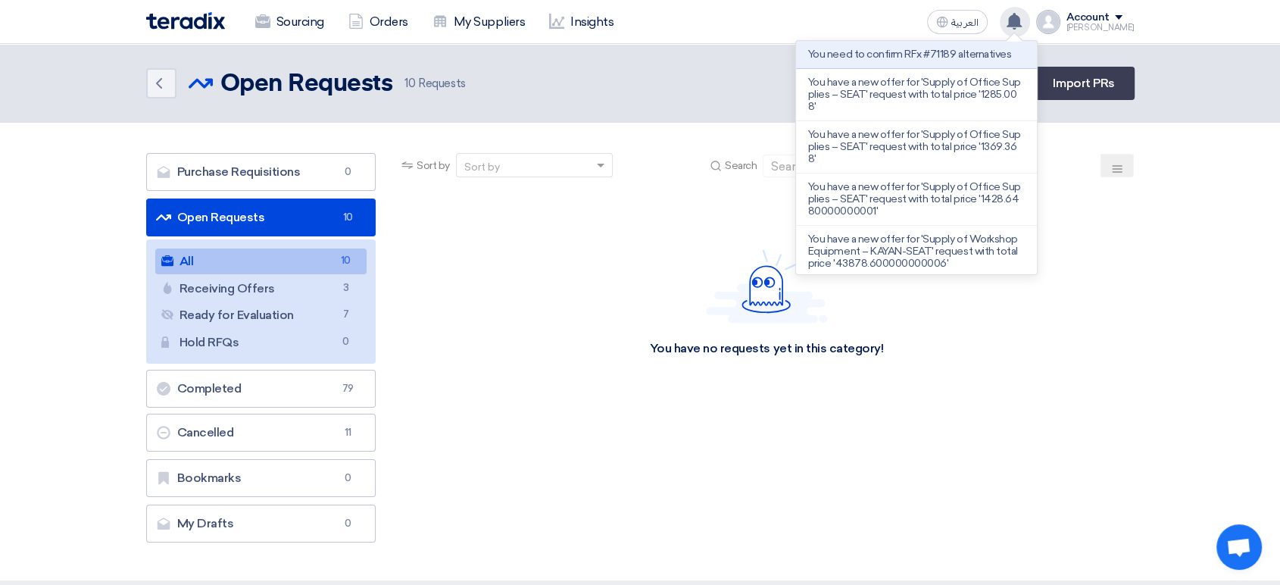
click at [1022, 23] on use at bounding box center [1014, 21] width 15 height 17
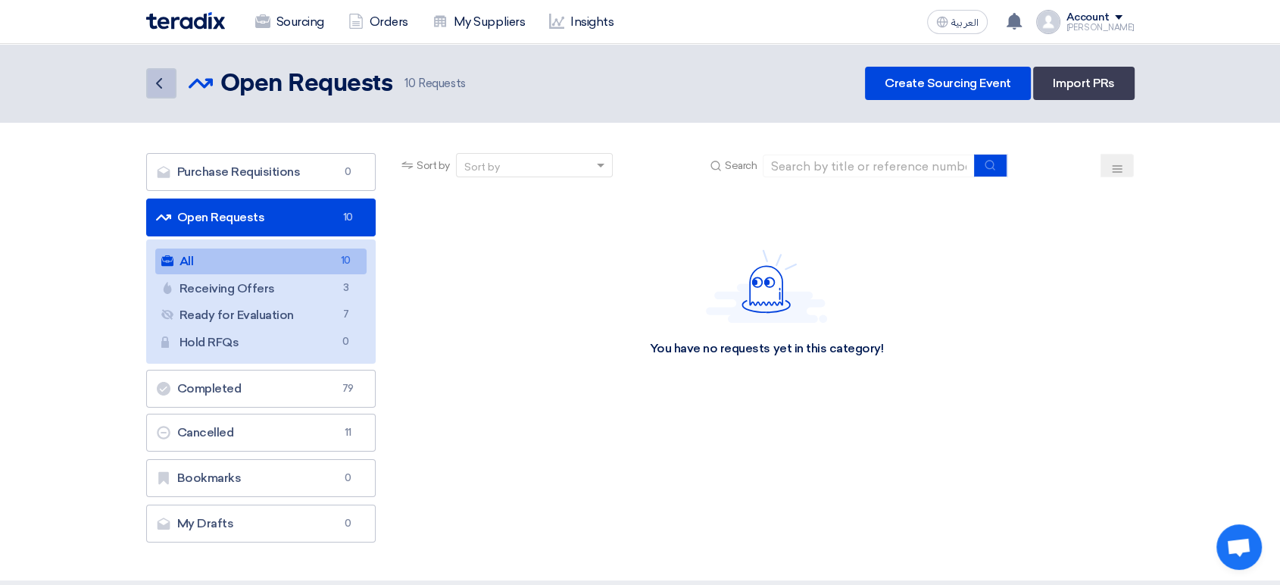
click at [151, 82] on icon "Back" at bounding box center [159, 83] width 18 height 18
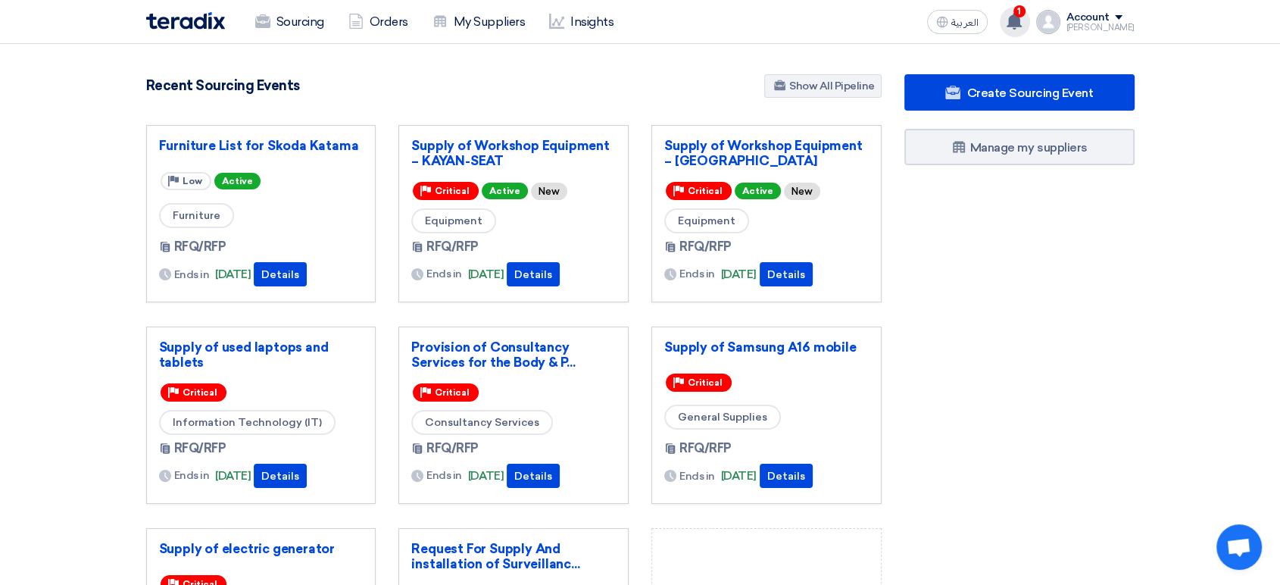
click at [1022, 17] on use at bounding box center [1014, 21] width 15 height 17
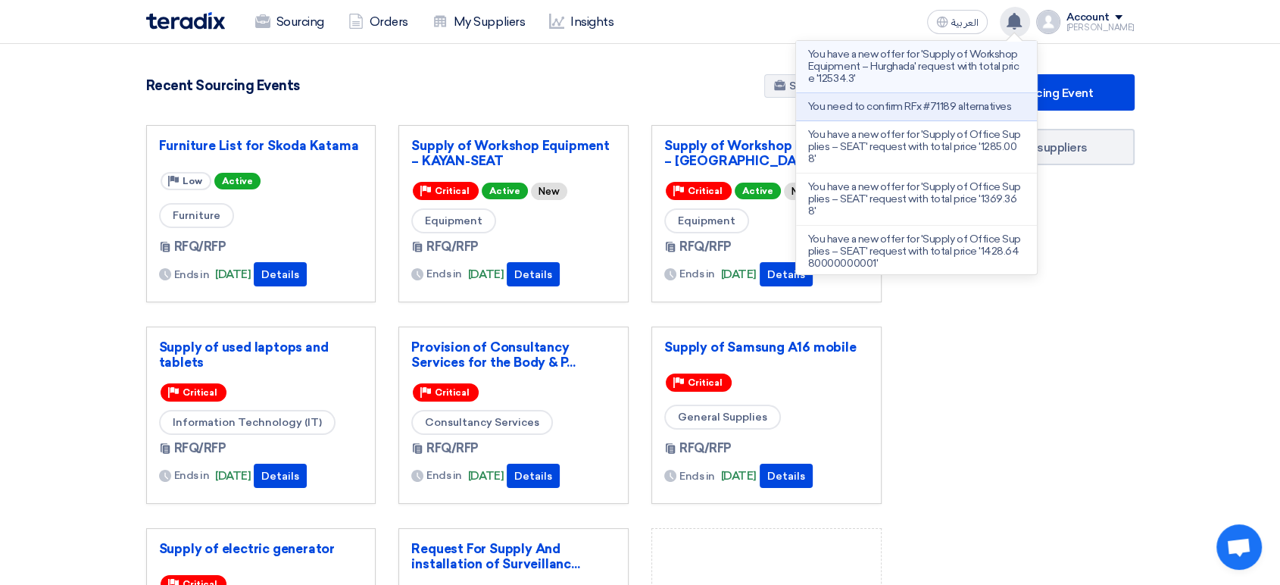
click at [960, 74] on p "You have a new offer for 'Supply of Workshop Equipment – Hurghada' request with…" at bounding box center [916, 66] width 217 height 36
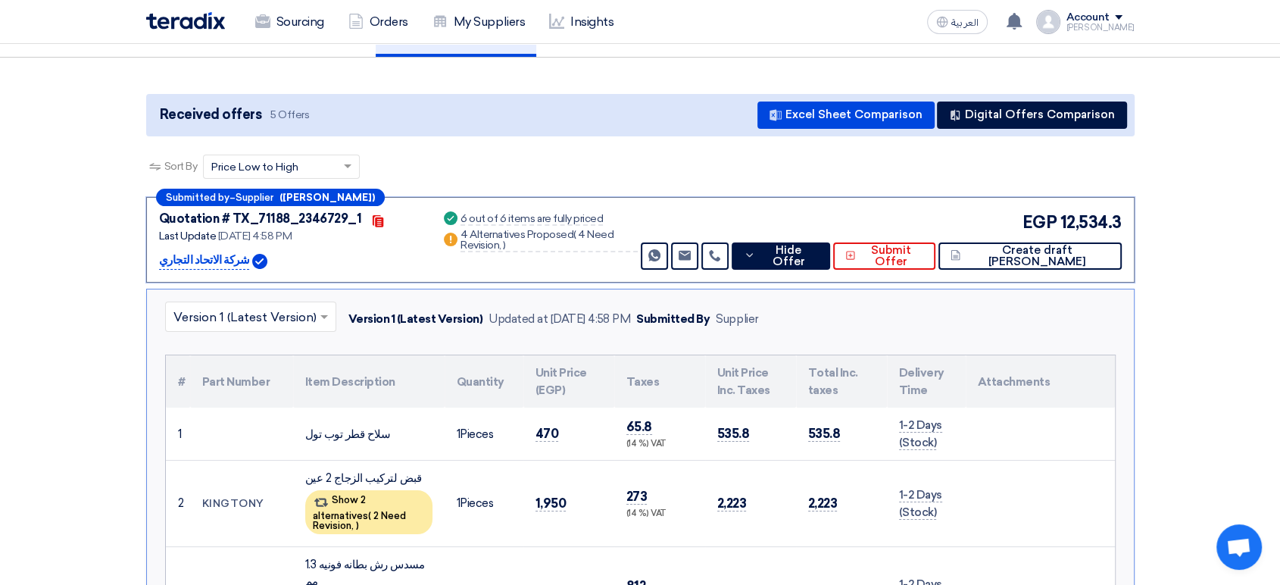
scroll to position [314, 0]
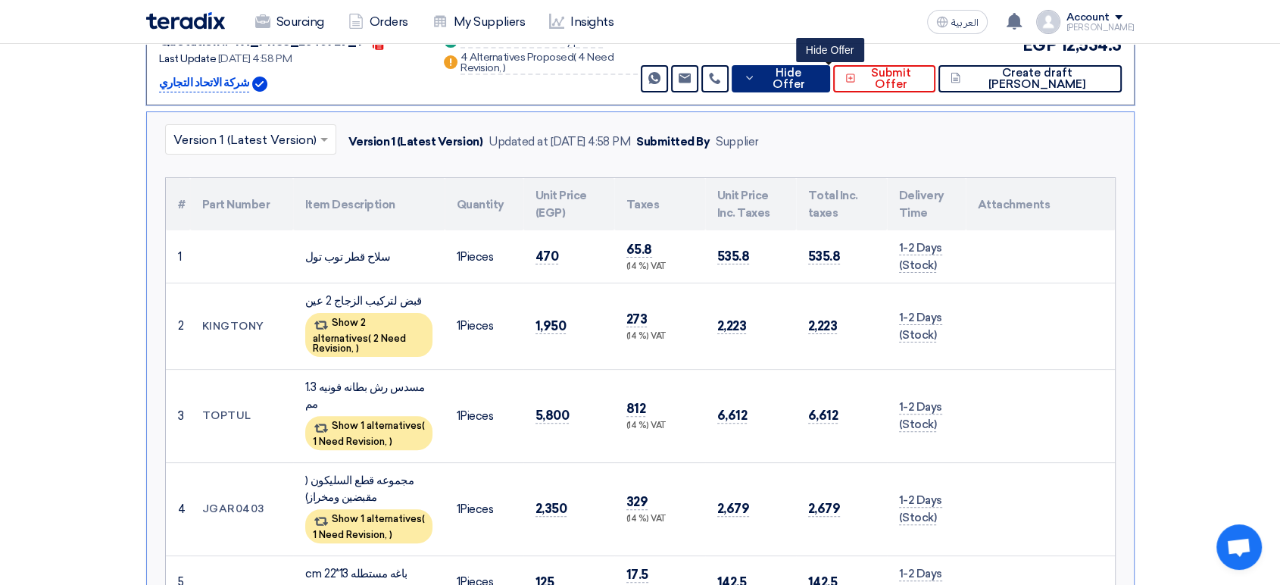
click at [812, 67] on span "Hide Offer" at bounding box center [788, 78] width 59 height 23
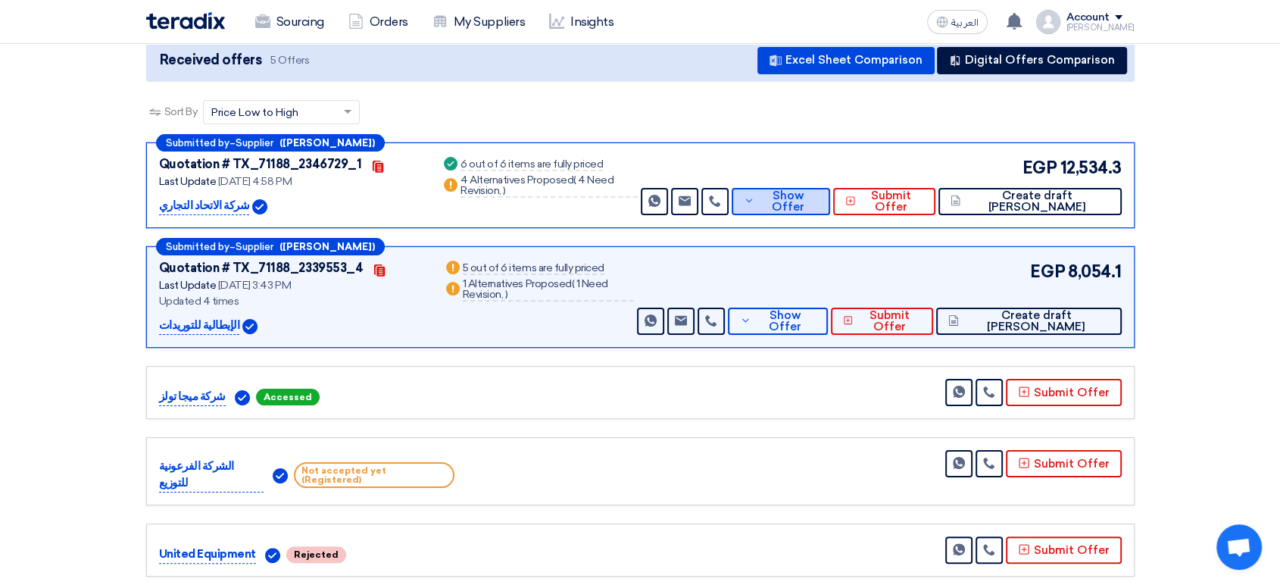
scroll to position [145, 0]
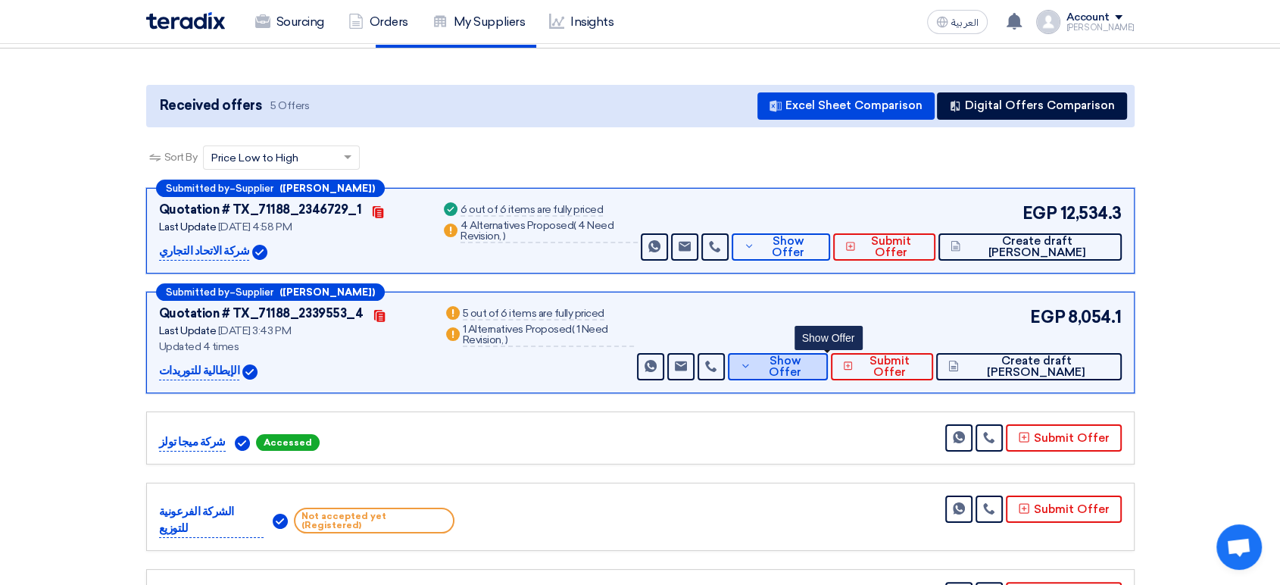
click at [816, 355] on span "Show Offer" at bounding box center [785, 366] width 61 height 23
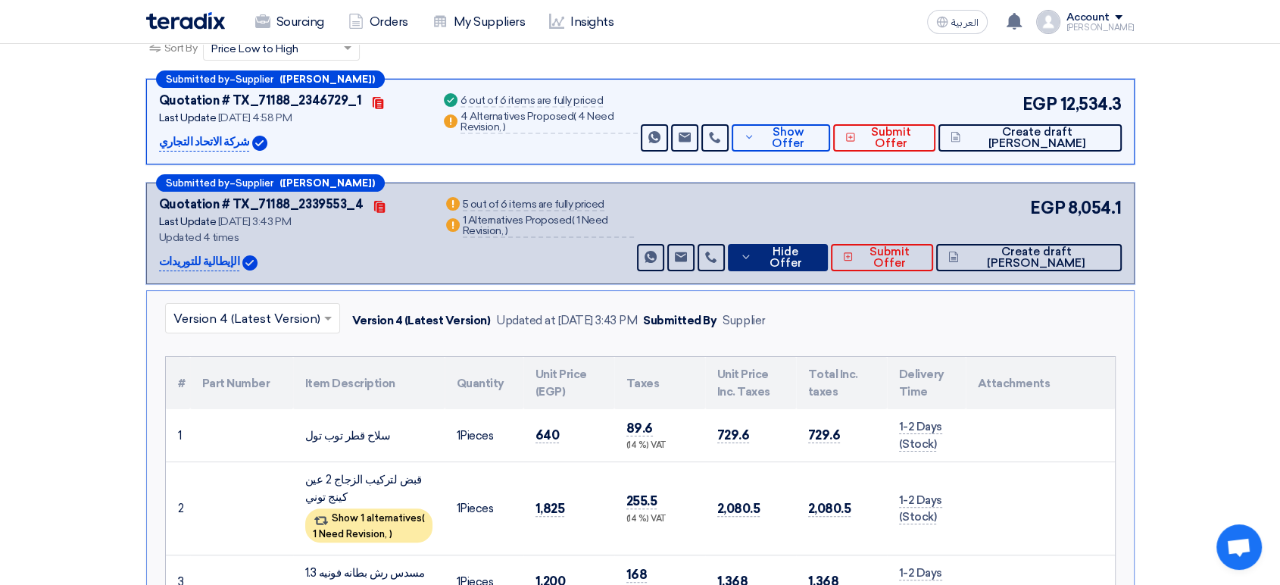
scroll to position [229, 0]
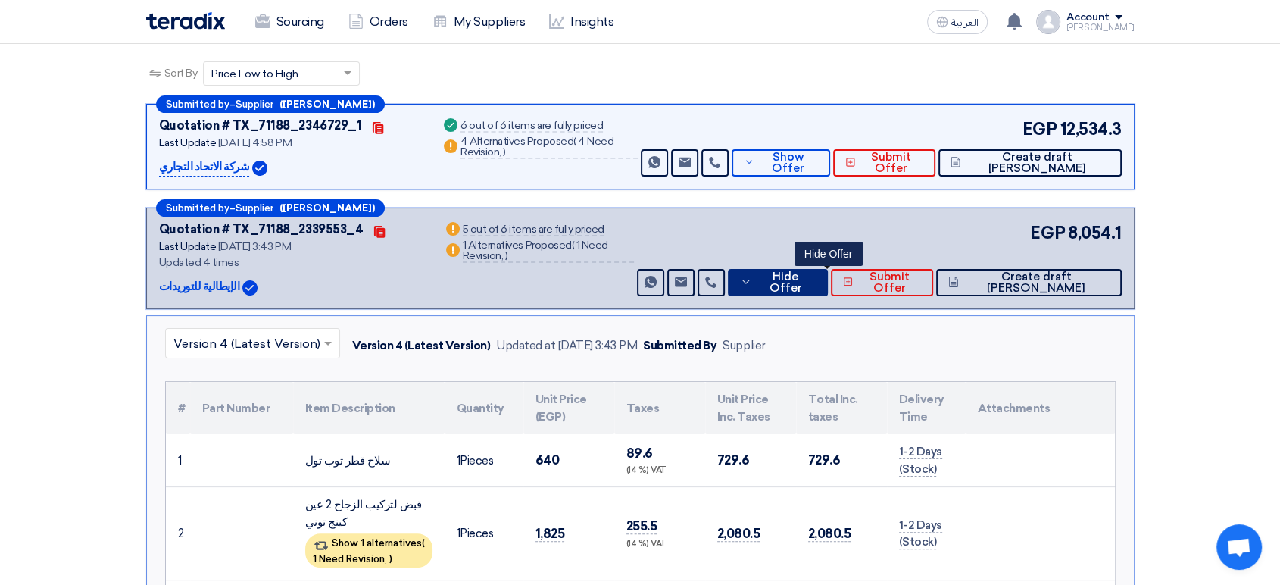
drag, startPoint x: 822, startPoint y: 266, endPoint x: 823, endPoint y: 218, distance: 47.7
click at [816, 271] on span "Hide Offer" at bounding box center [786, 282] width 60 height 23
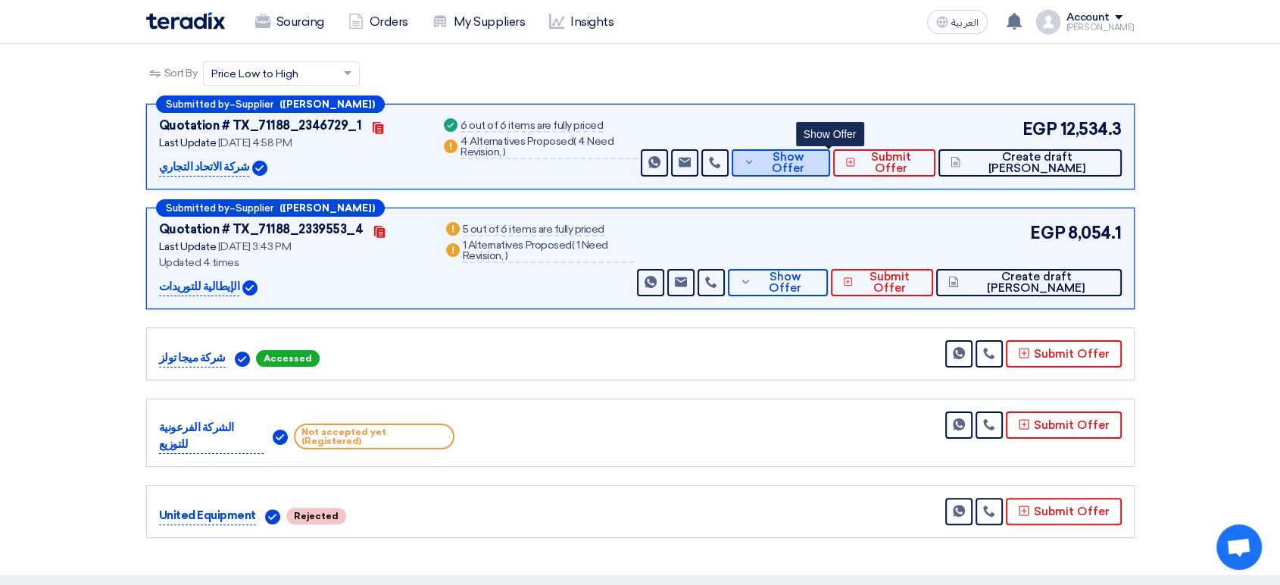
click at [814, 151] on span "Show Offer" at bounding box center [788, 162] width 60 height 23
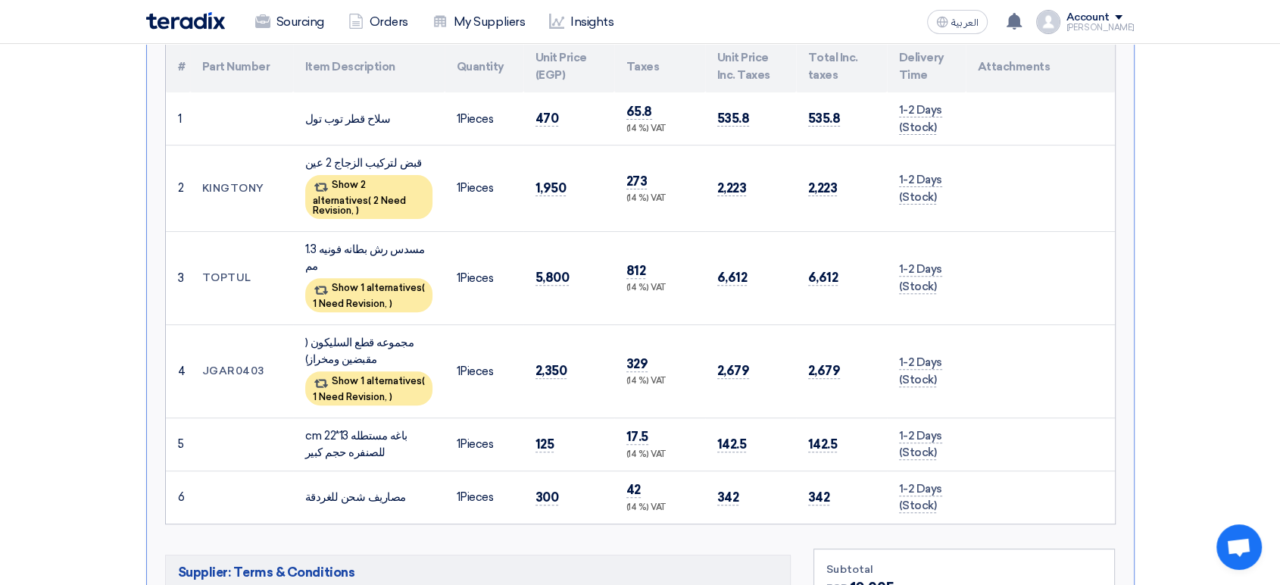
scroll to position [482, 0]
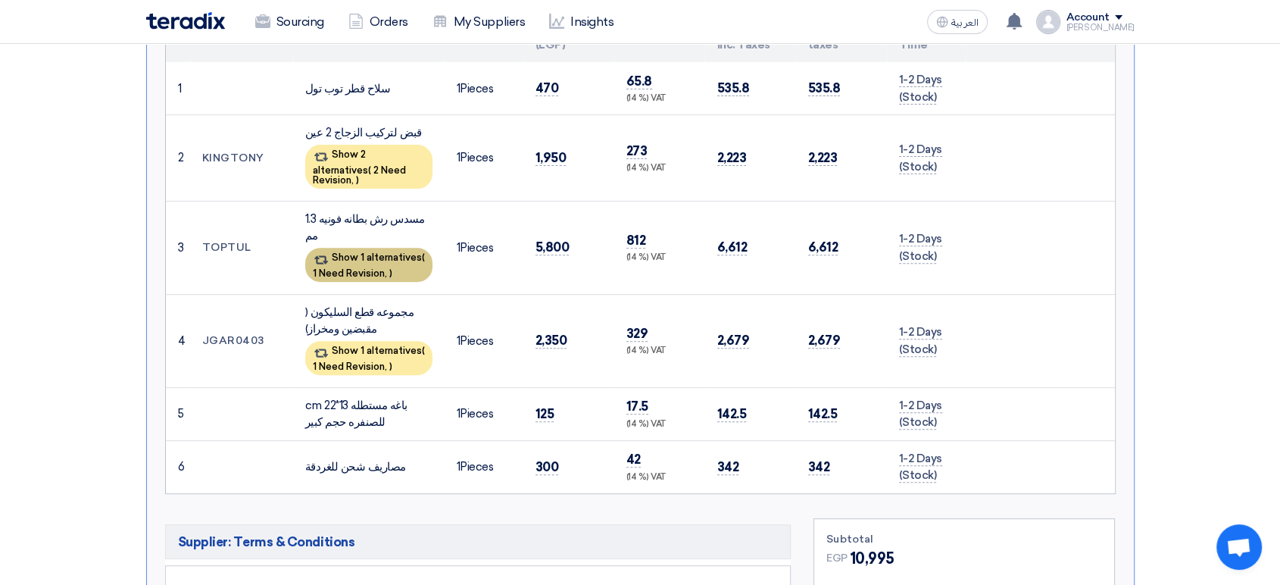
click at [363, 248] on div "Show 1 alternatives ( 1 Need Revision, )" at bounding box center [368, 265] width 127 height 34
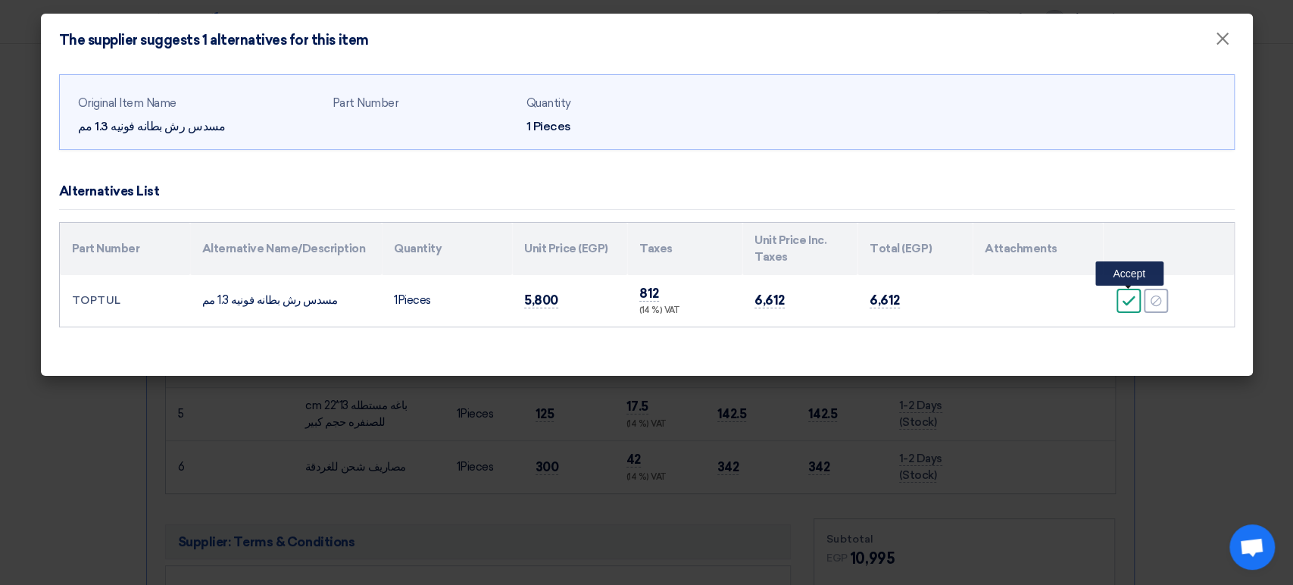
click at [1122, 303] on icon "Accept" at bounding box center [1129, 301] width 14 height 14
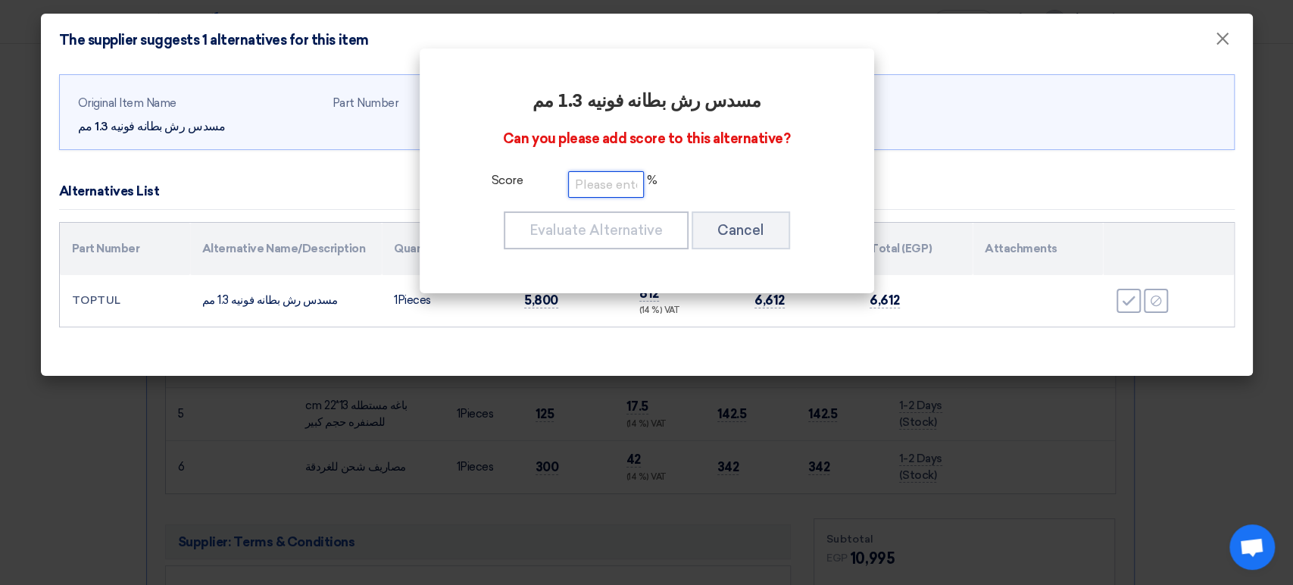
click at [606, 183] on input "number" at bounding box center [606, 184] width 76 height 27
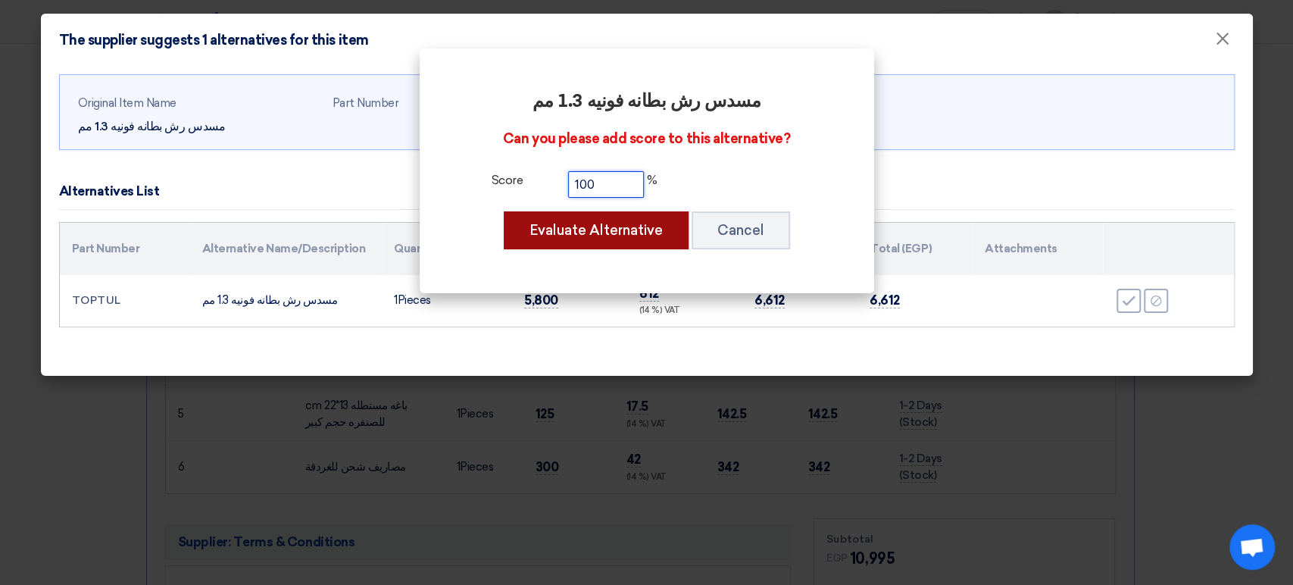
type input "100"
click at [608, 235] on button "Evaluate Alternative" at bounding box center [596, 230] width 185 height 38
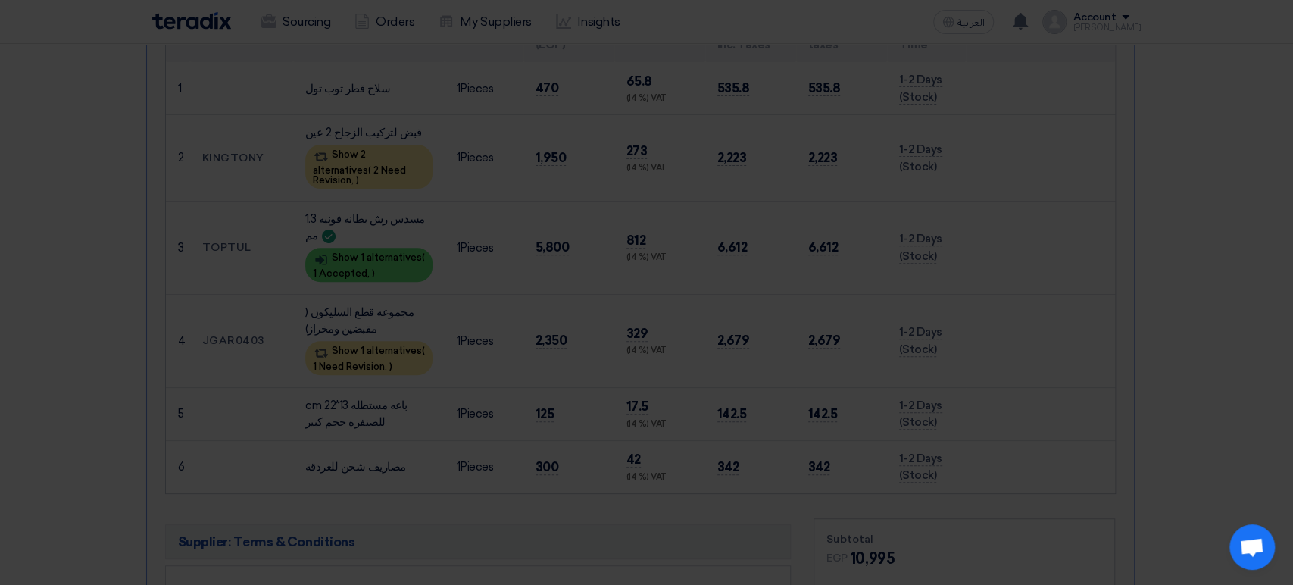
click at [1225, 45] on div "The supplier suggests 1 alternatives for this item × Original Item Name مسدس رش…" at bounding box center [647, 157] width 1212 height 362
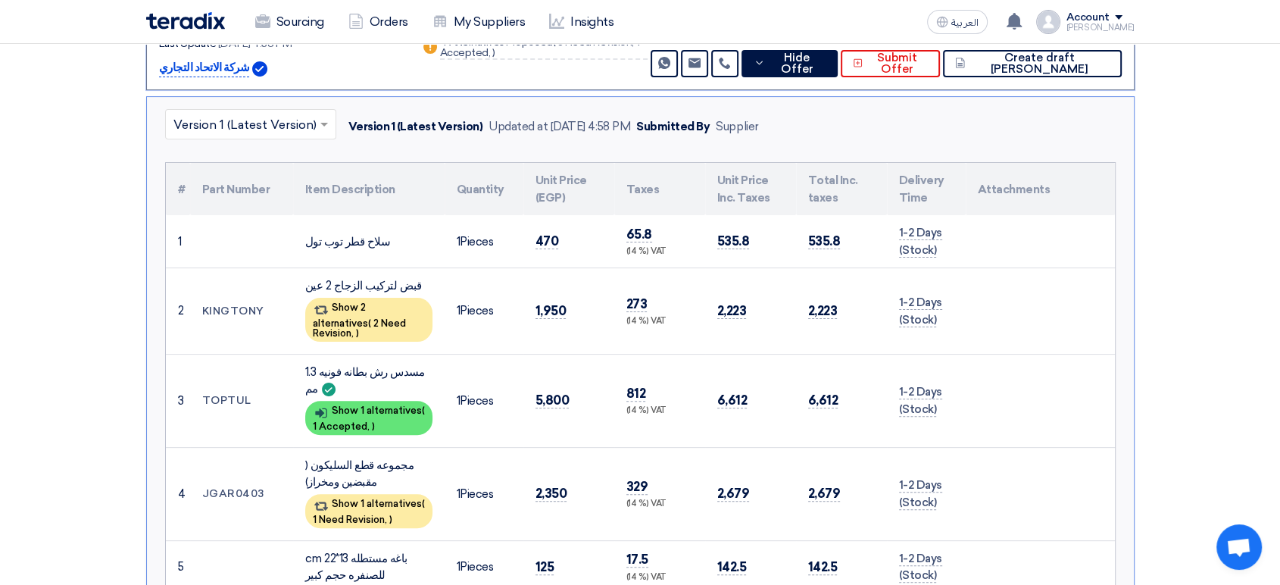
scroll to position [314, 0]
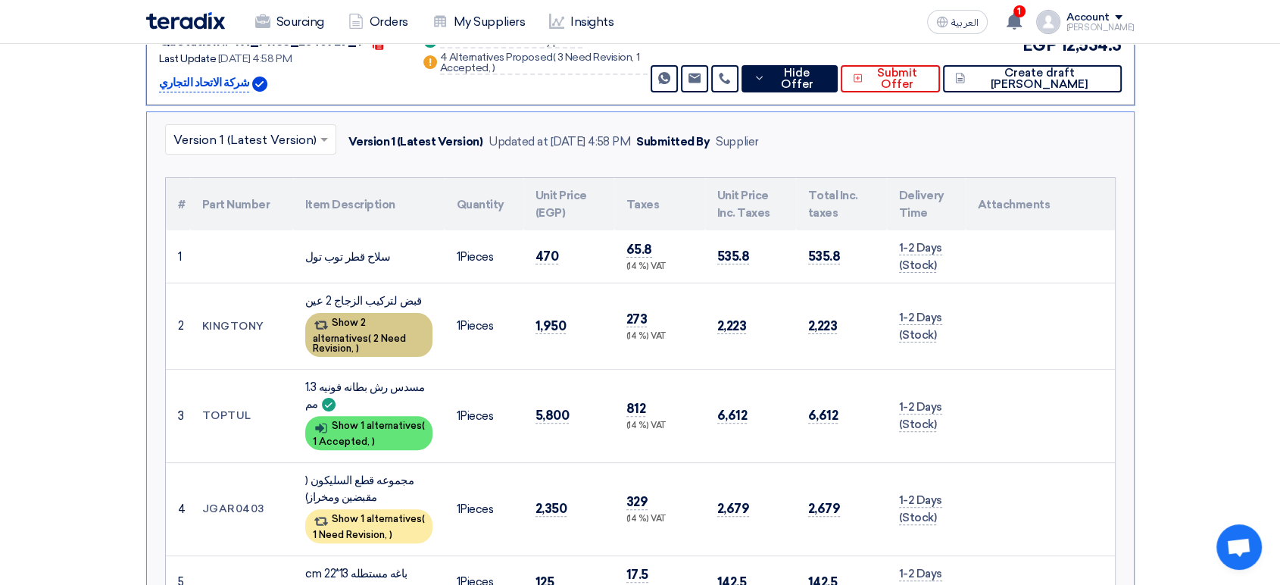
click at [369, 332] on span "2 Need Revision," at bounding box center [359, 342] width 93 height 21
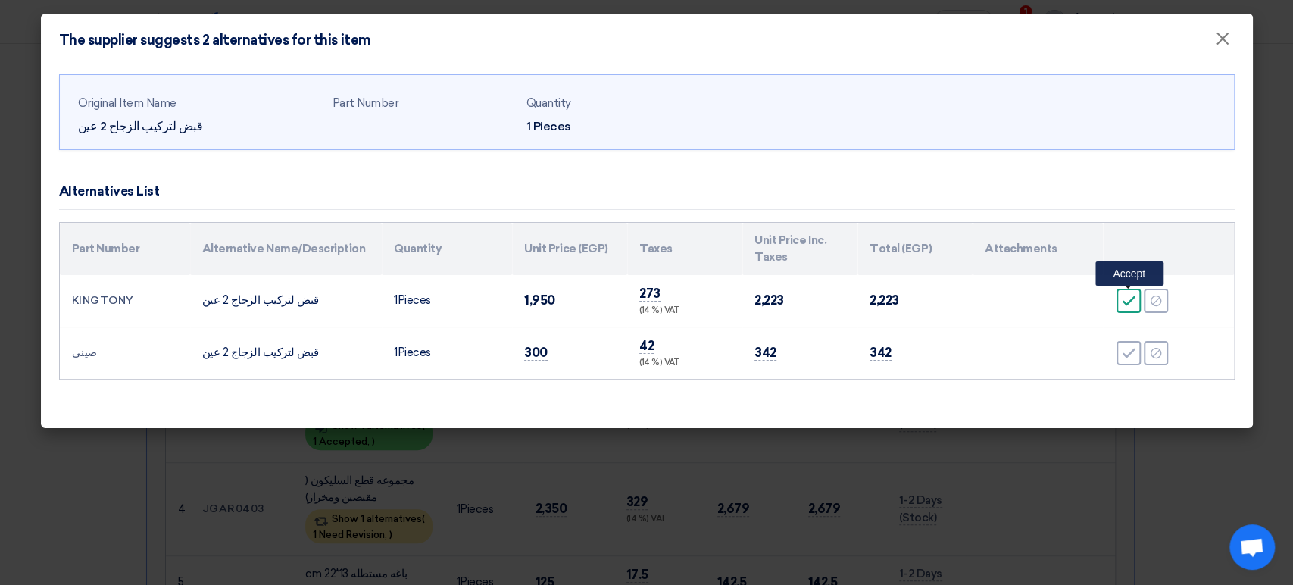
click at [1129, 301] on icon "Accept" at bounding box center [1129, 301] width 14 height 14
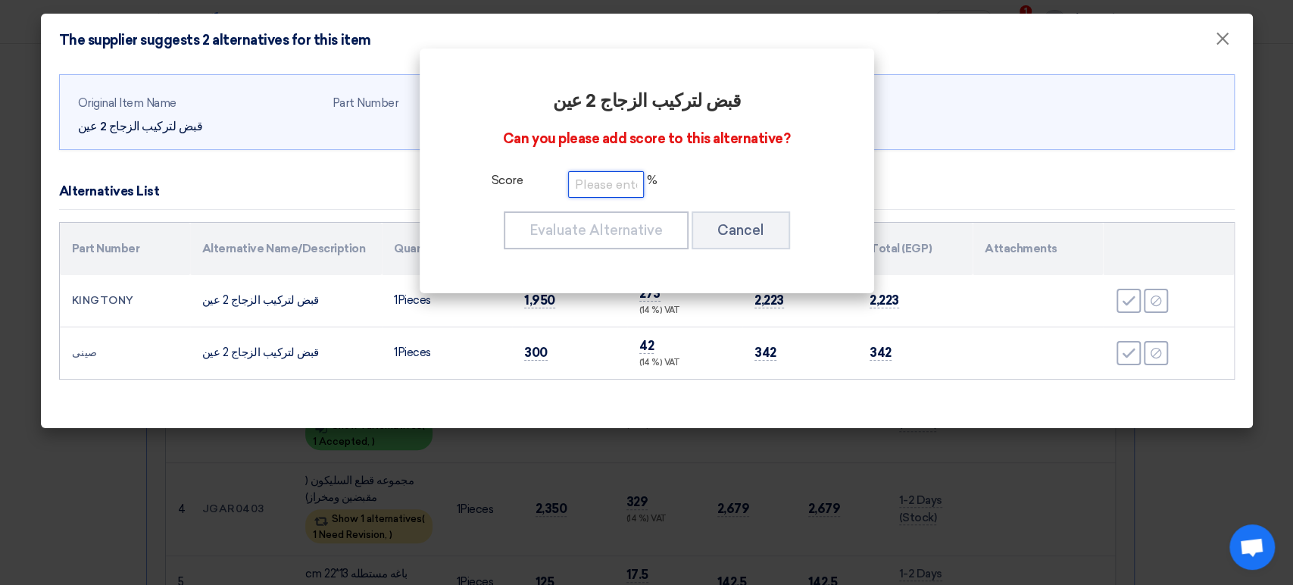
click at [600, 189] on input "number" at bounding box center [606, 184] width 76 height 27
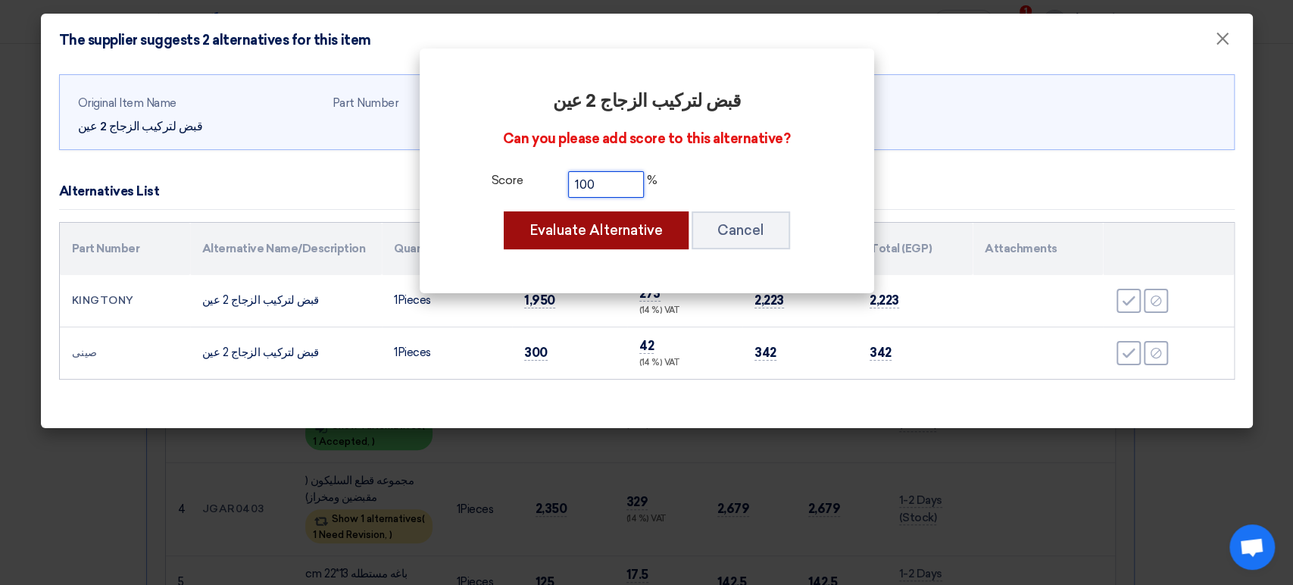
type input "100"
click at [596, 233] on button "Evaluate Alternative" at bounding box center [596, 230] width 185 height 38
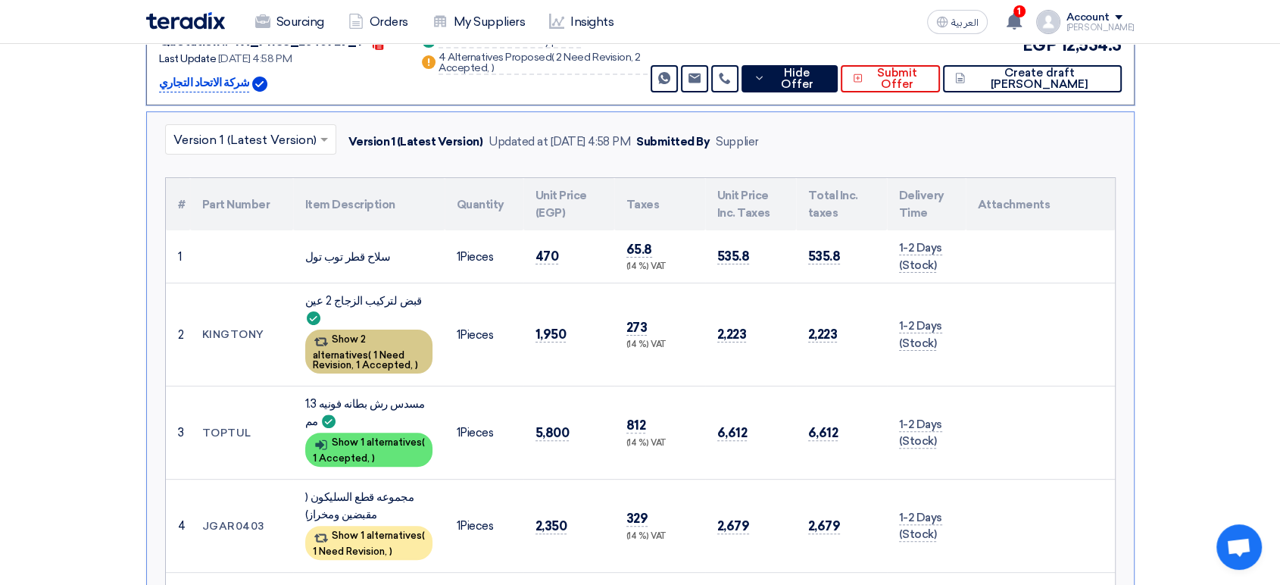
click at [379, 329] on div "Show 2 alternatives ( 1 Need Revision, 1 Accepted, )" at bounding box center [368, 351] width 127 height 44
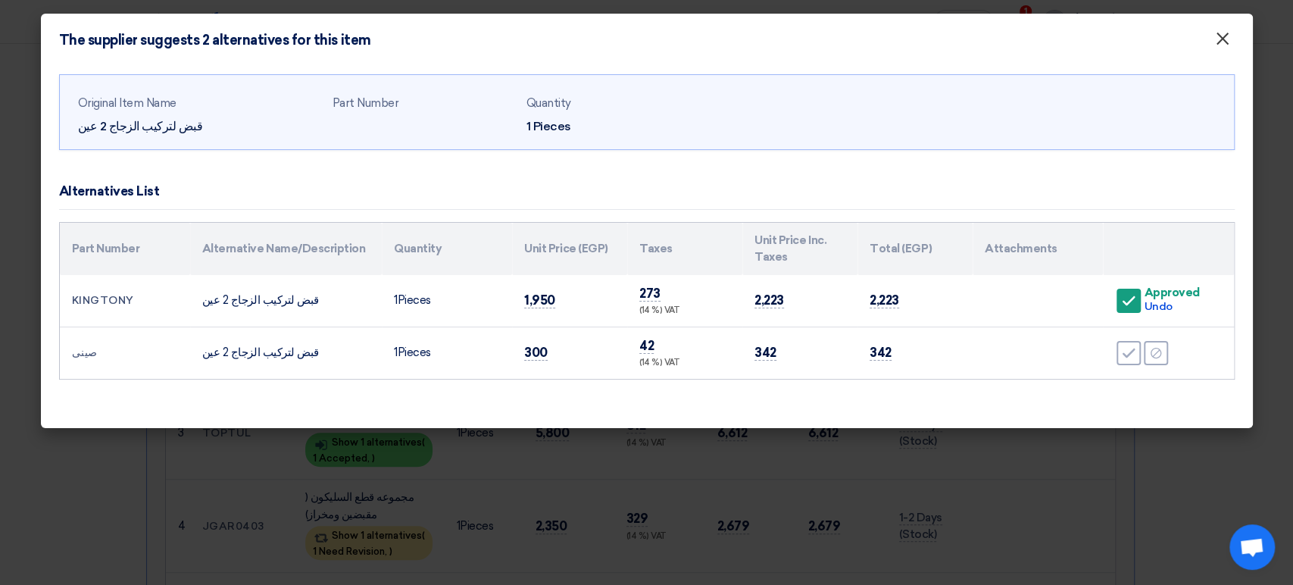
click at [1230, 35] on button "×" at bounding box center [1222, 39] width 39 height 30
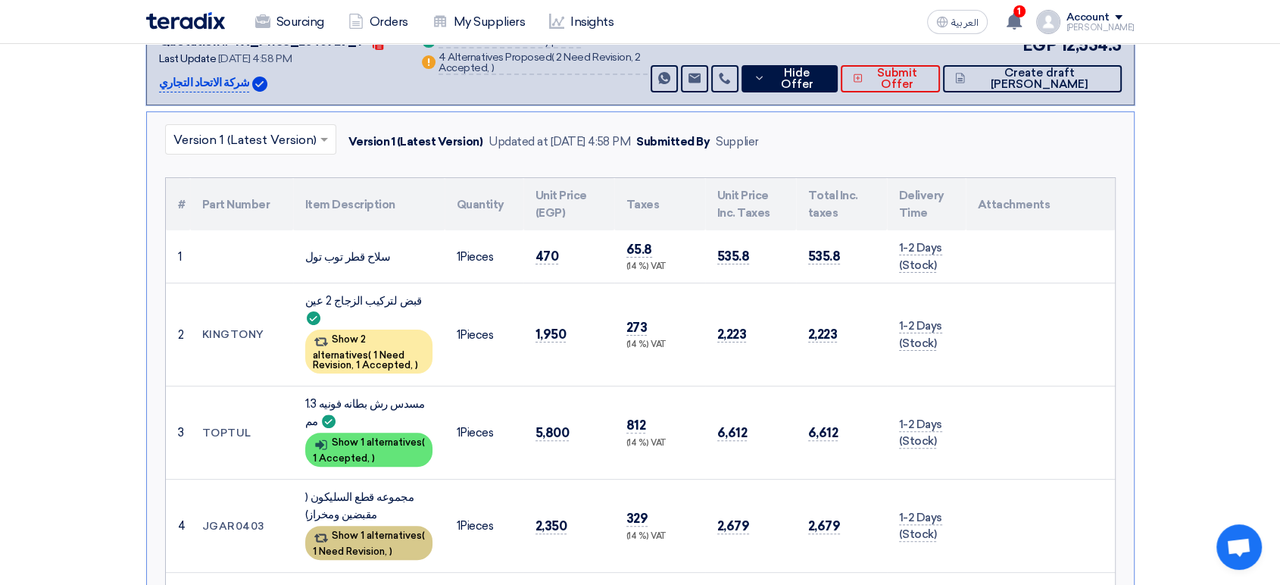
click at [400, 526] on div "Show 1 alternatives ( 1 Need Revision, )" at bounding box center [368, 543] width 127 height 34
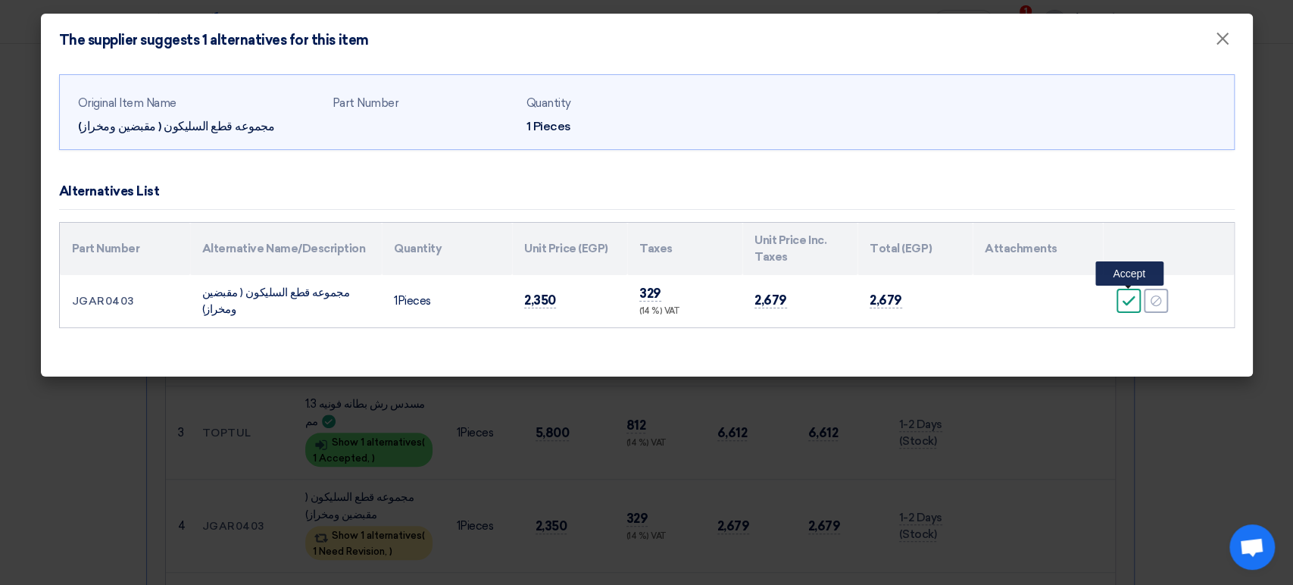
click at [1123, 297] on icon "Accept" at bounding box center [1129, 301] width 14 height 14
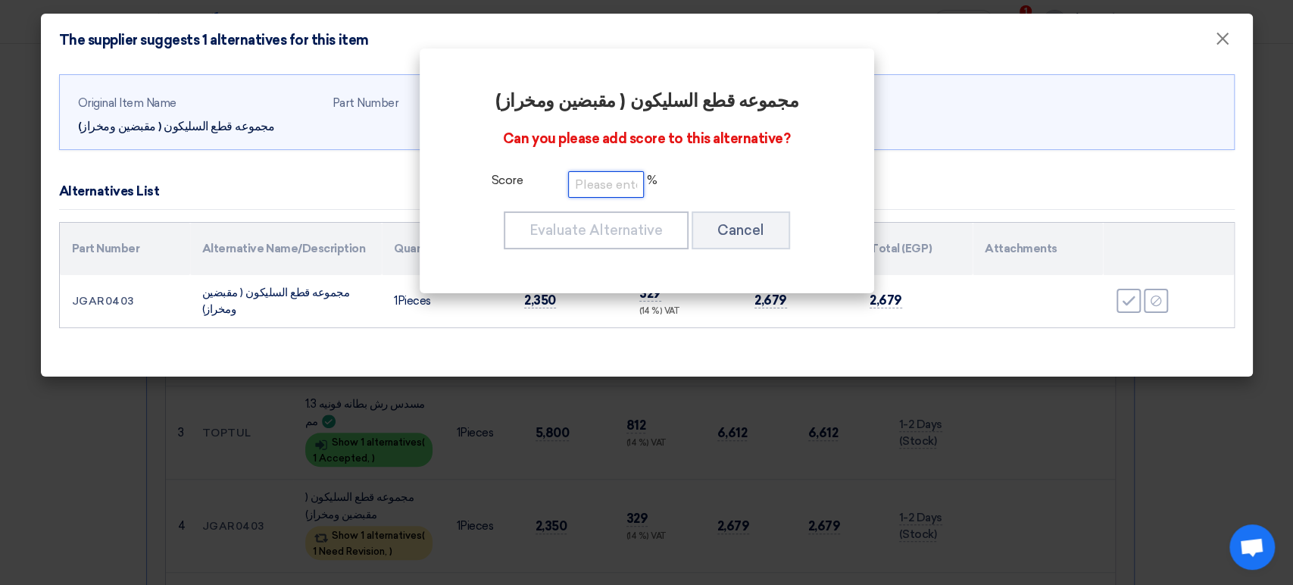
click at [592, 184] on input "number" at bounding box center [606, 184] width 76 height 27
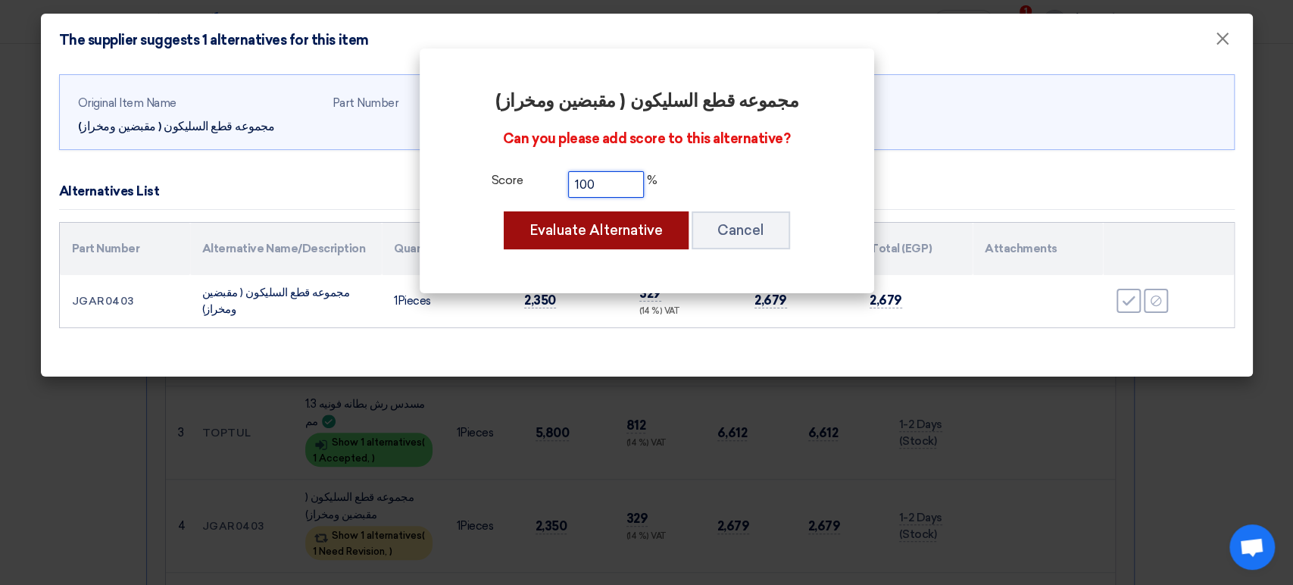
type input "100"
click at [545, 236] on button "Evaluate Alternative" at bounding box center [596, 230] width 185 height 38
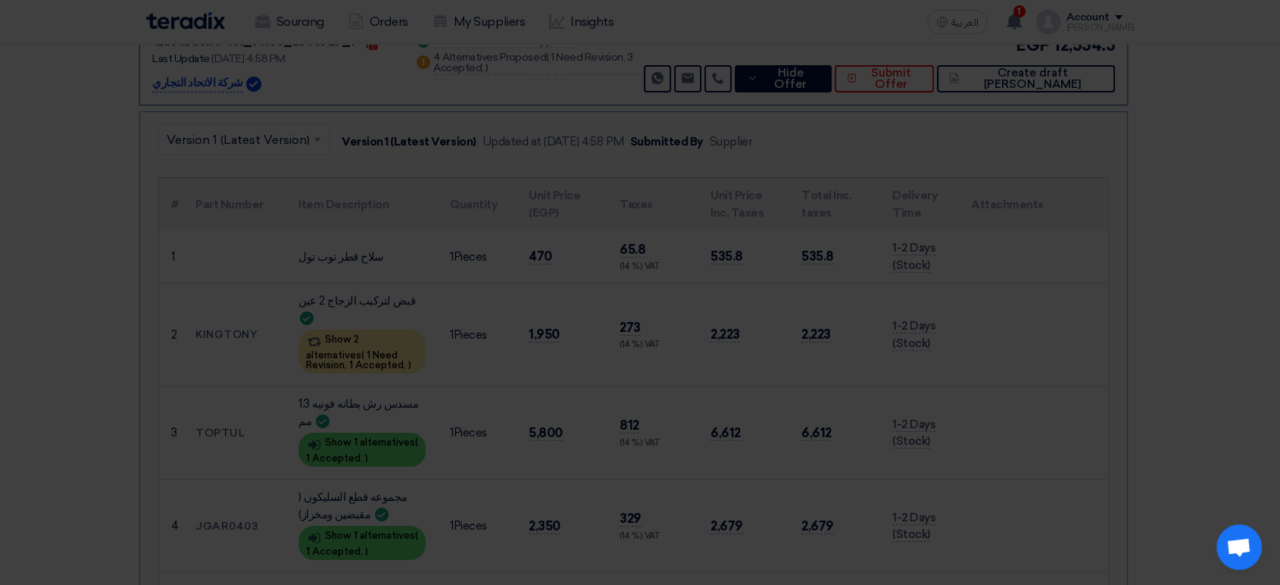
click at [1225, 45] on div "Original Item Name مجموعه قطع السليكون ( مقبضين ومخراز) Part Number Quantity 1 …" at bounding box center [639, 74] width 1175 height 76
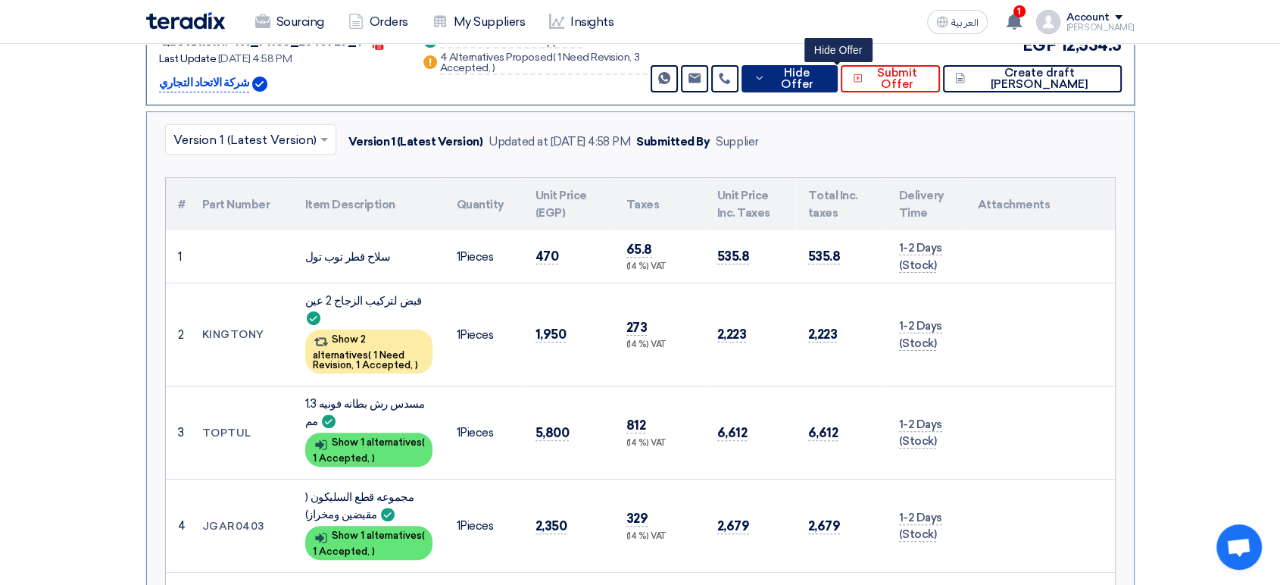
click at [826, 67] on span "Hide Offer" at bounding box center [797, 78] width 57 height 23
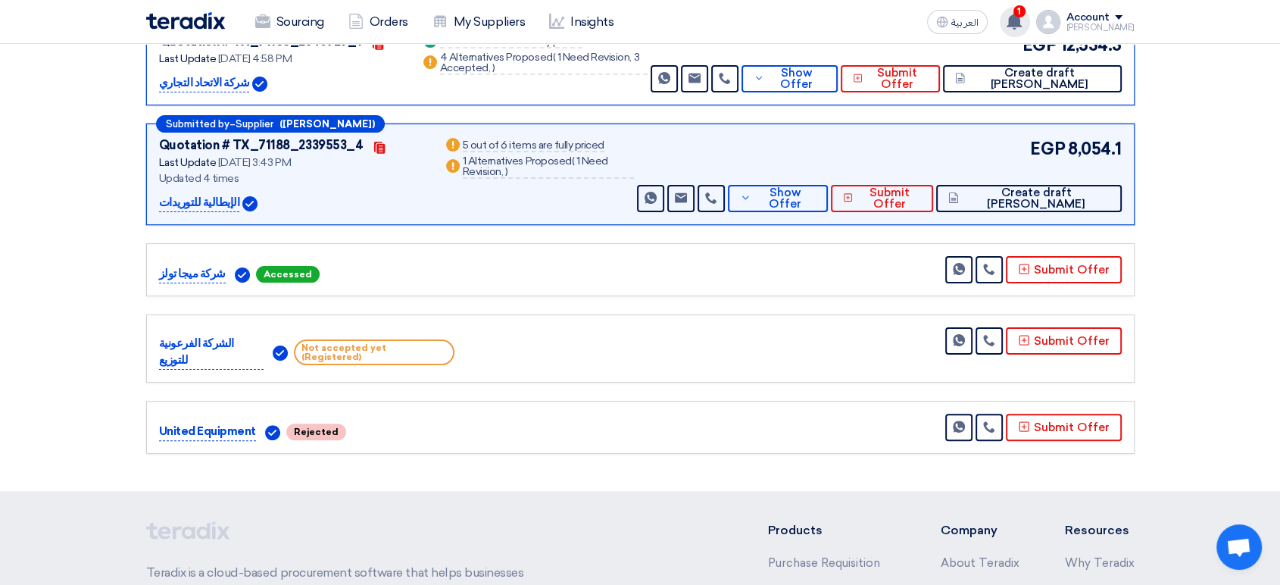
click at [1026, 16] on span "1" at bounding box center [1019, 11] width 12 height 12
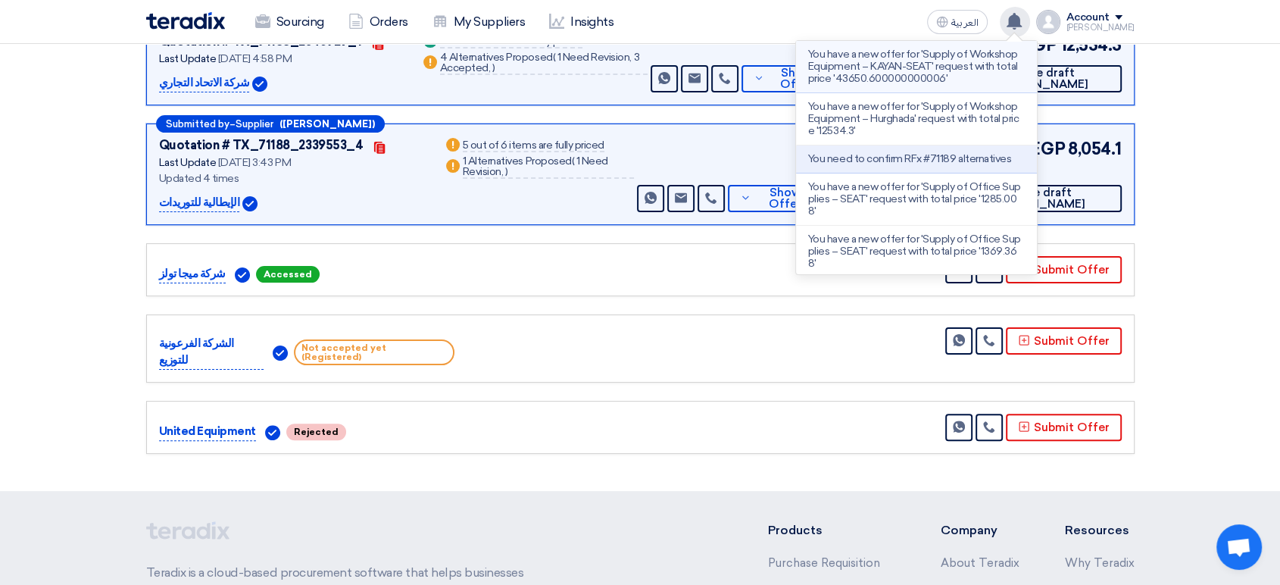
click at [966, 76] on p "You have a new offer for 'Supply of Workshop Equipment – KAYAN-SEAT' request wi…" at bounding box center [916, 66] width 217 height 36
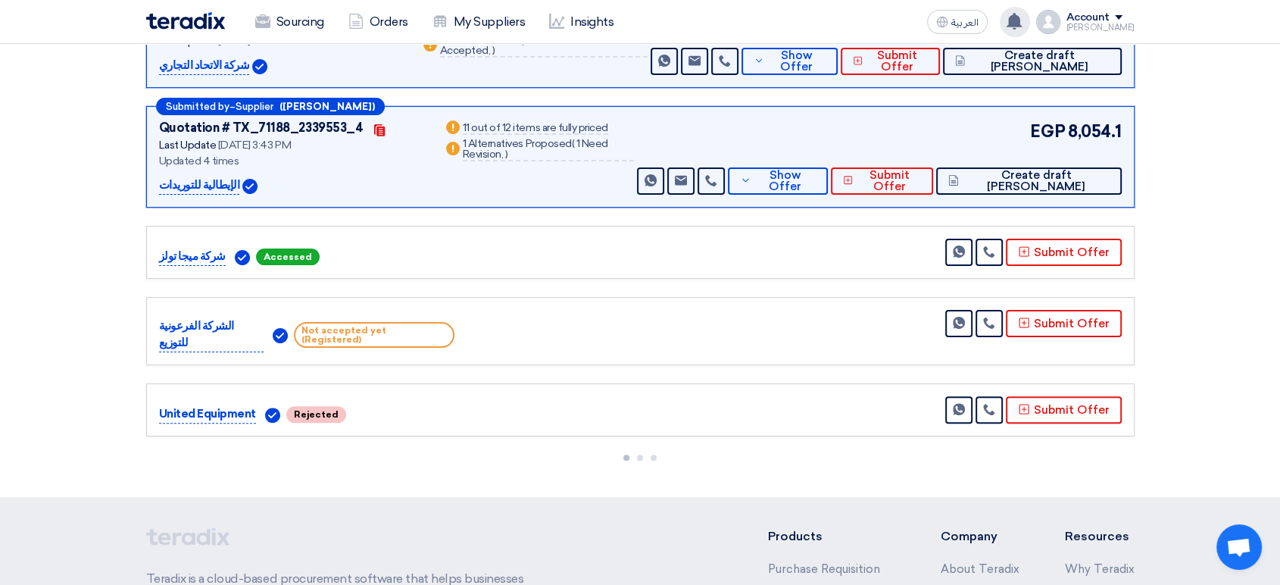
scroll to position [247, 0]
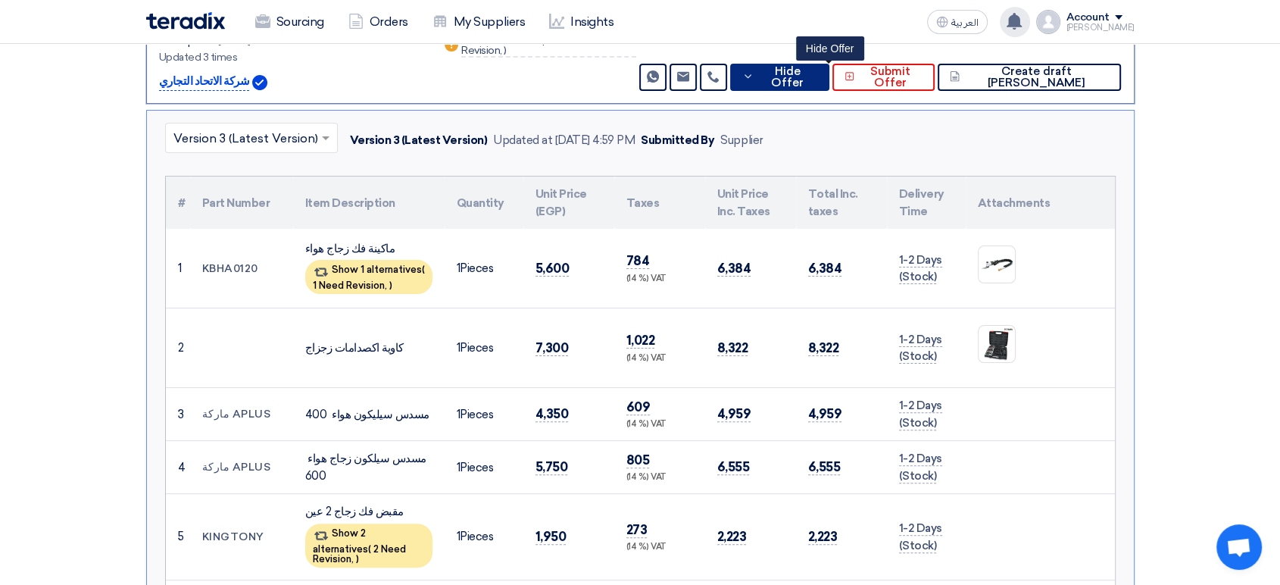
click at [829, 83] on button "Hide Offer" at bounding box center [779, 77] width 99 height 27
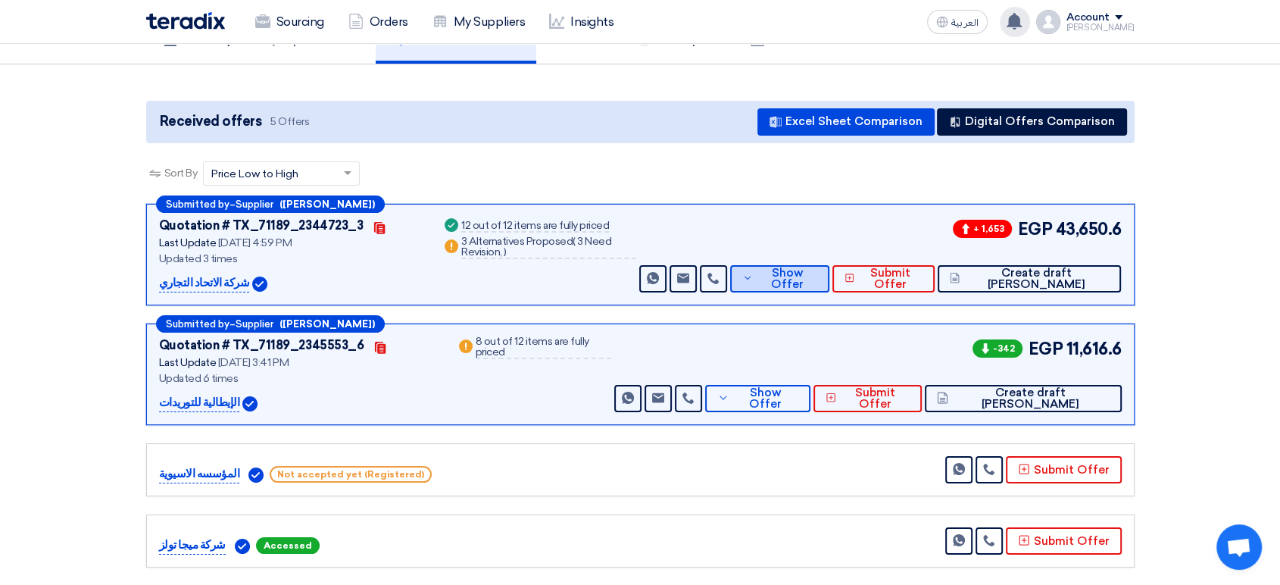
scroll to position [79, 0]
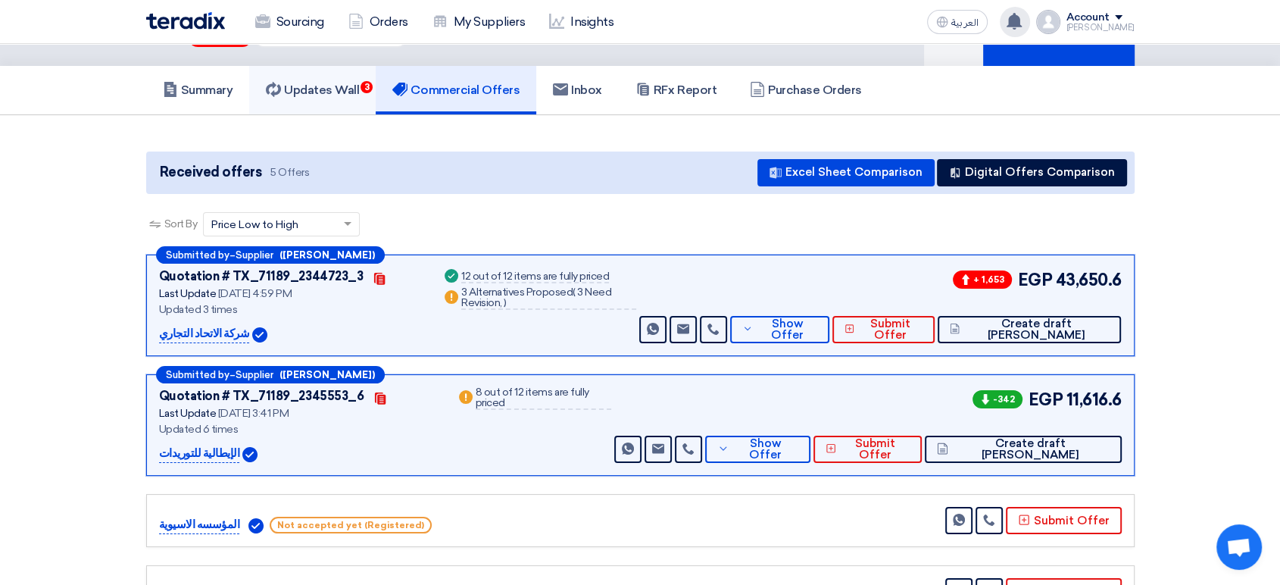
click at [334, 100] on link "Updates Wall 3" at bounding box center [312, 90] width 126 height 48
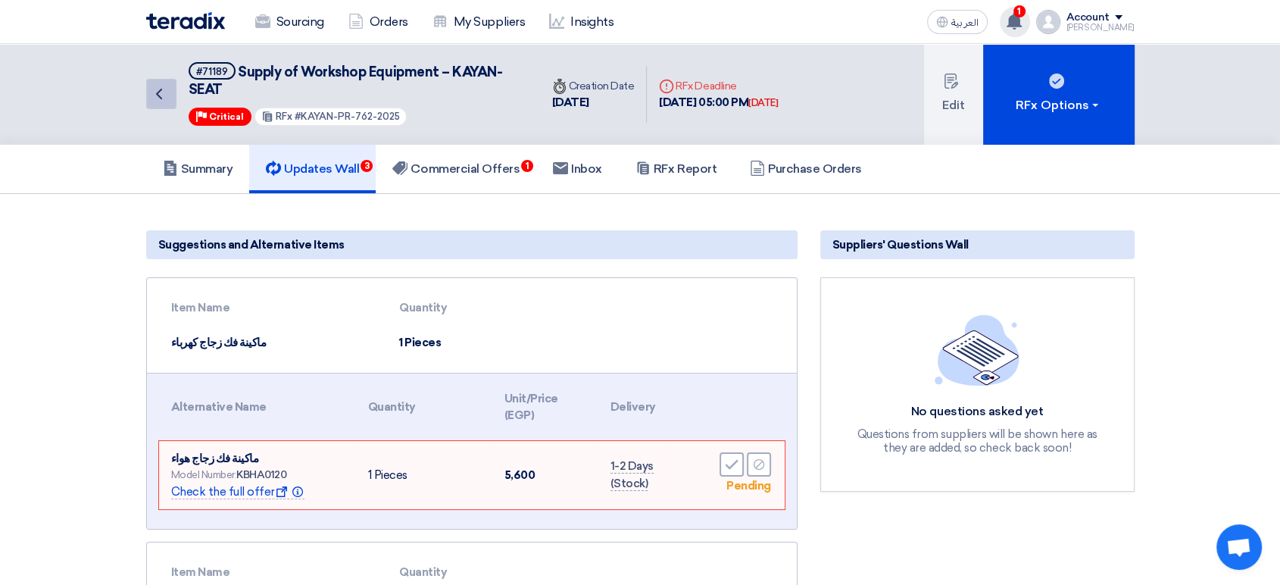
click at [150, 92] on icon "Back" at bounding box center [159, 94] width 18 height 18
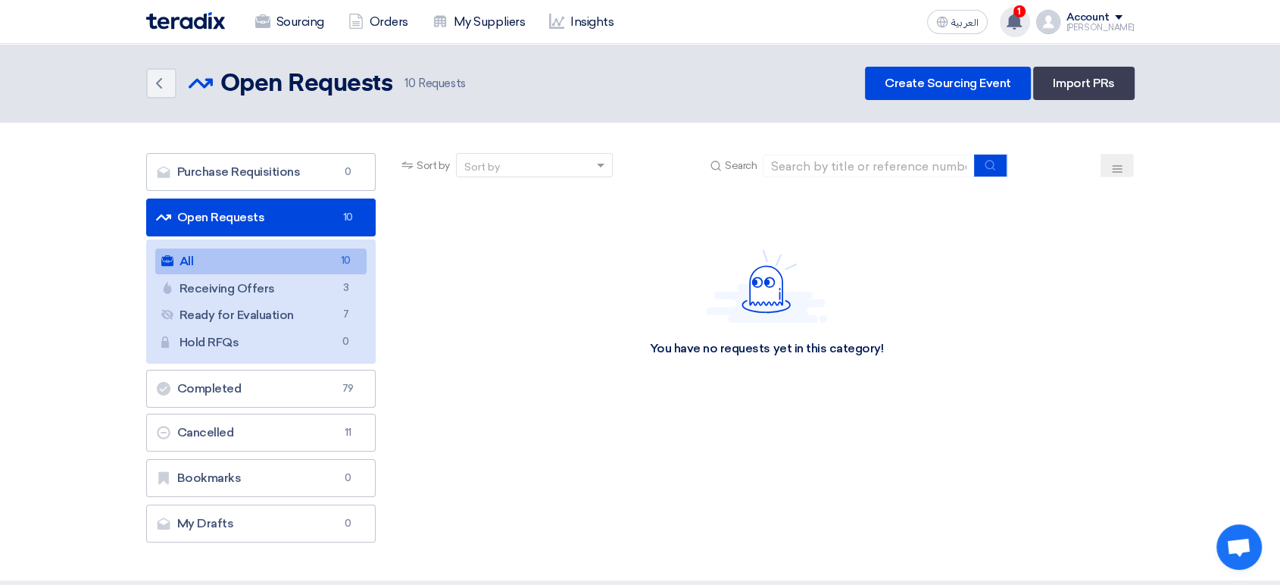
click at [1030, 16] on div "1 You have a new offer for 'Supply of Workshop Equipment – KAYAN-SEAT' request …" at bounding box center [1015, 22] width 30 height 30
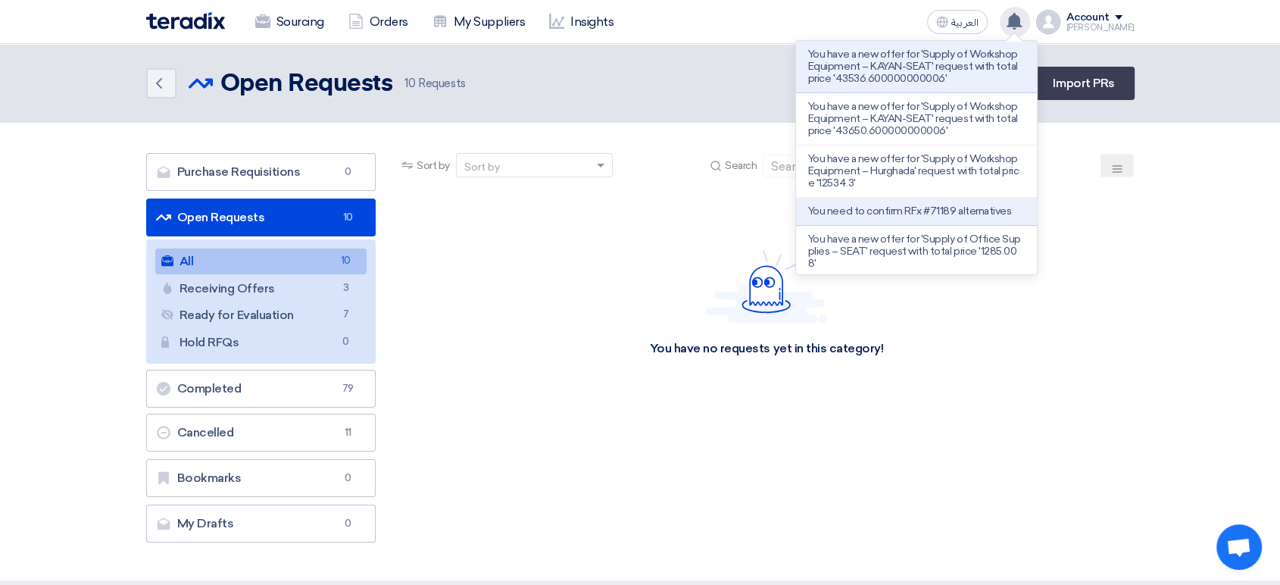
click at [1021, 64] on p "You have a new offer for 'Supply of Workshop Equipment – KAYAN-SEAT' request wi…" at bounding box center [916, 66] width 217 height 36
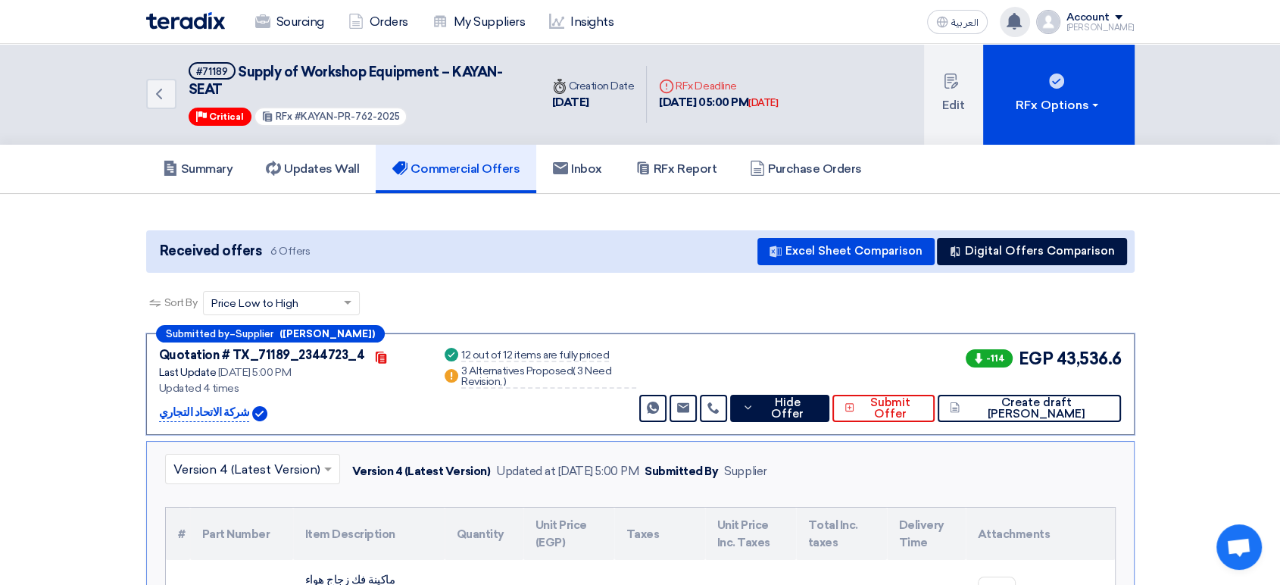
click at [1022, 23] on use at bounding box center [1014, 21] width 15 height 17
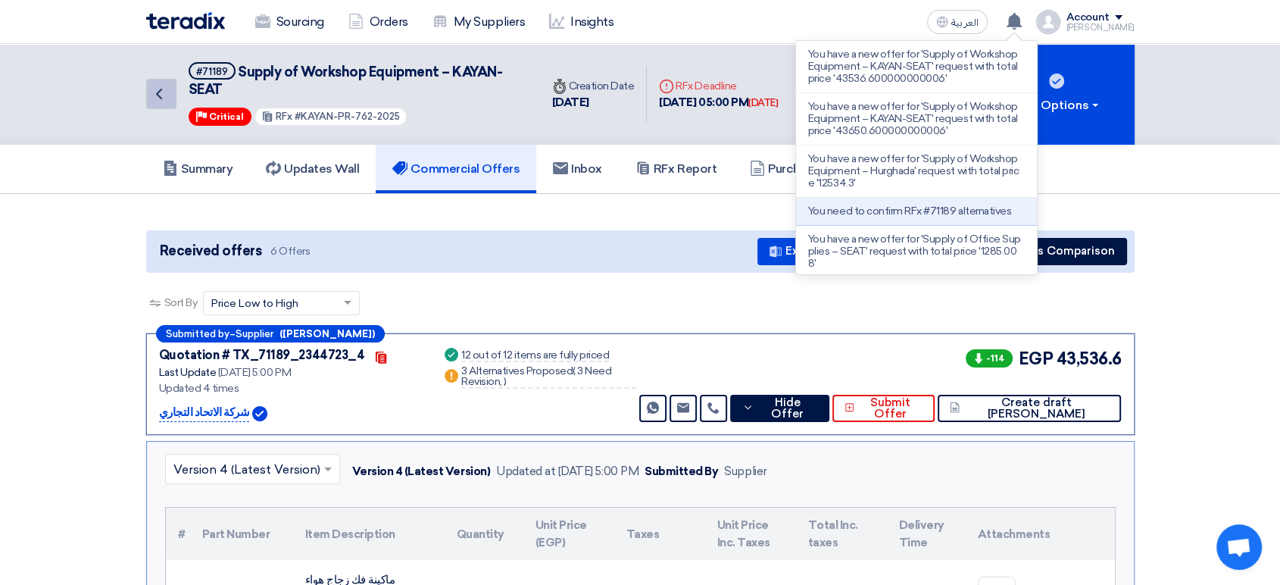
click at [156, 92] on icon "Back" at bounding box center [159, 94] width 18 height 18
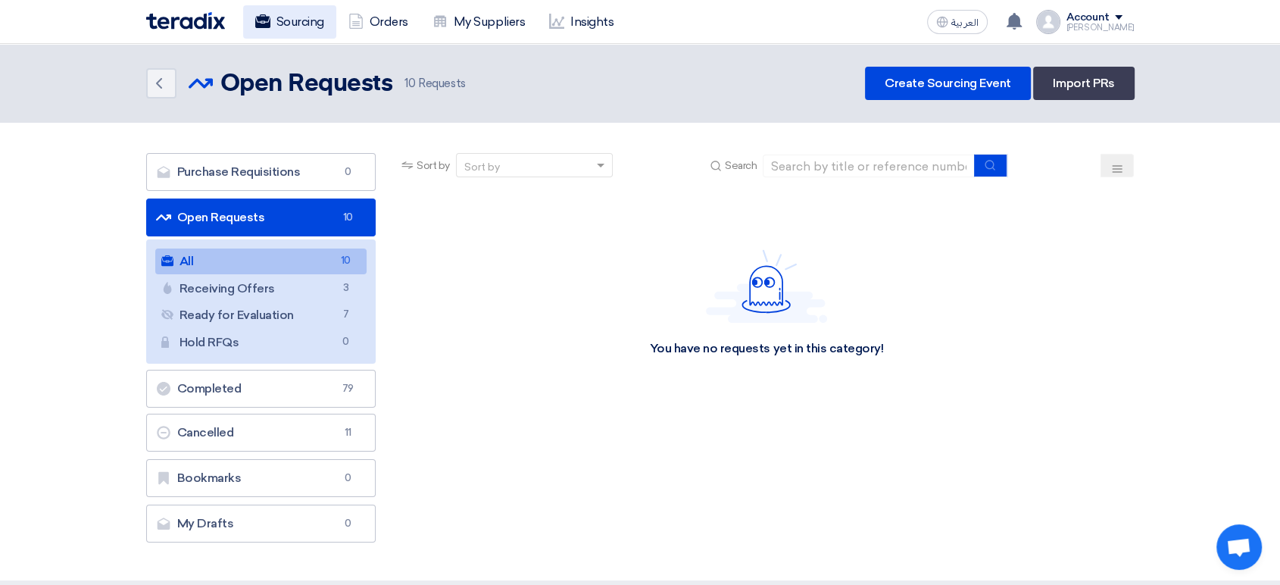
click at [300, 23] on link "Sourcing" at bounding box center [289, 21] width 93 height 33
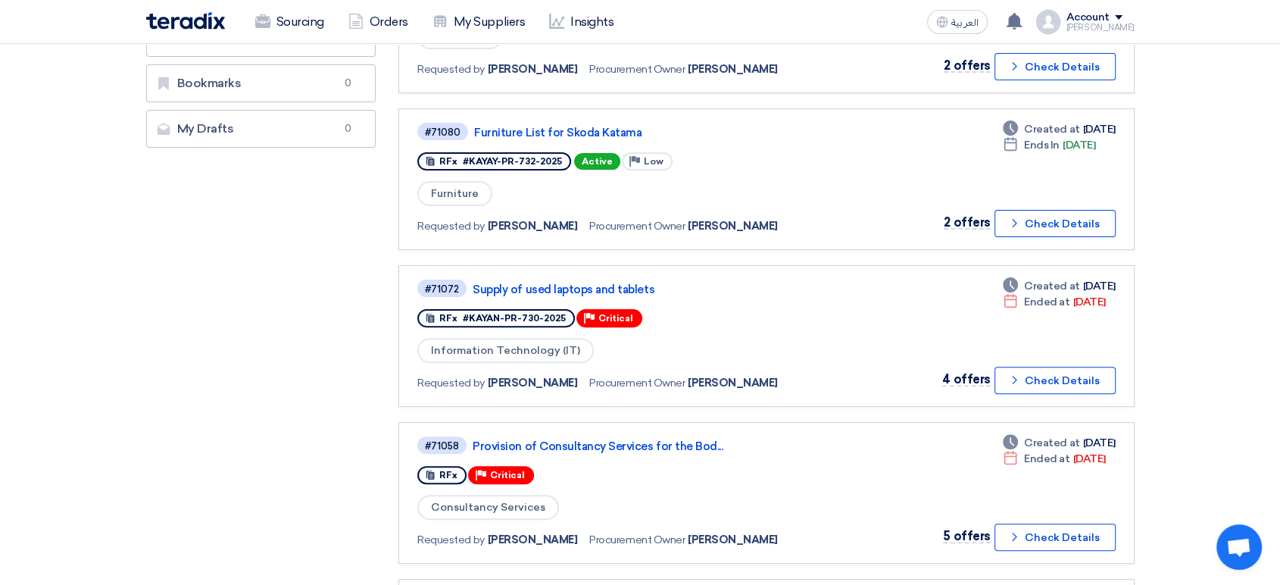
scroll to position [420, 0]
